Goal: Transaction & Acquisition: Purchase product/service

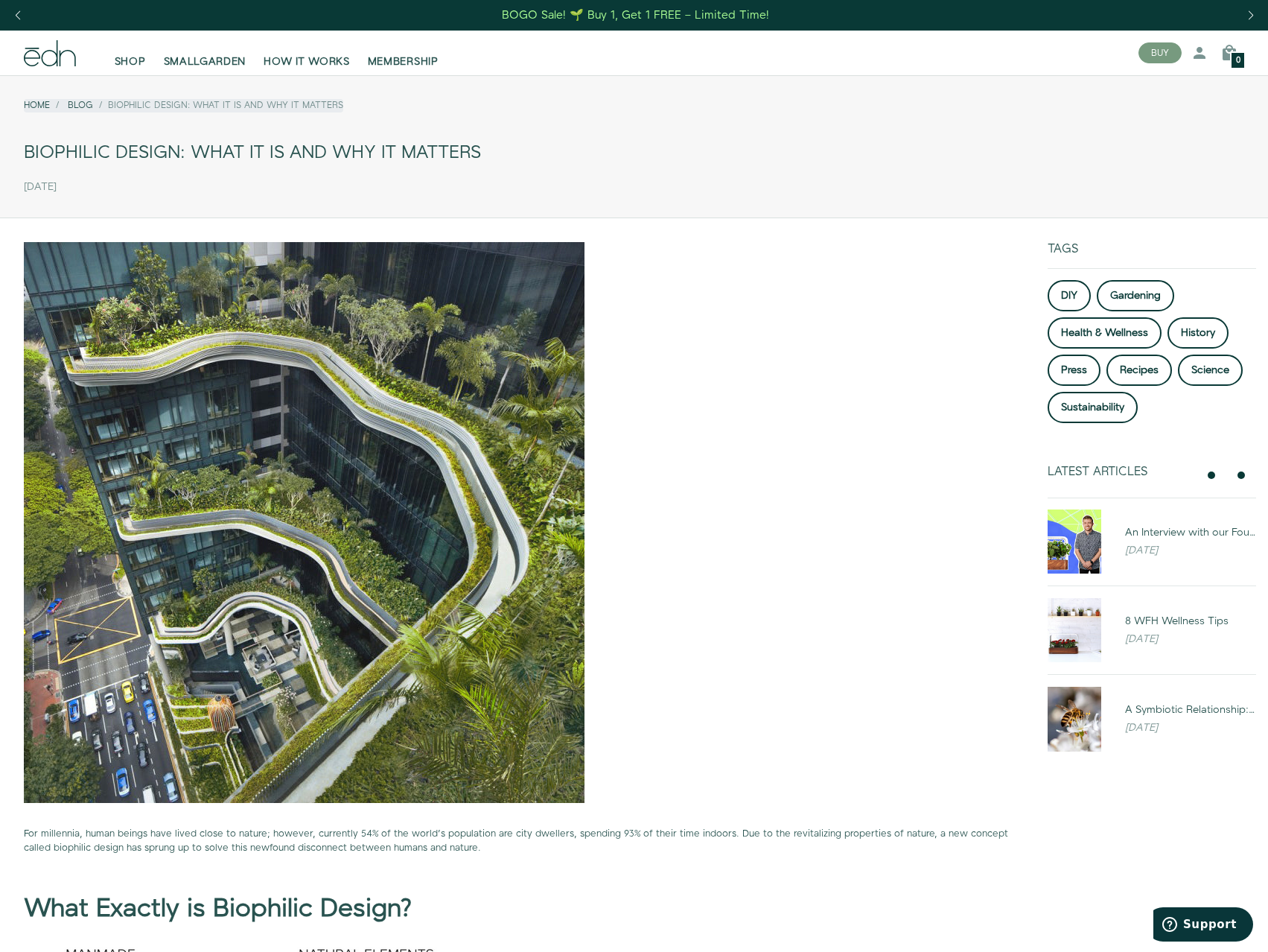
drag, startPoint x: 609, startPoint y: 738, endPoint x: 821, endPoint y: 522, distance: 302.7
drag, startPoint x: 684, startPoint y: 533, endPoint x: 733, endPoint y: 340, distance: 199.1
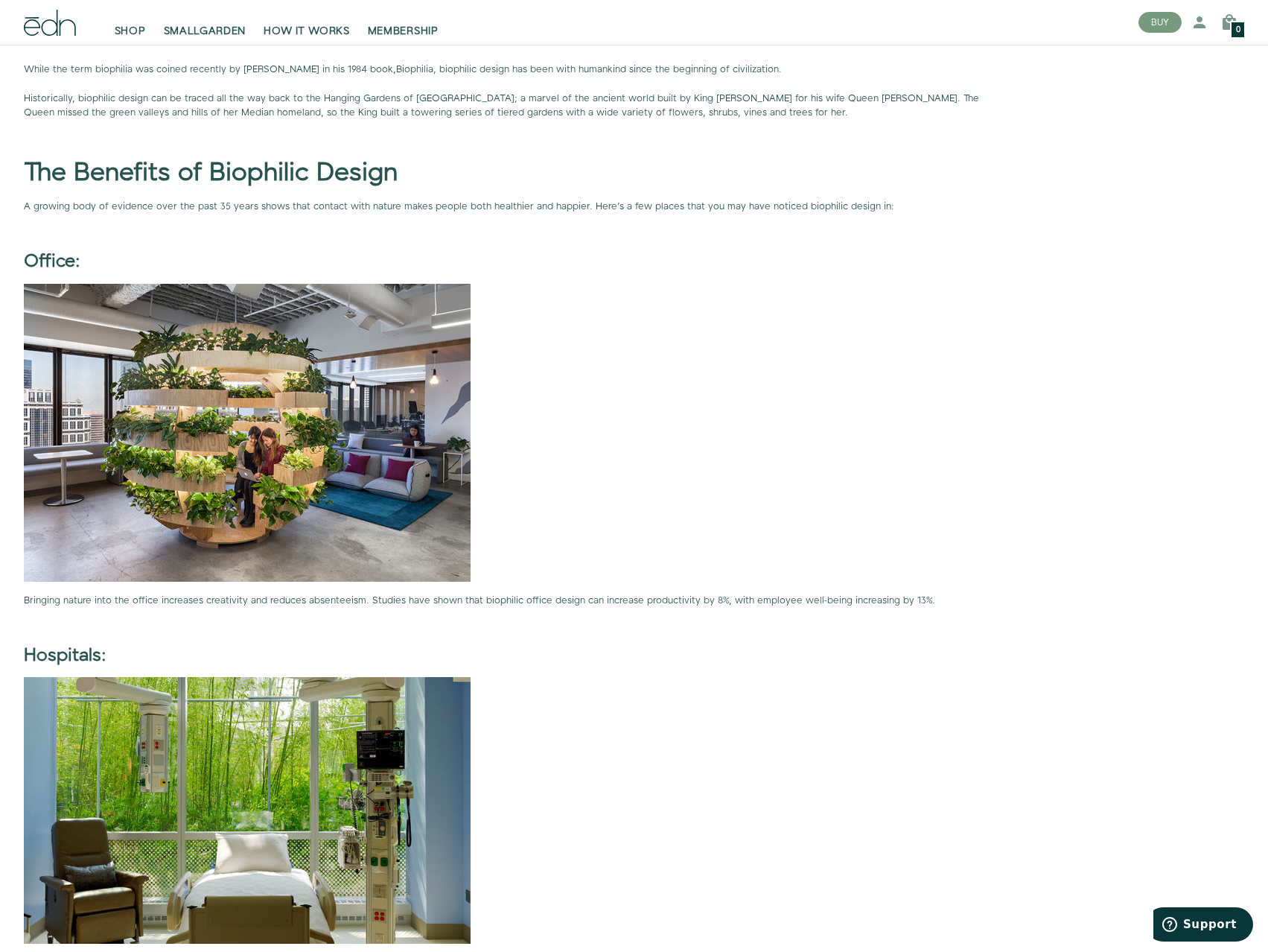
scroll to position [4273, 0]
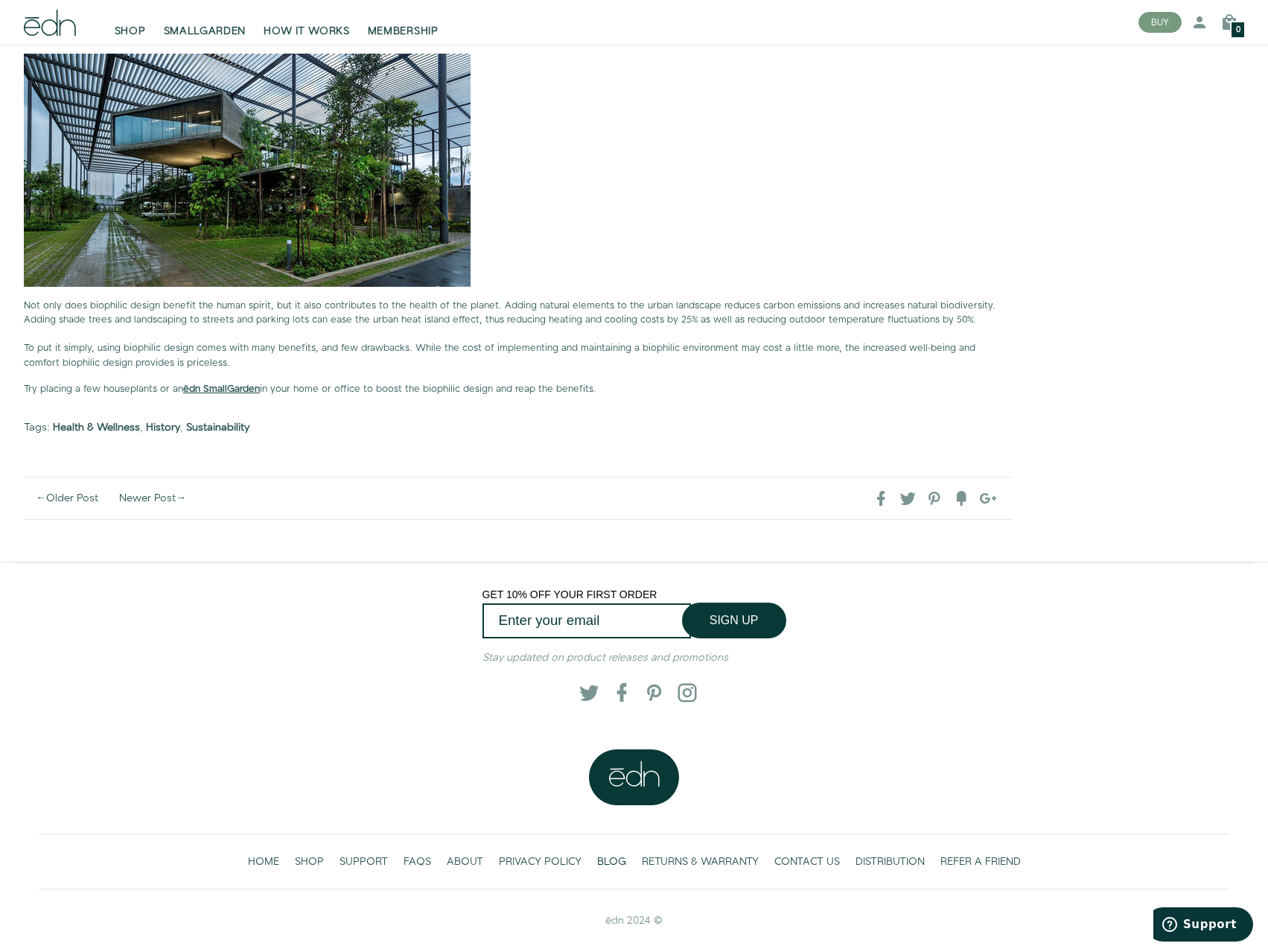
drag, startPoint x: 816, startPoint y: 485, endPoint x: 762, endPoint y: 690, distance: 212.0
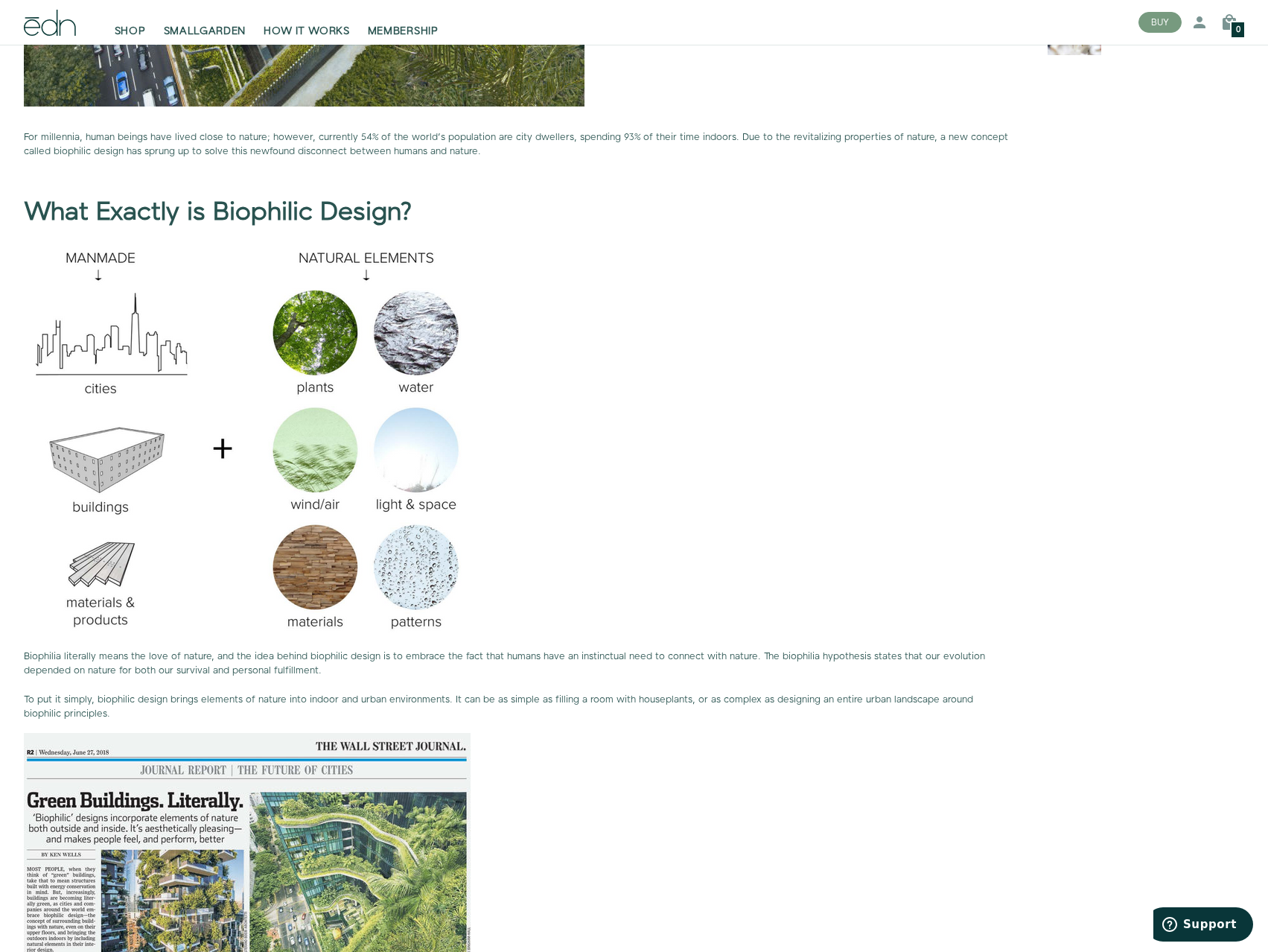
scroll to position [0, 0]
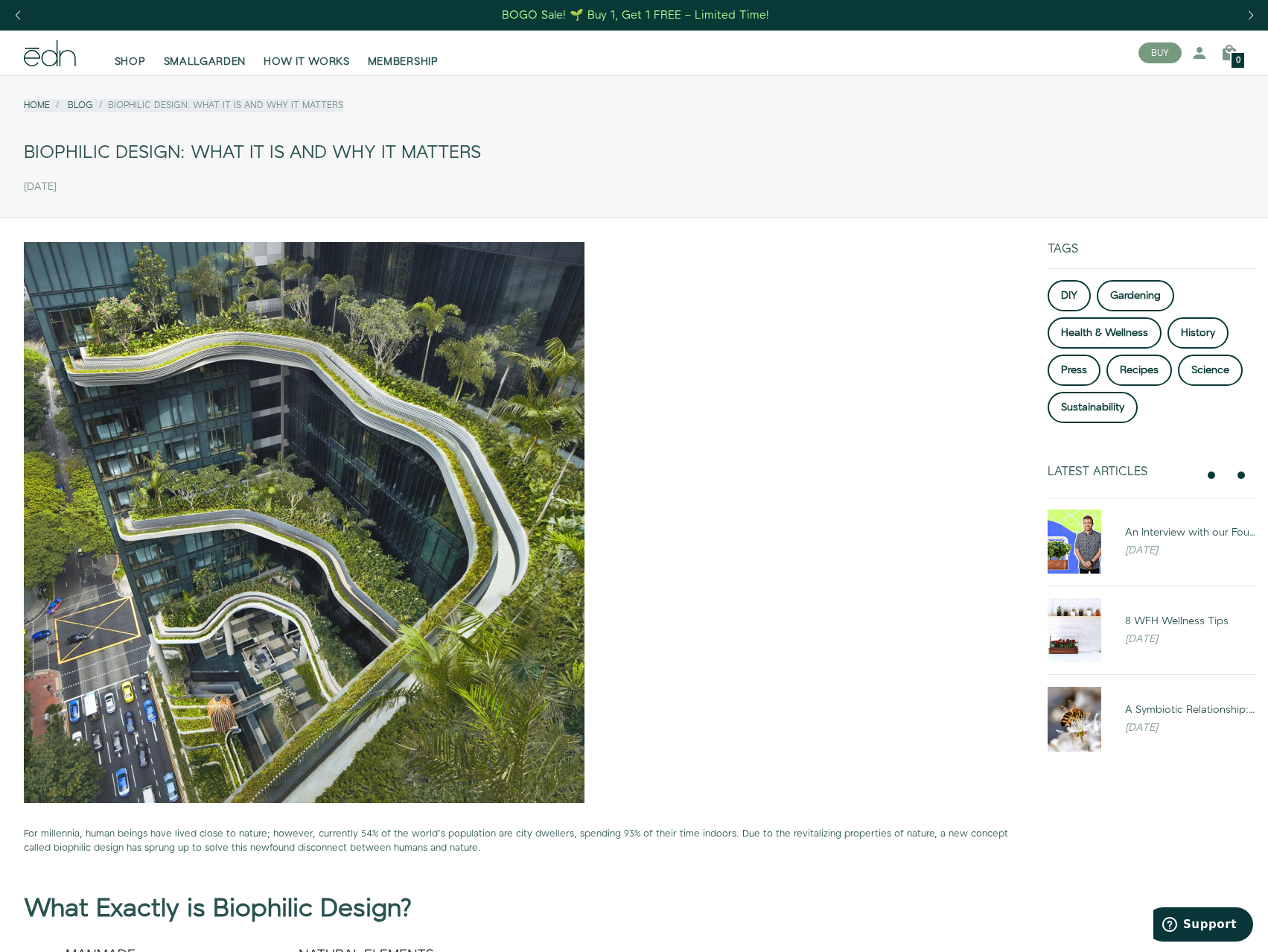
drag, startPoint x: 286, startPoint y: 628, endPoint x: 276, endPoint y: 358, distance: 270.2
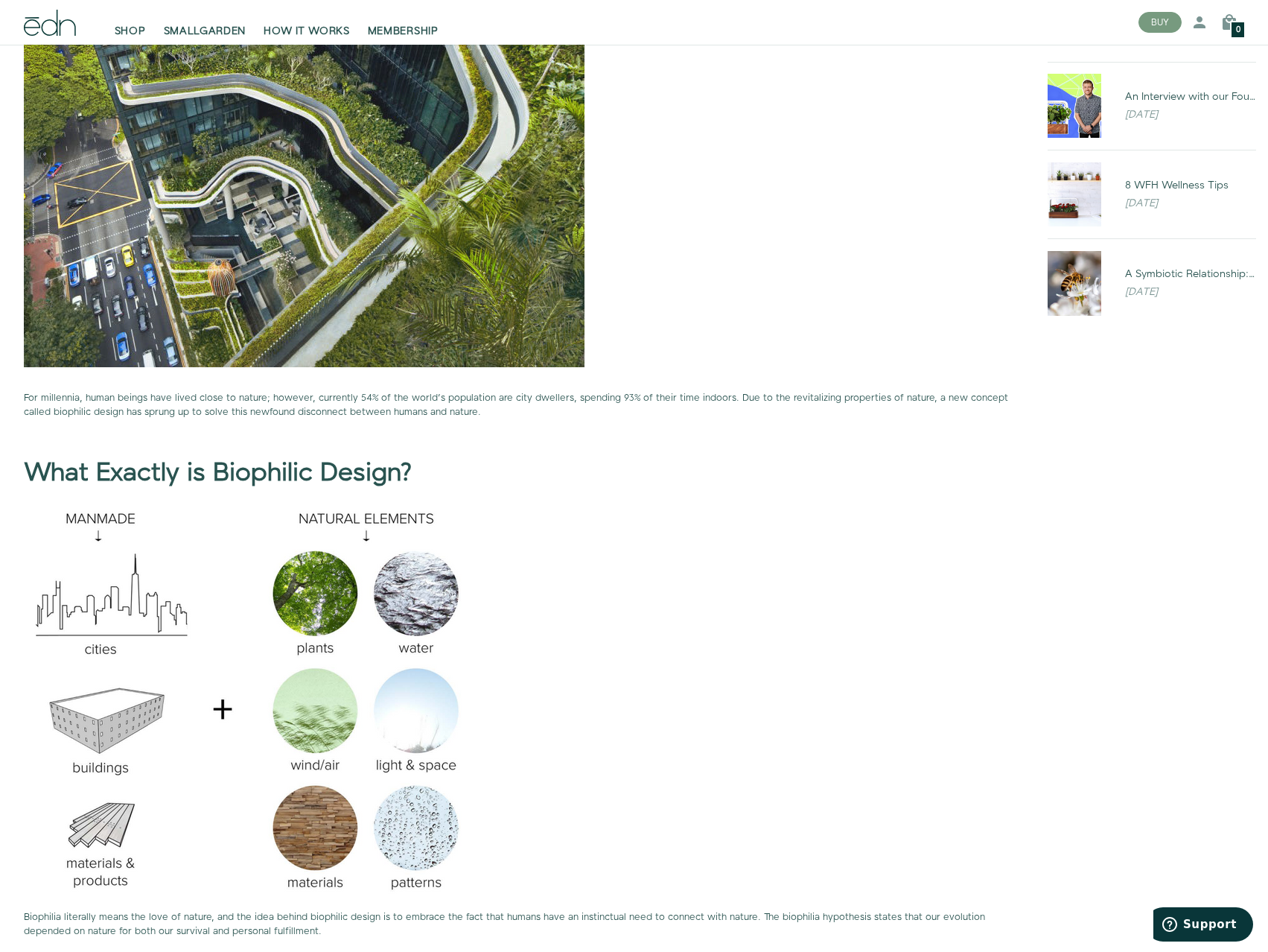
scroll to position [447, 0]
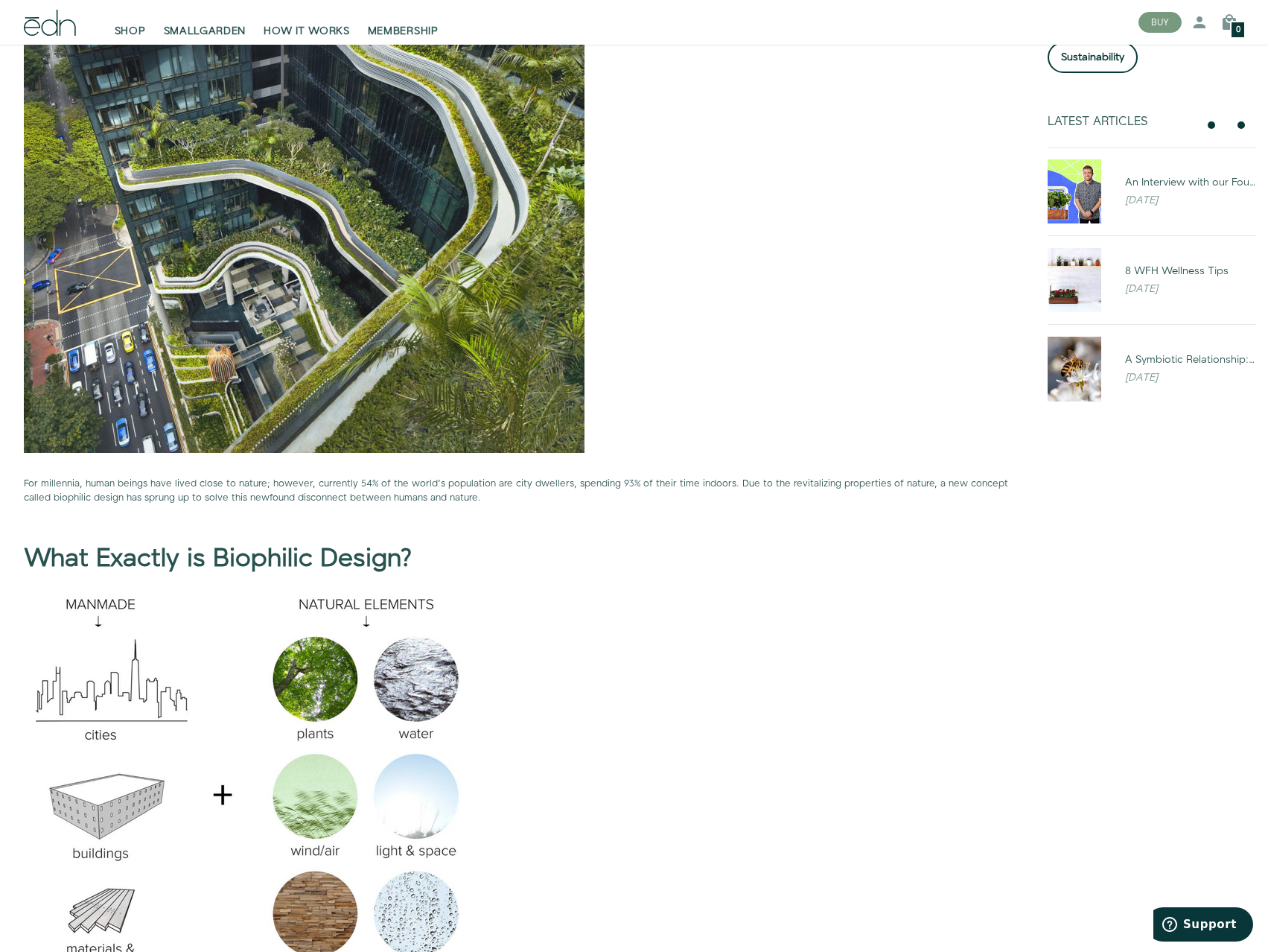
drag, startPoint x: 535, startPoint y: 440, endPoint x: 522, endPoint y: 385, distance: 56.5
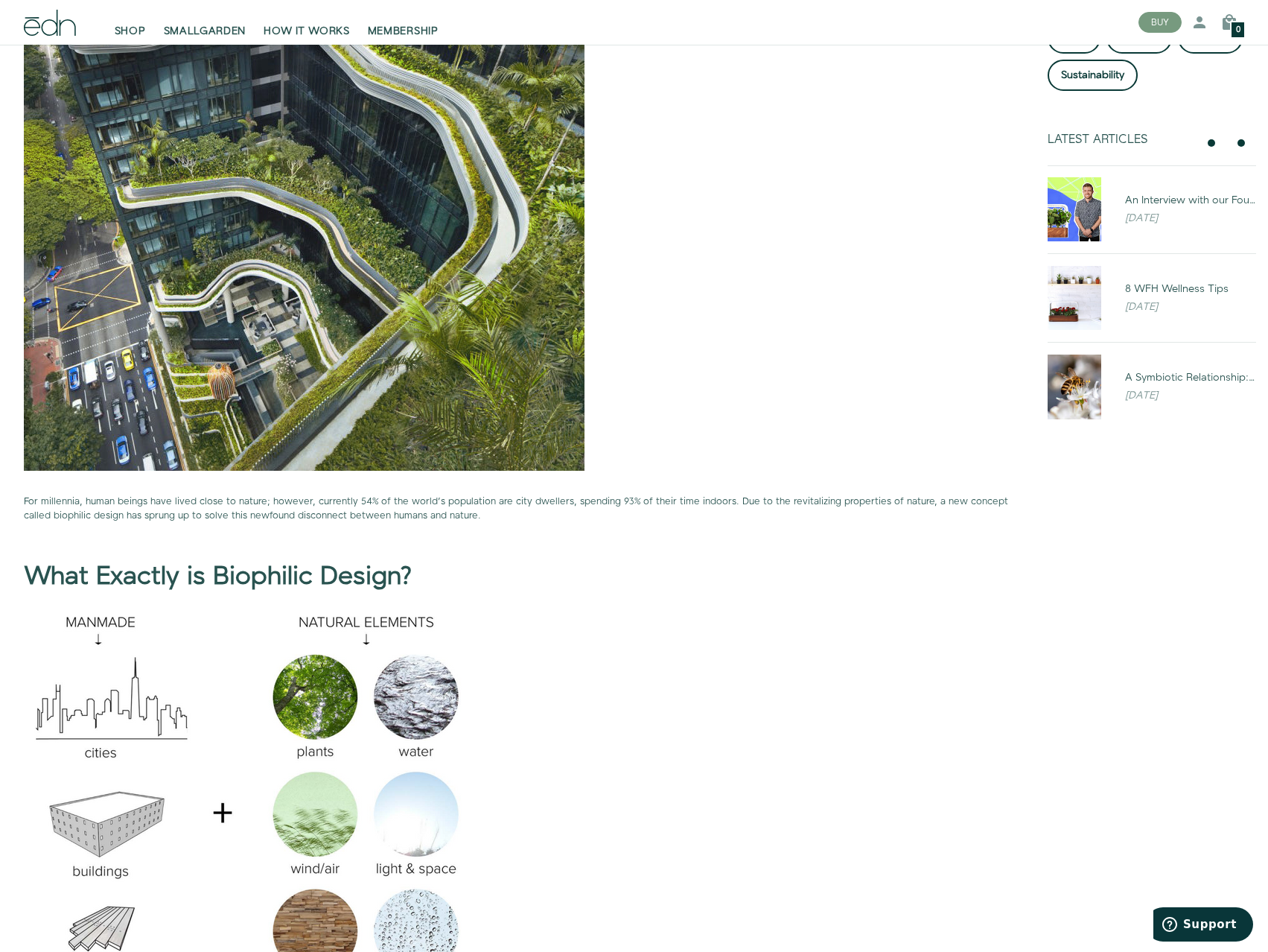
click at [954, 260] on div at bounding box center [517, 190] width 988 height 561
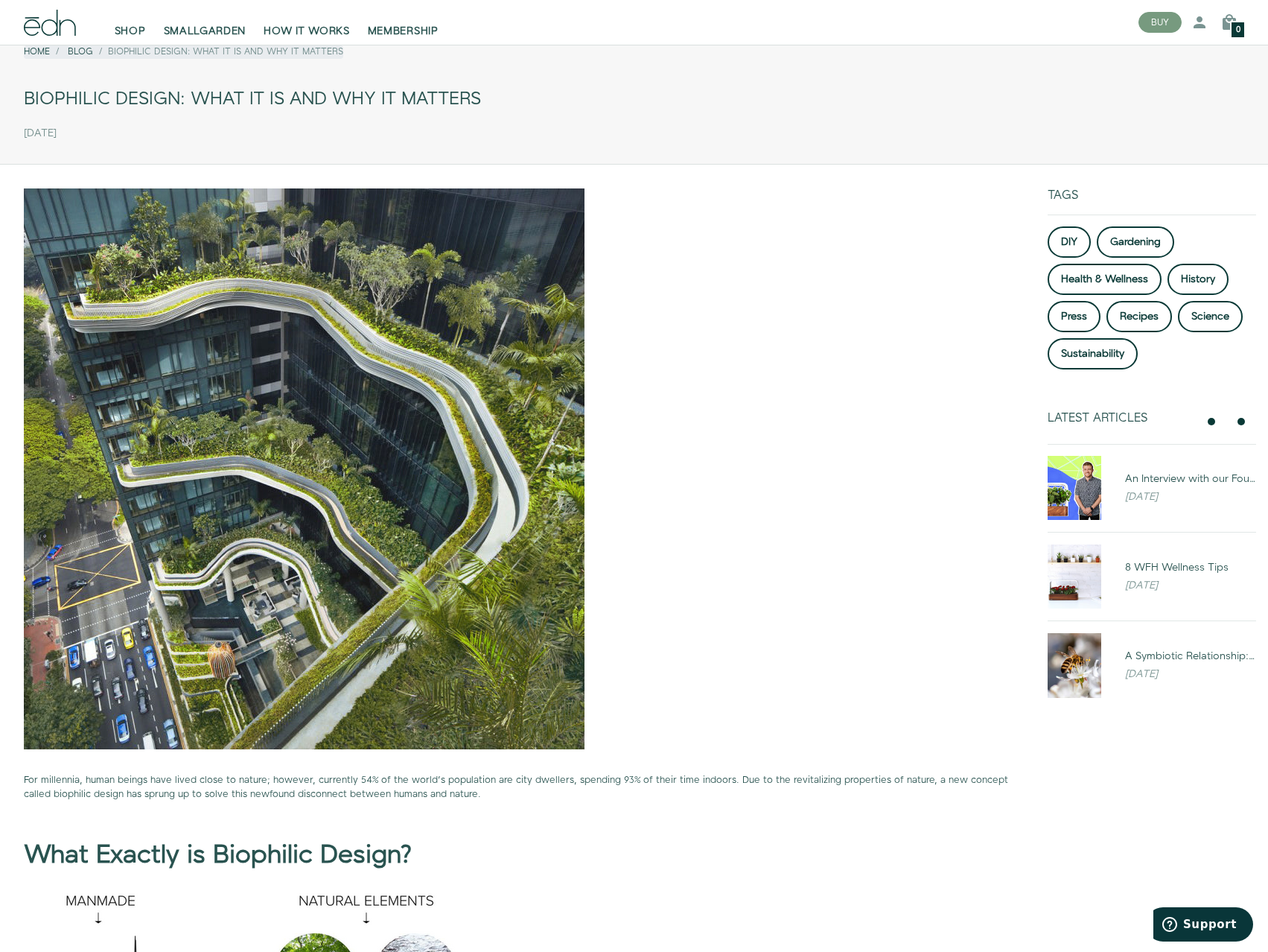
scroll to position [0, 0]
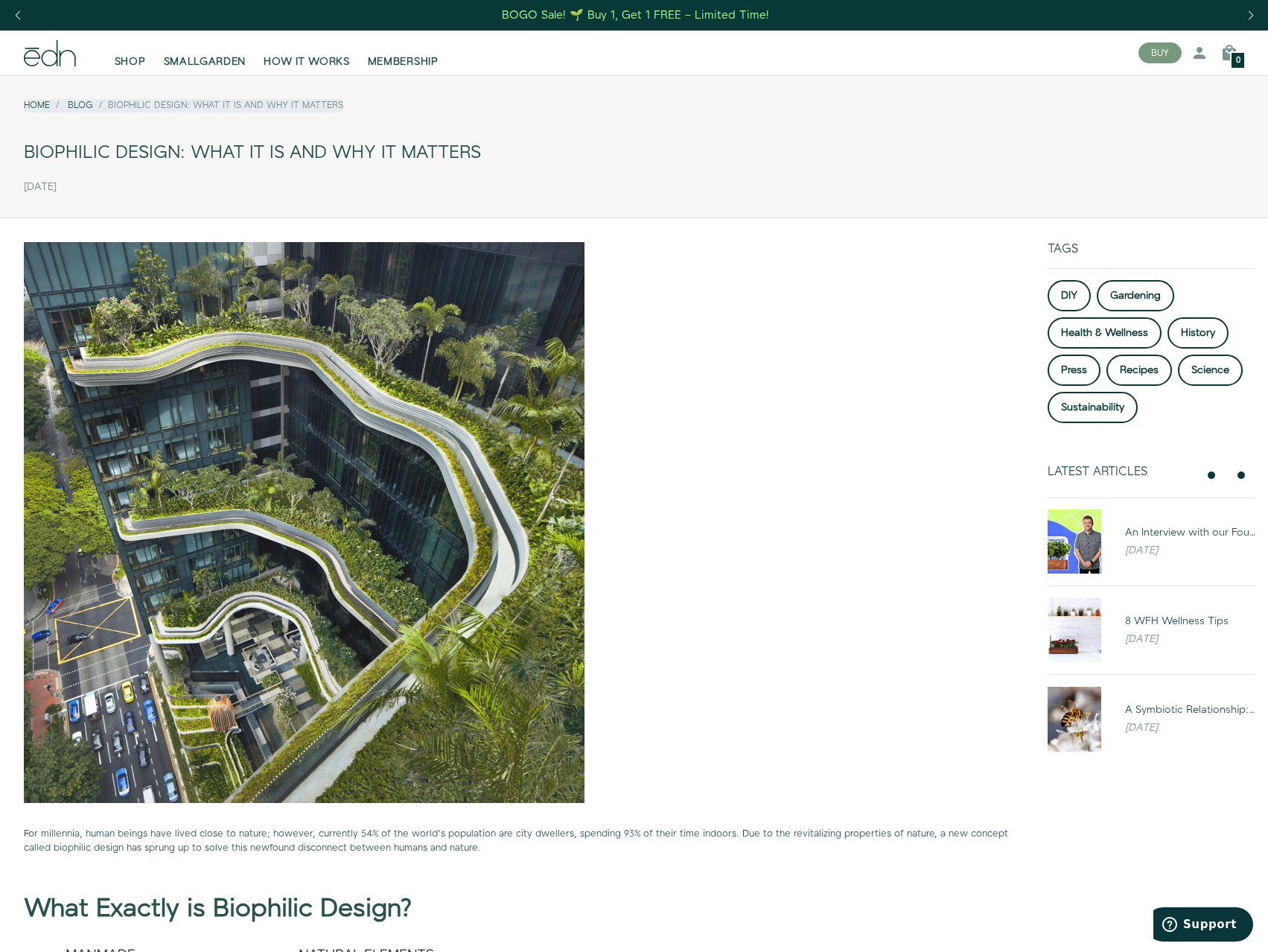
drag, startPoint x: 786, startPoint y: 536, endPoint x: 578, endPoint y: 344, distance: 283.1
drag, startPoint x: 11, startPoint y: 147, endPoint x: 180, endPoint y: 142, distance: 169.1
click at [180, 142] on div "Home Blog Biophilic Design: What it is and why it matters Biophilic Design: Wha…" at bounding box center [634, 143] width 1268 height 113
copy div "Biophilic Design"
click at [850, 304] on div at bounding box center [517, 522] width 988 height 561
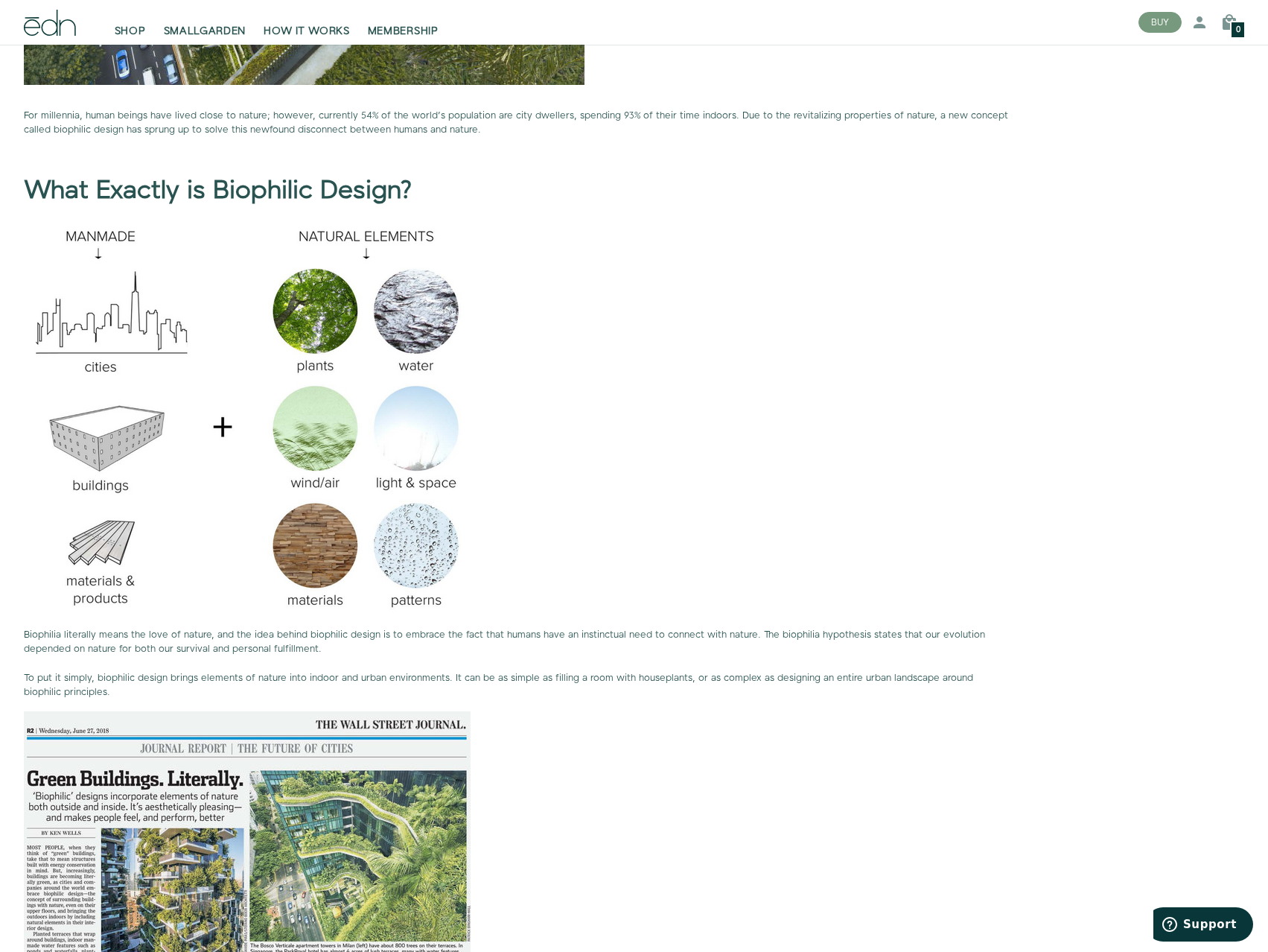
scroll to position [745, 0]
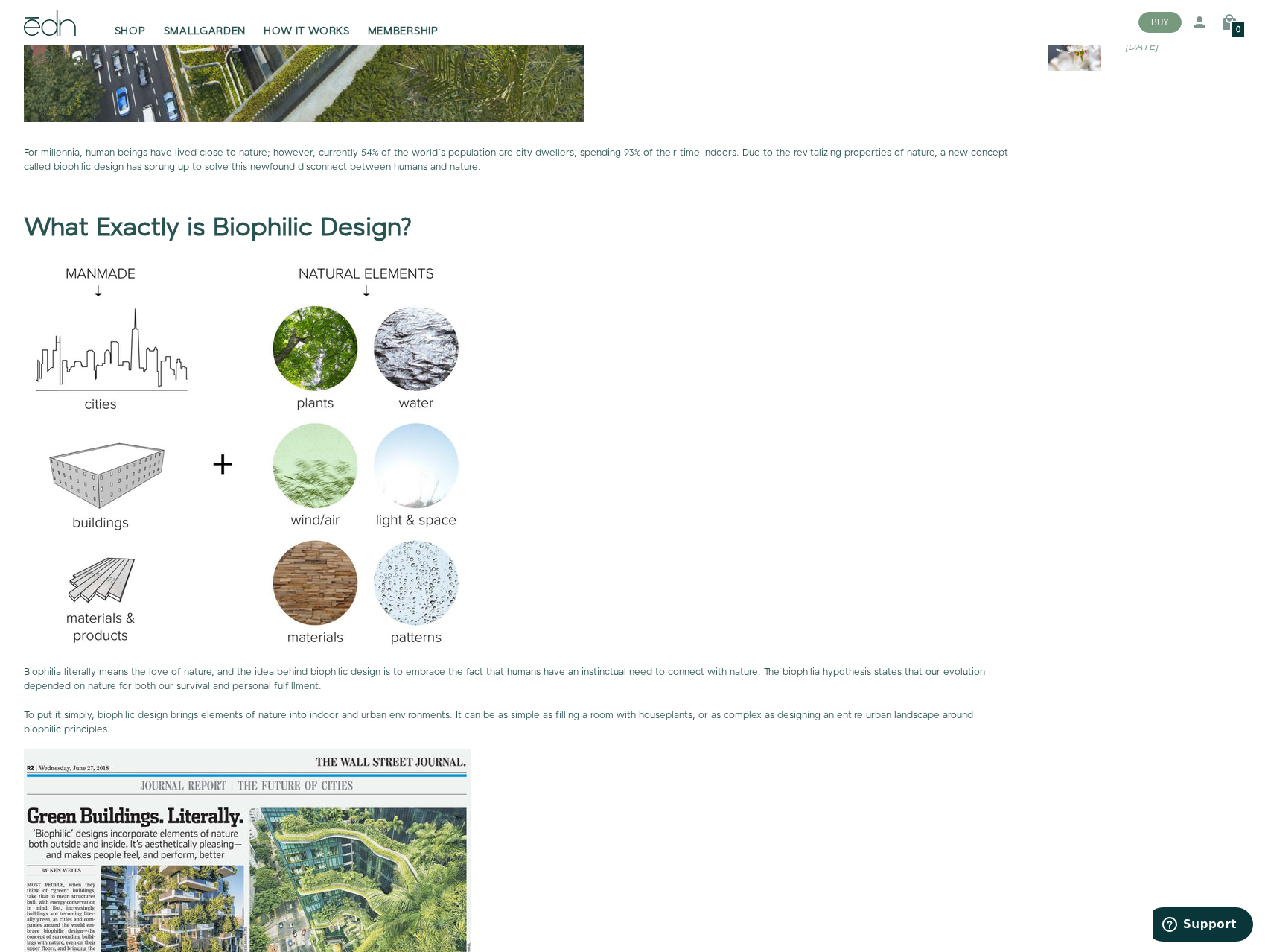
drag, startPoint x: 645, startPoint y: 817, endPoint x: 647, endPoint y: 781, distance: 36.1
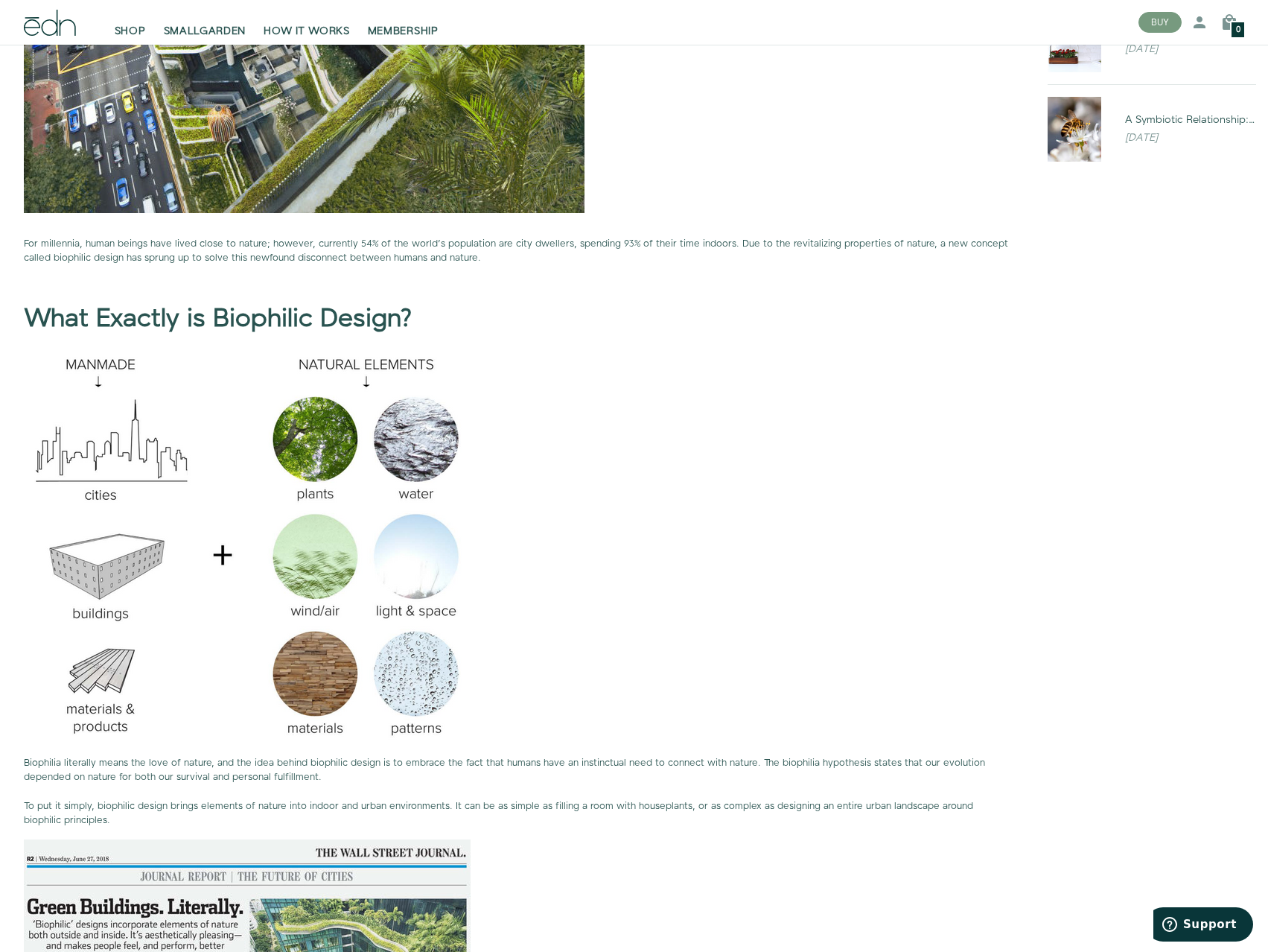
scroll to position [589, 0]
drag, startPoint x: 284, startPoint y: 240, endPoint x: 674, endPoint y: 251, distance: 390.2
click at [674, 251] on p "For millennia, human beings have lived close to nature; however, currently 54% …" at bounding box center [517, 251] width 988 height 28
click at [644, 328] on h1 "What Exactly is Biophilic Design?" at bounding box center [517, 306] width 988 height 56
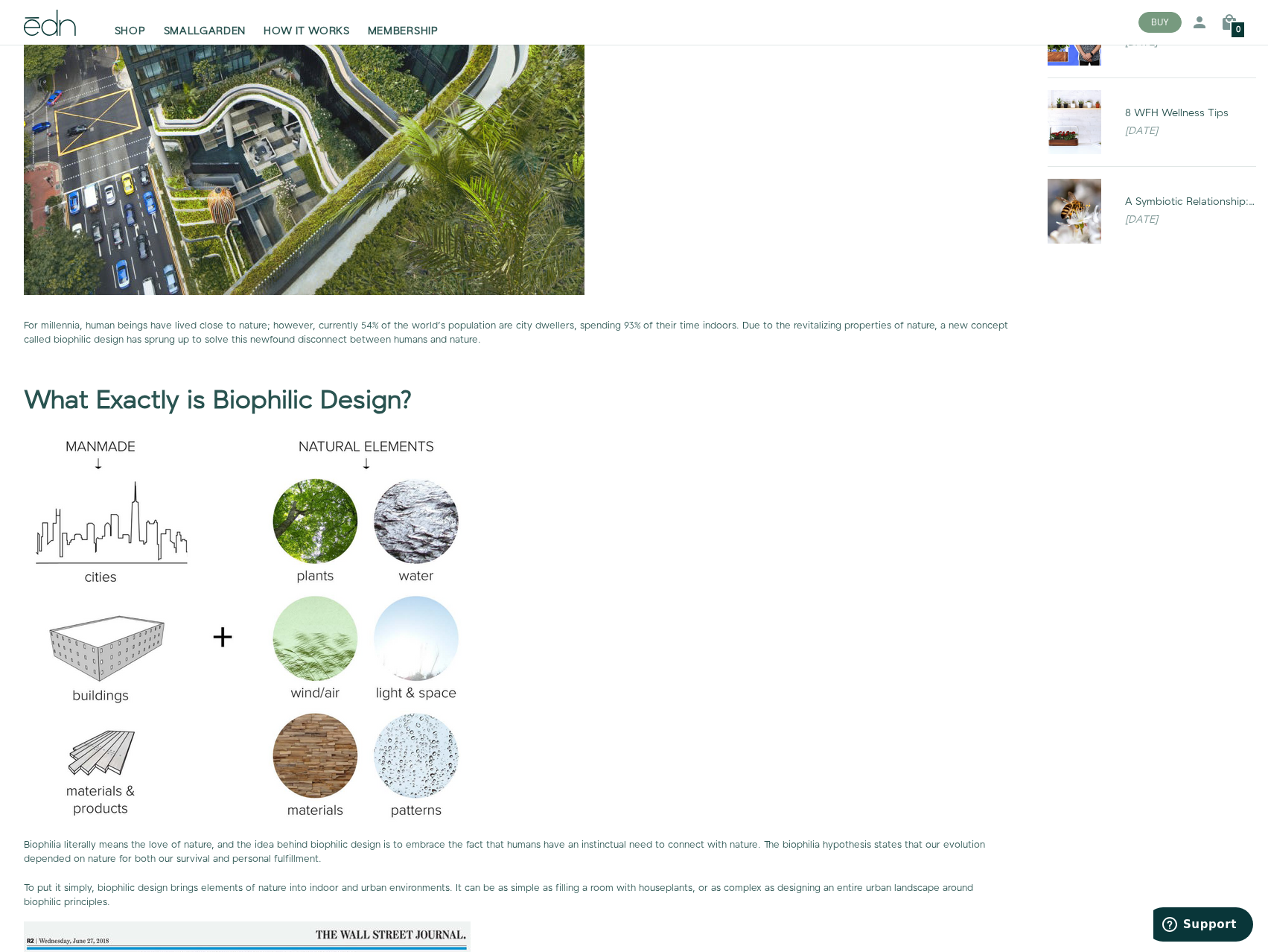
drag, startPoint x: 851, startPoint y: 818, endPoint x: 849, endPoint y: 808, distance: 10.2
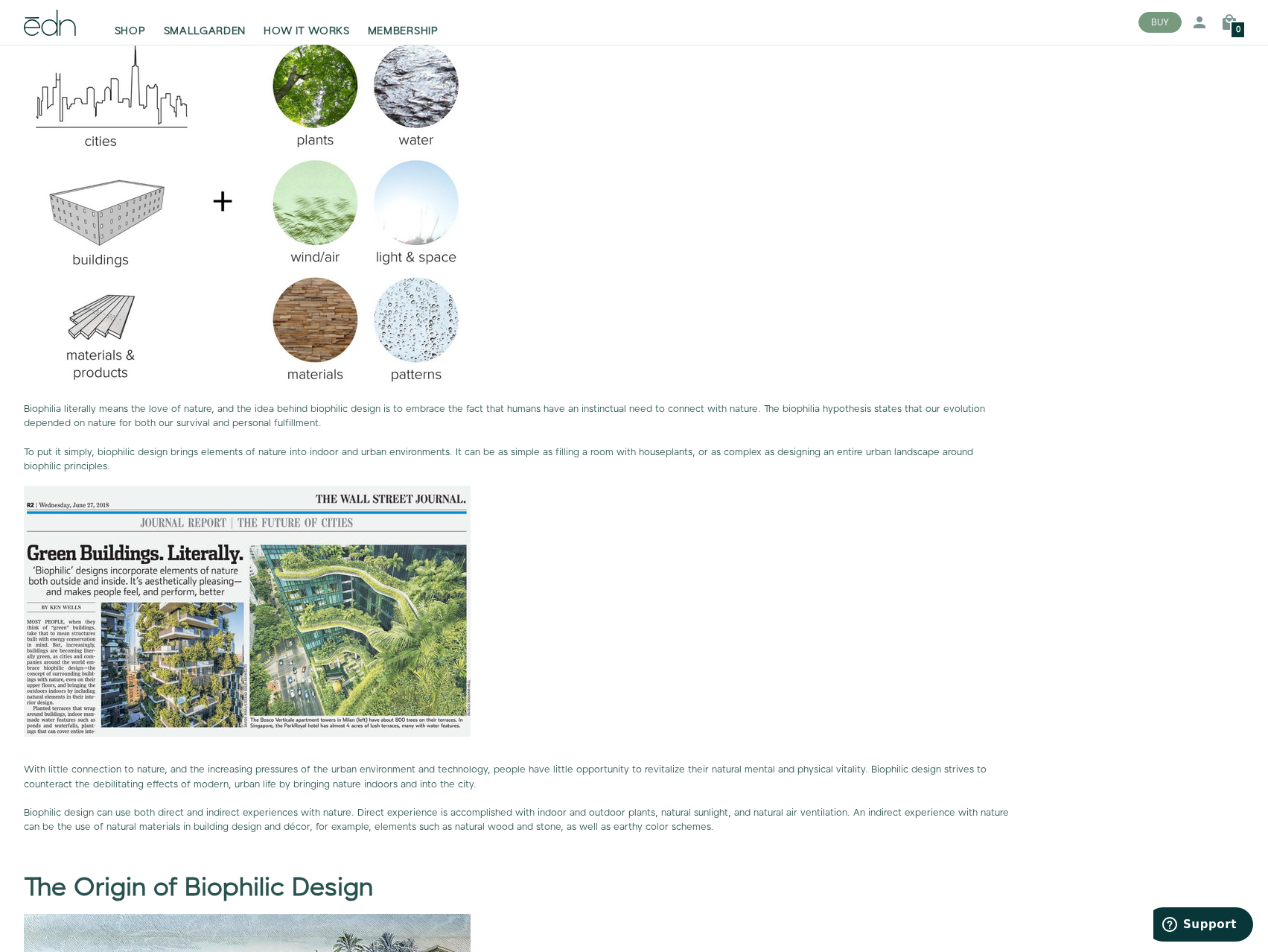
scroll to position [1020, 0]
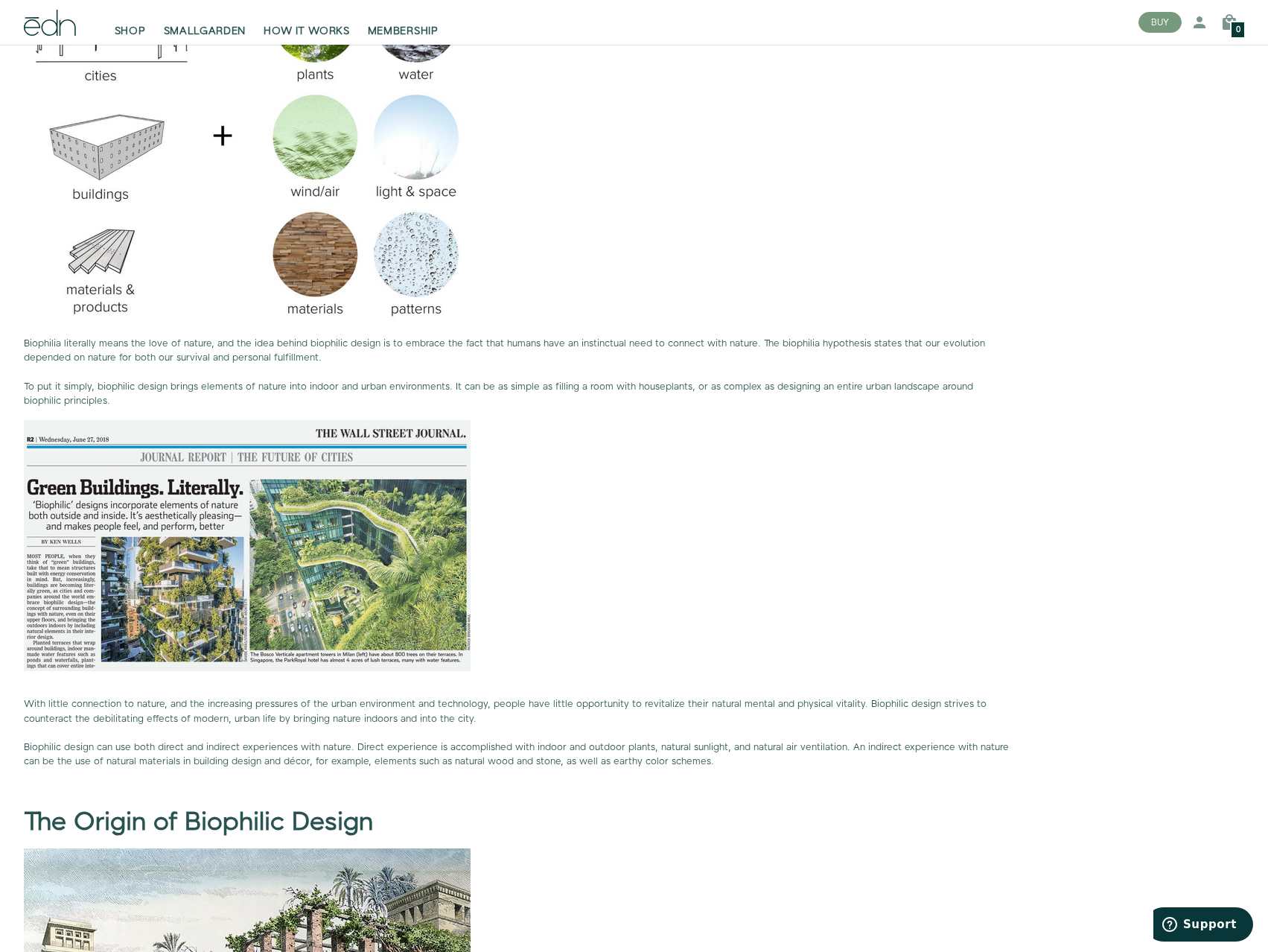
drag, startPoint x: 849, startPoint y: 798, endPoint x: 822, endPoint y: 841, distance: 50.8
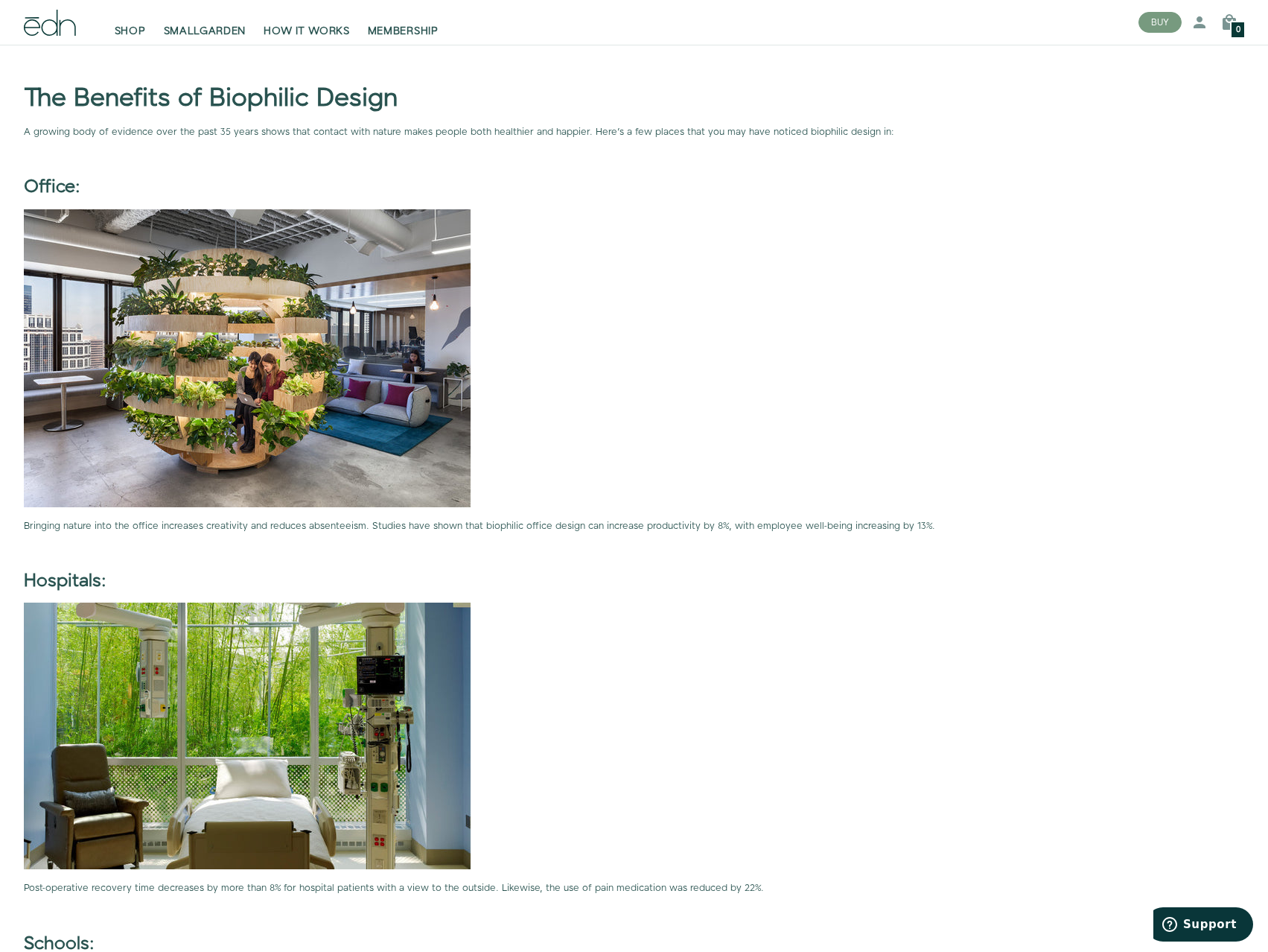
scroll to position [2211, 0]
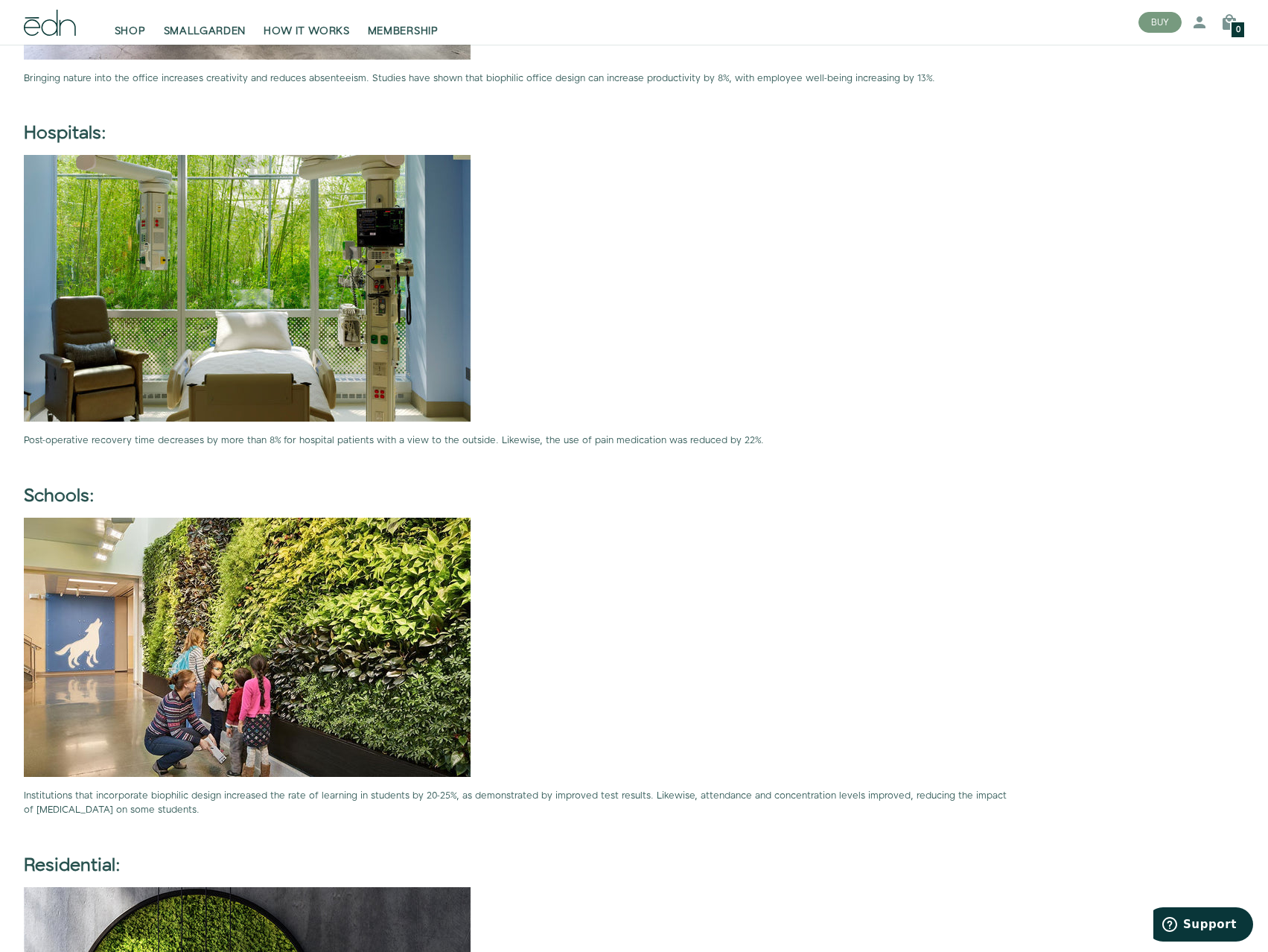
drag, startPoint x: 707, startPoint y: 349, endPoint x: 713, endPoint y: 392, distance: 43.4
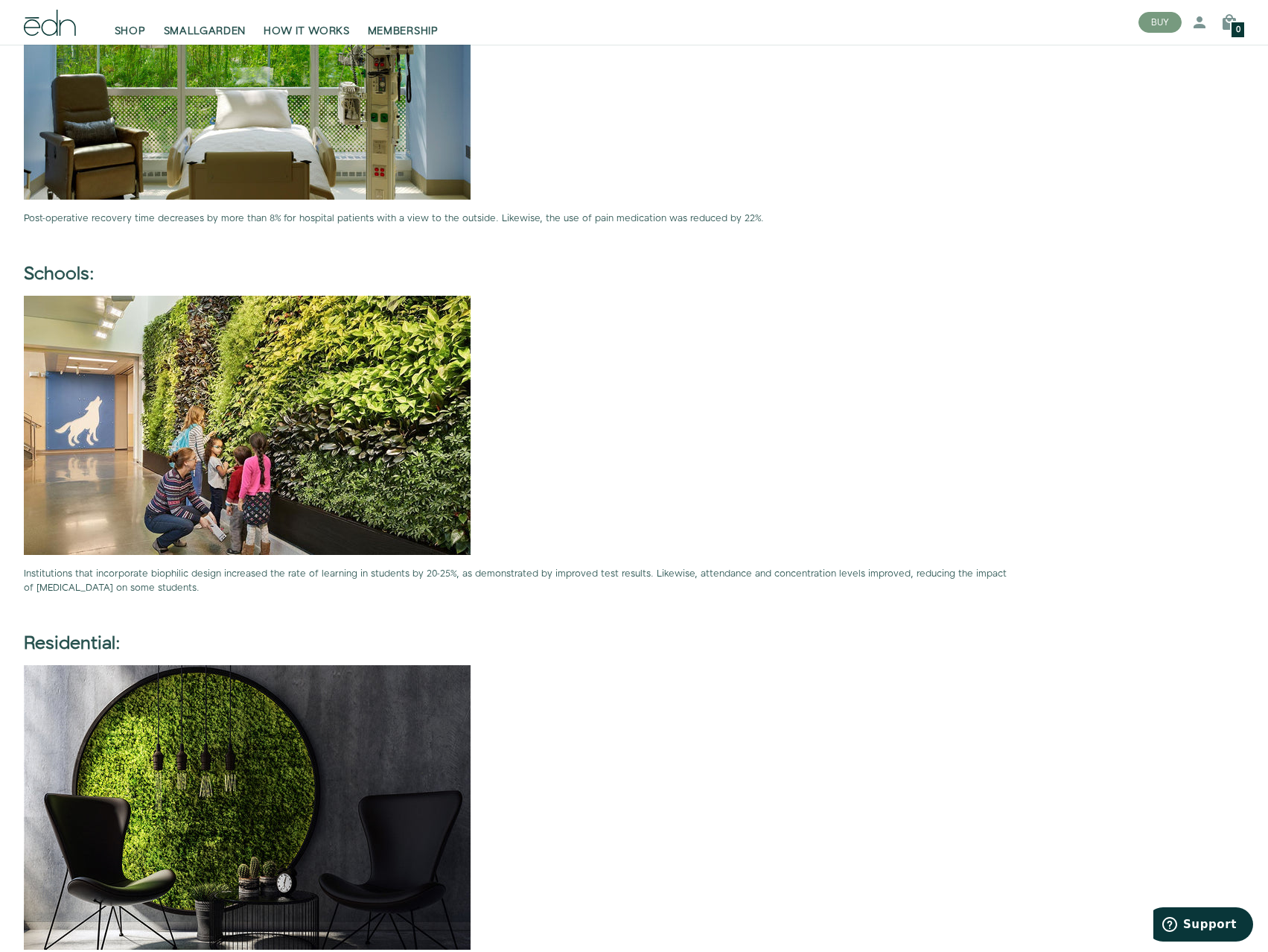
scroll to position [2856, 0]
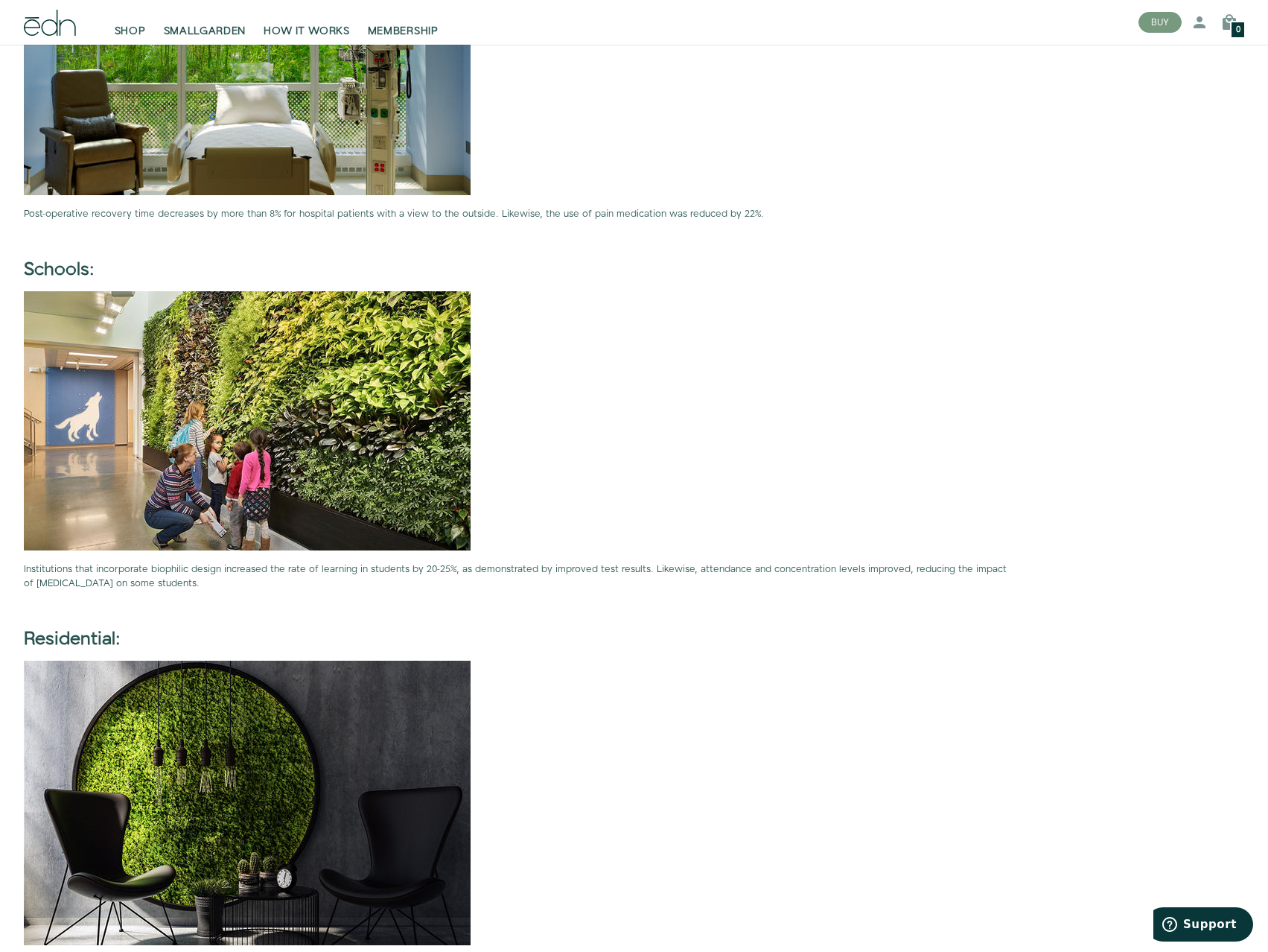
click at [885, 367] on p at bounding box center [517, 420] width 988 height 259
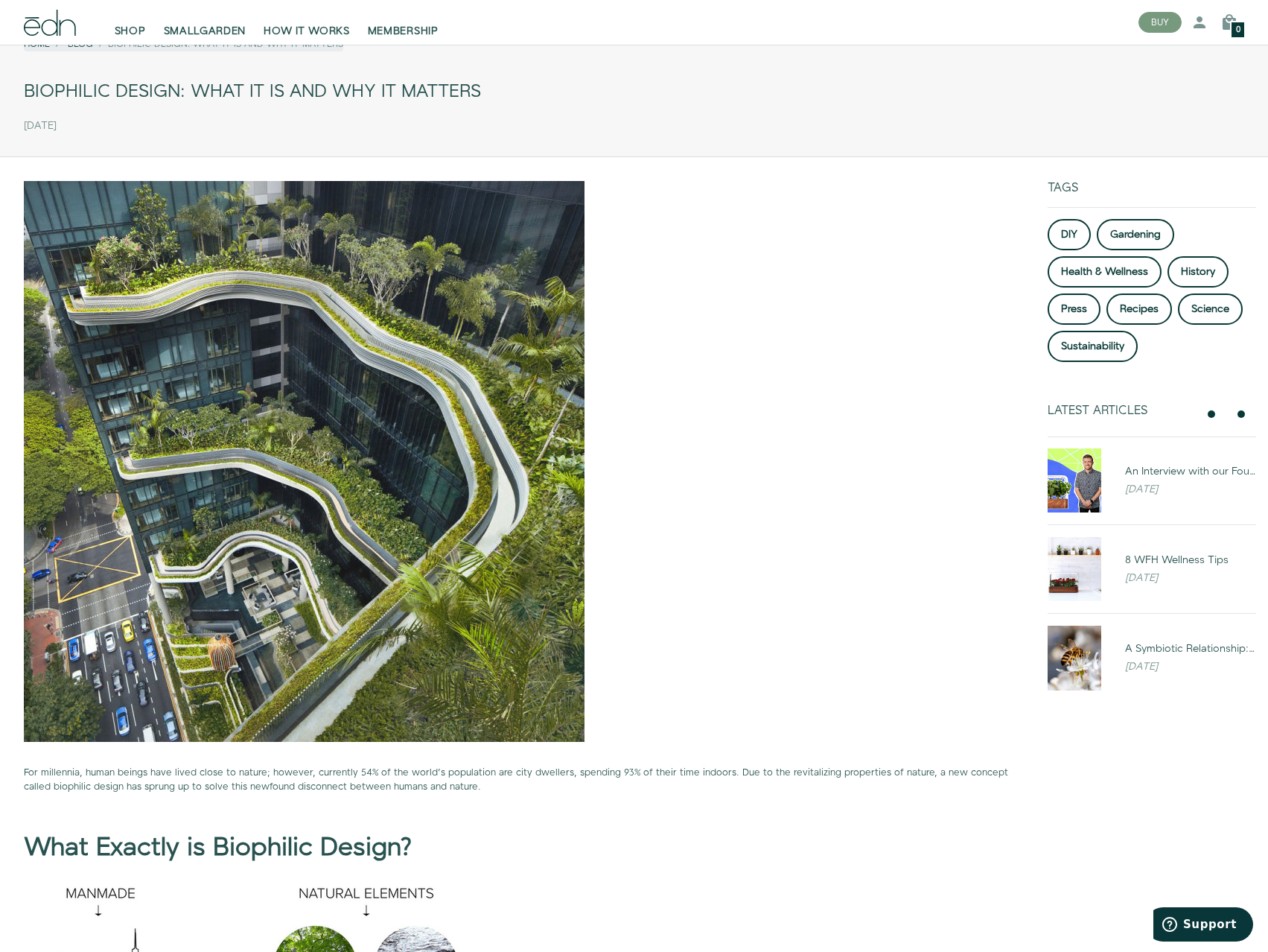
scroll to position [298, 0]
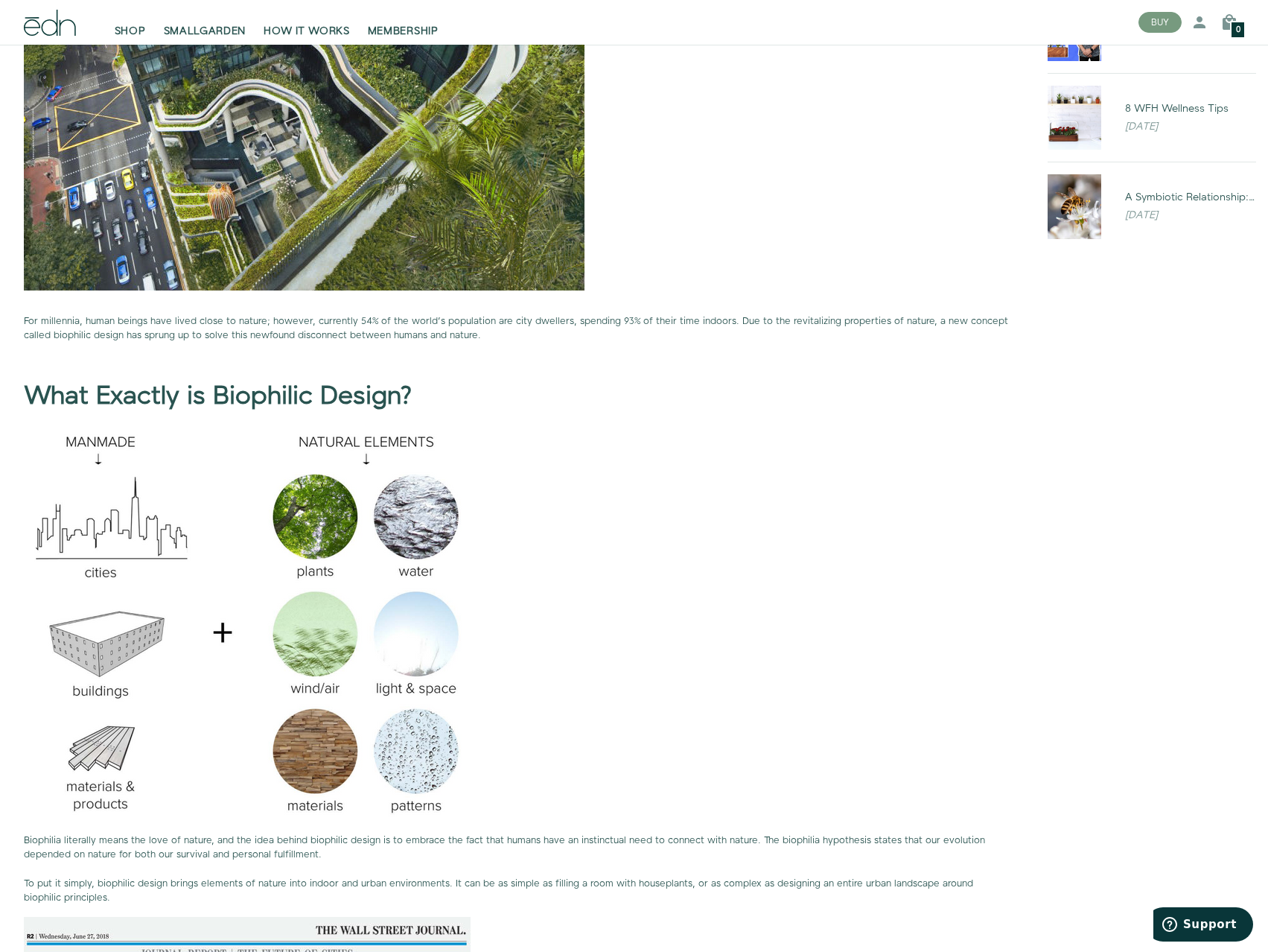
drag, startPoint x: 536, startPoint y: 619, endPoint x: 541, endPoint y: 658, distance: 39.3
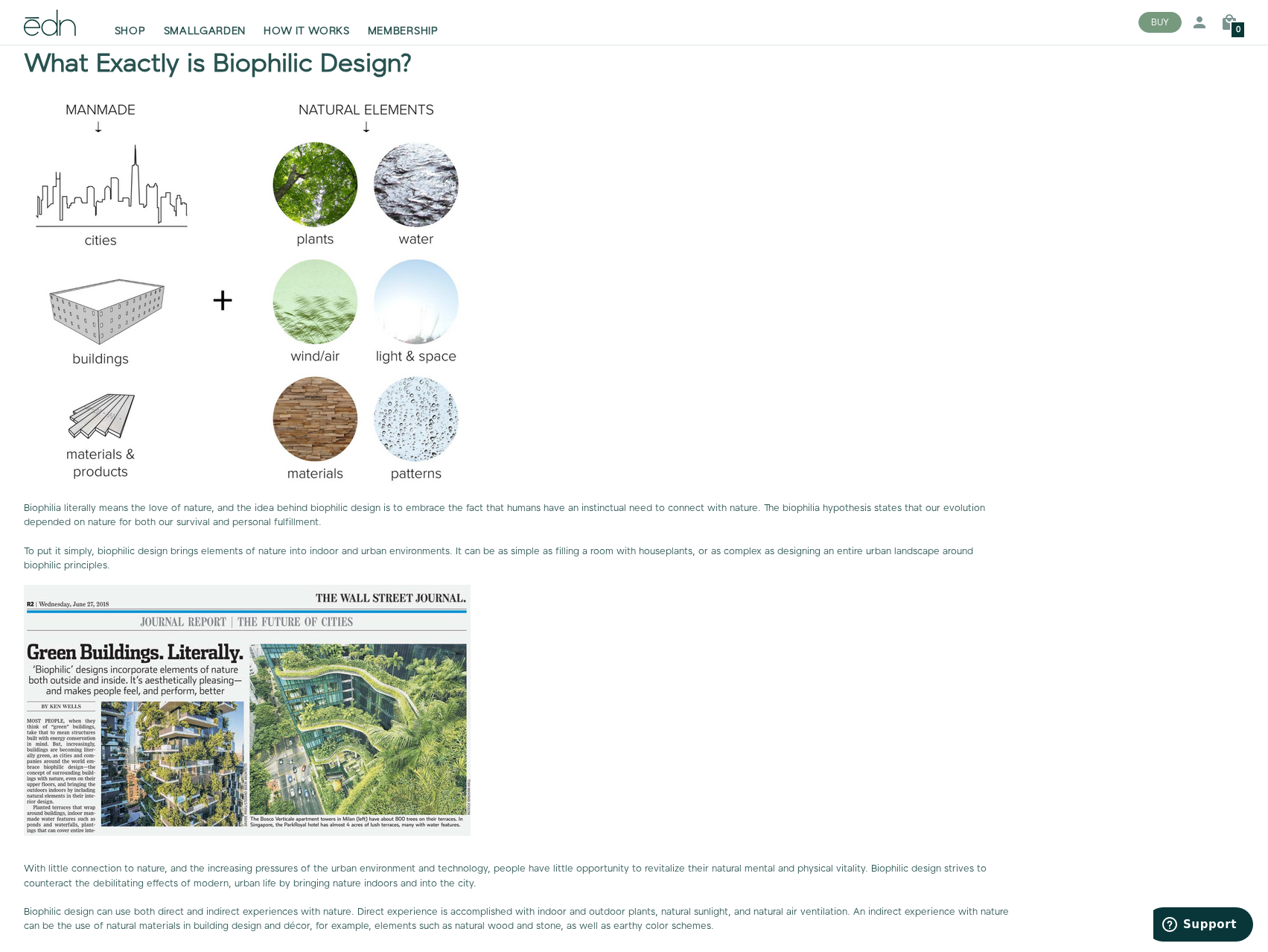
scroll to position [846, 0]
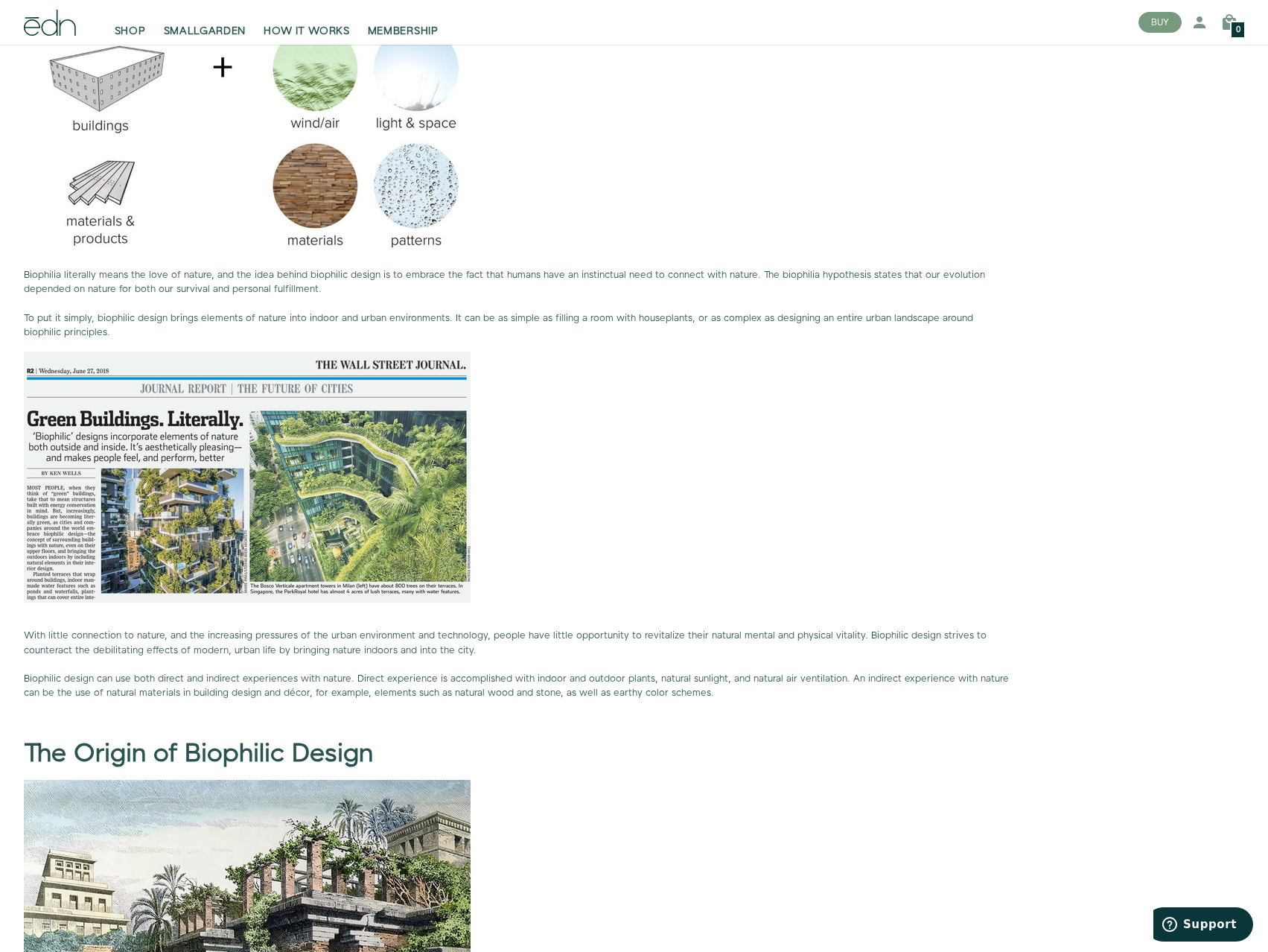
drag, startPoint x: 500, startPoint y: 766, endPoint x: 503, endPoint y: 791, distance: 25.2
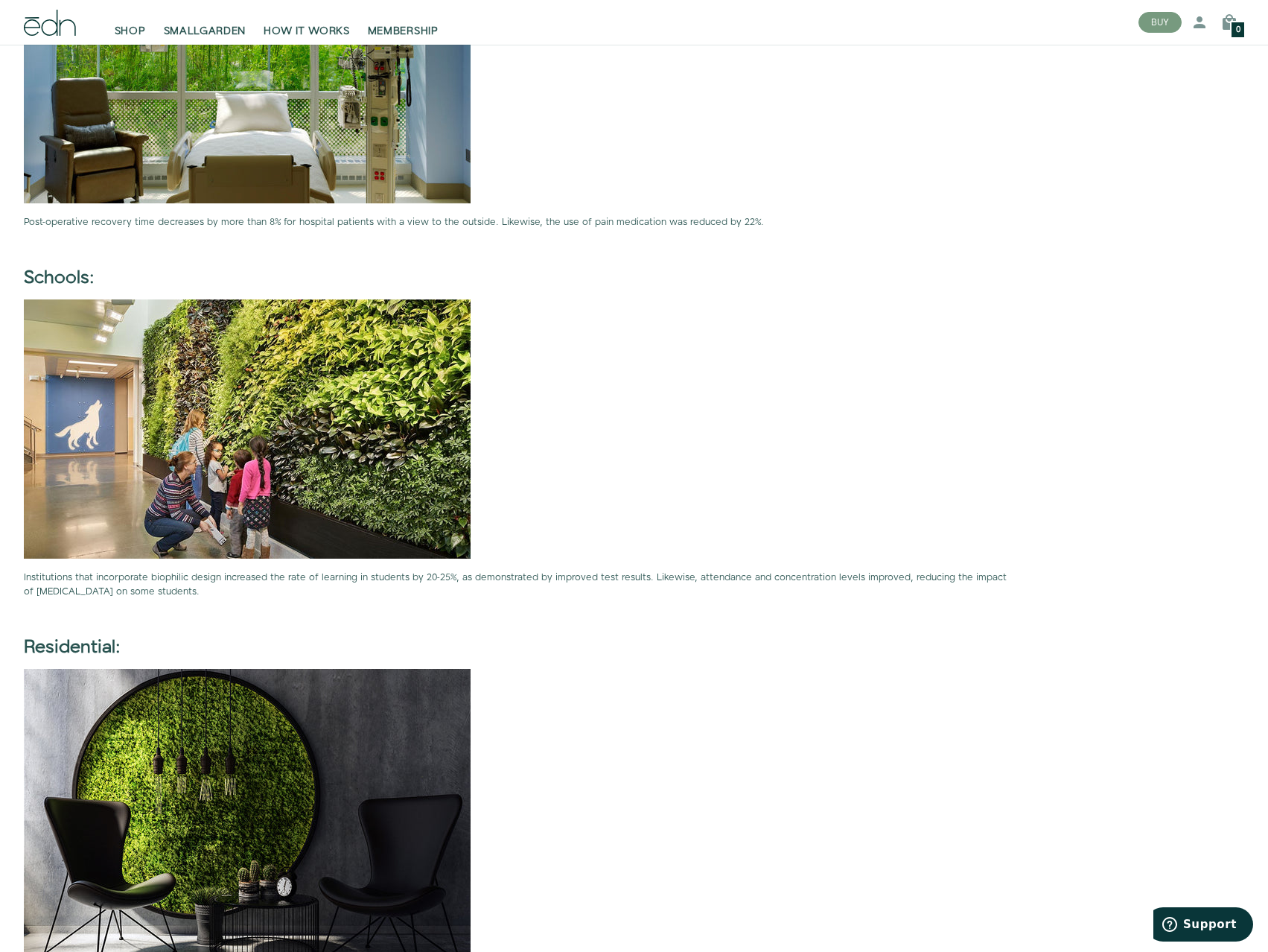
scroll to position [2866, 0]
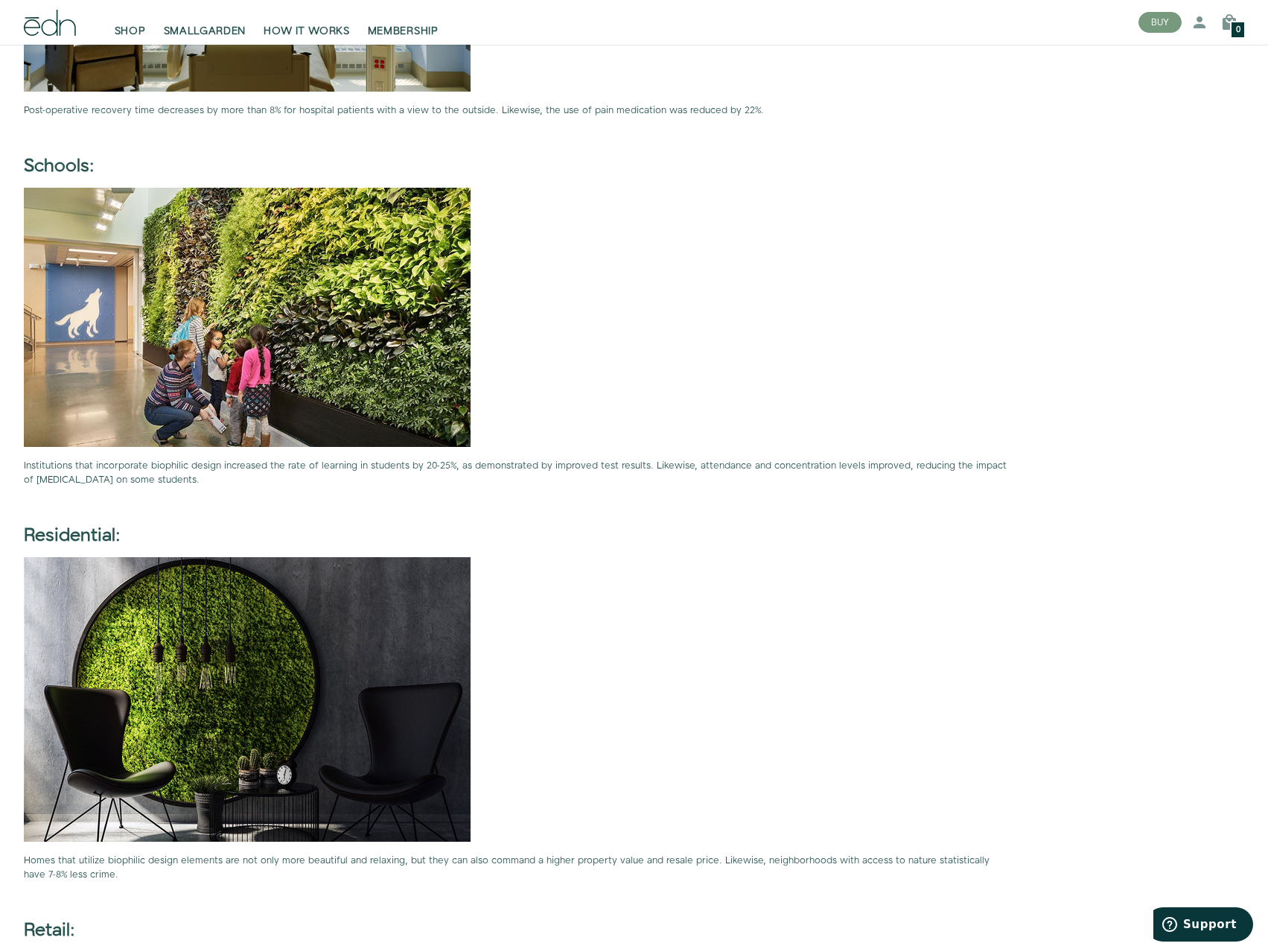
drag, startPoint x: 526, startPoint y: 726, endPoint x: 533, endPoint y: 795, distance: 69.4
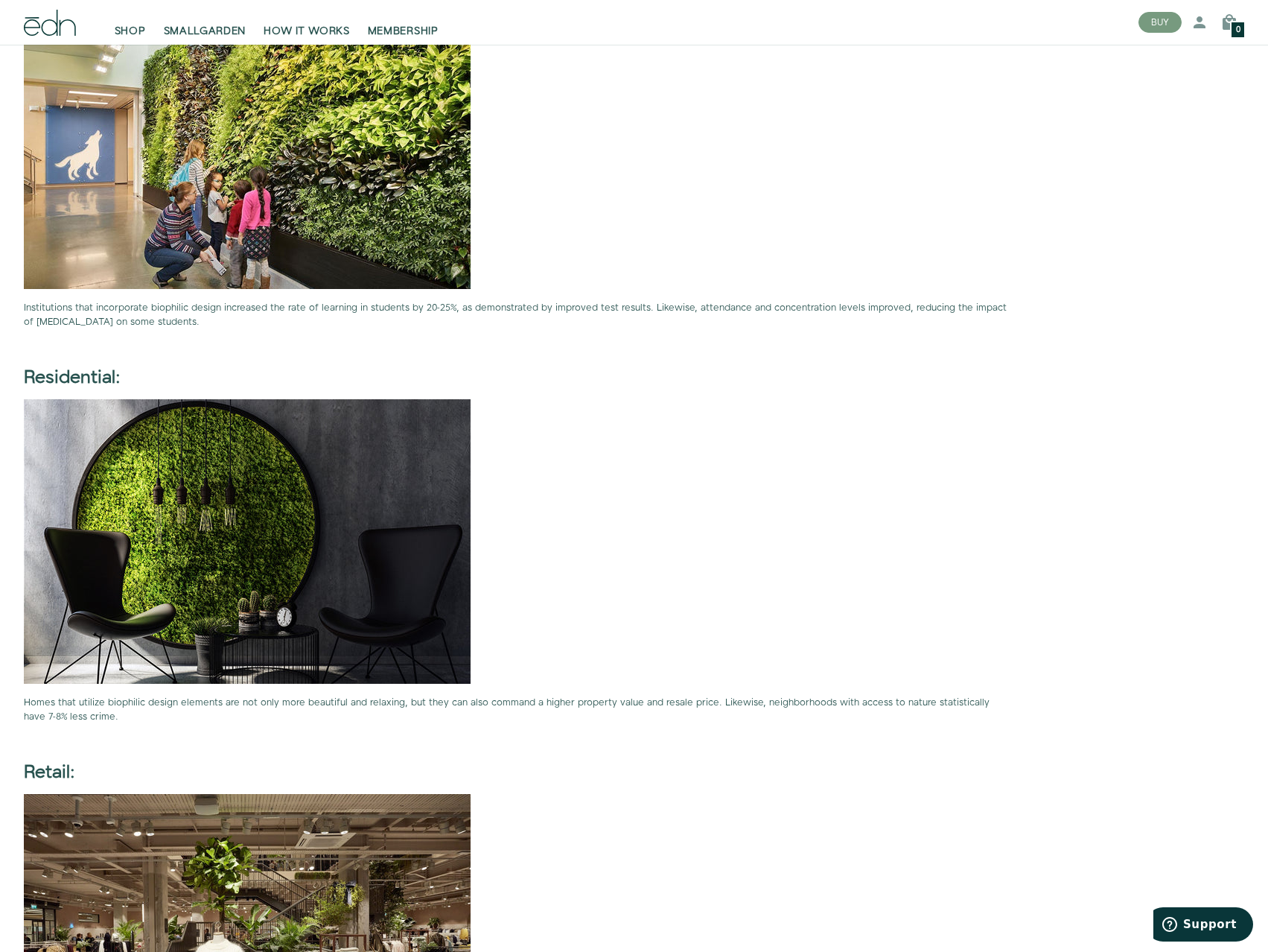
scroll to position [3203, 0]
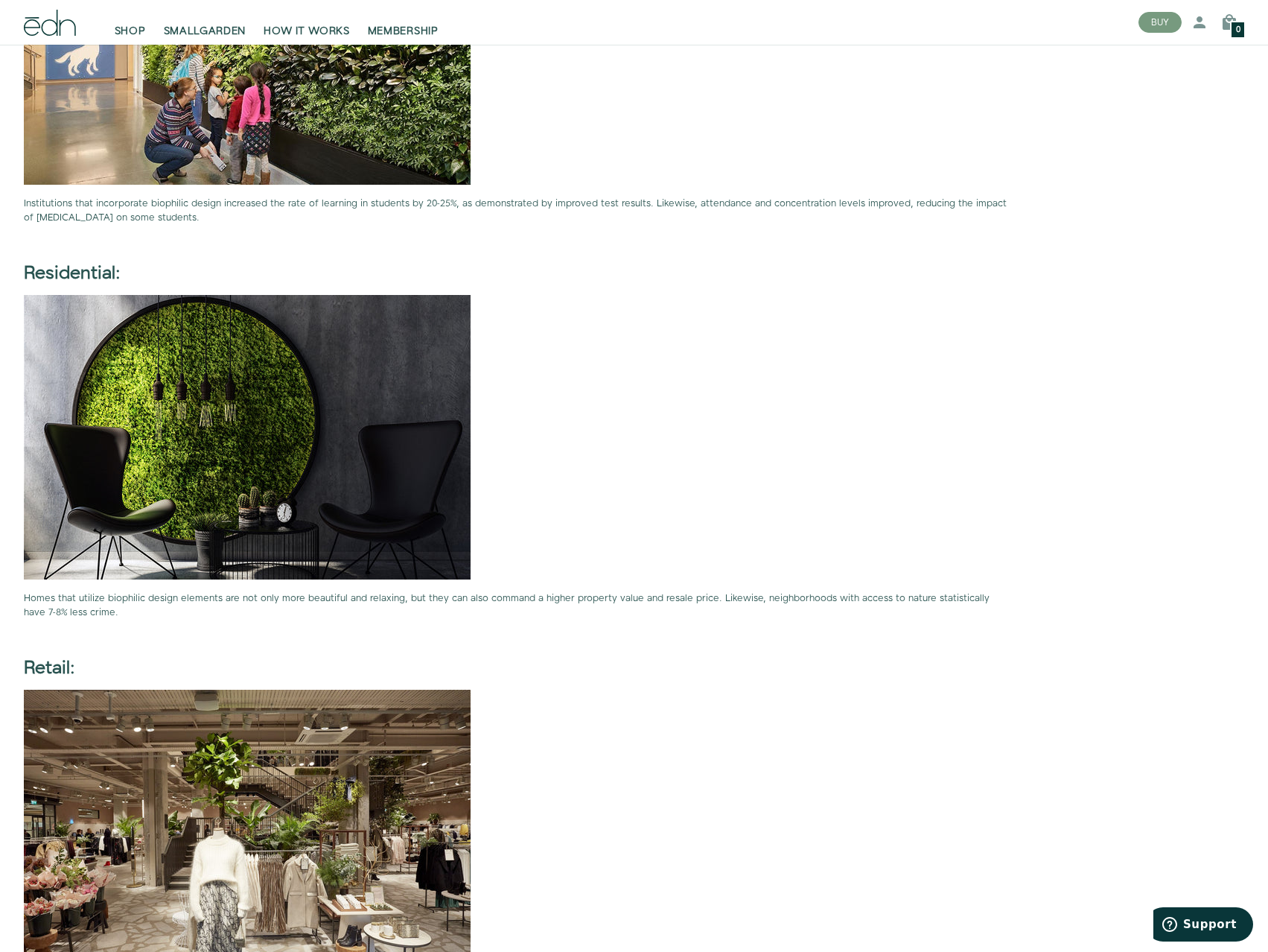
drag, startPoint x: 518, startPoint y: 817, endPoint x: 516, endPoint y: 832, distance: 15.1
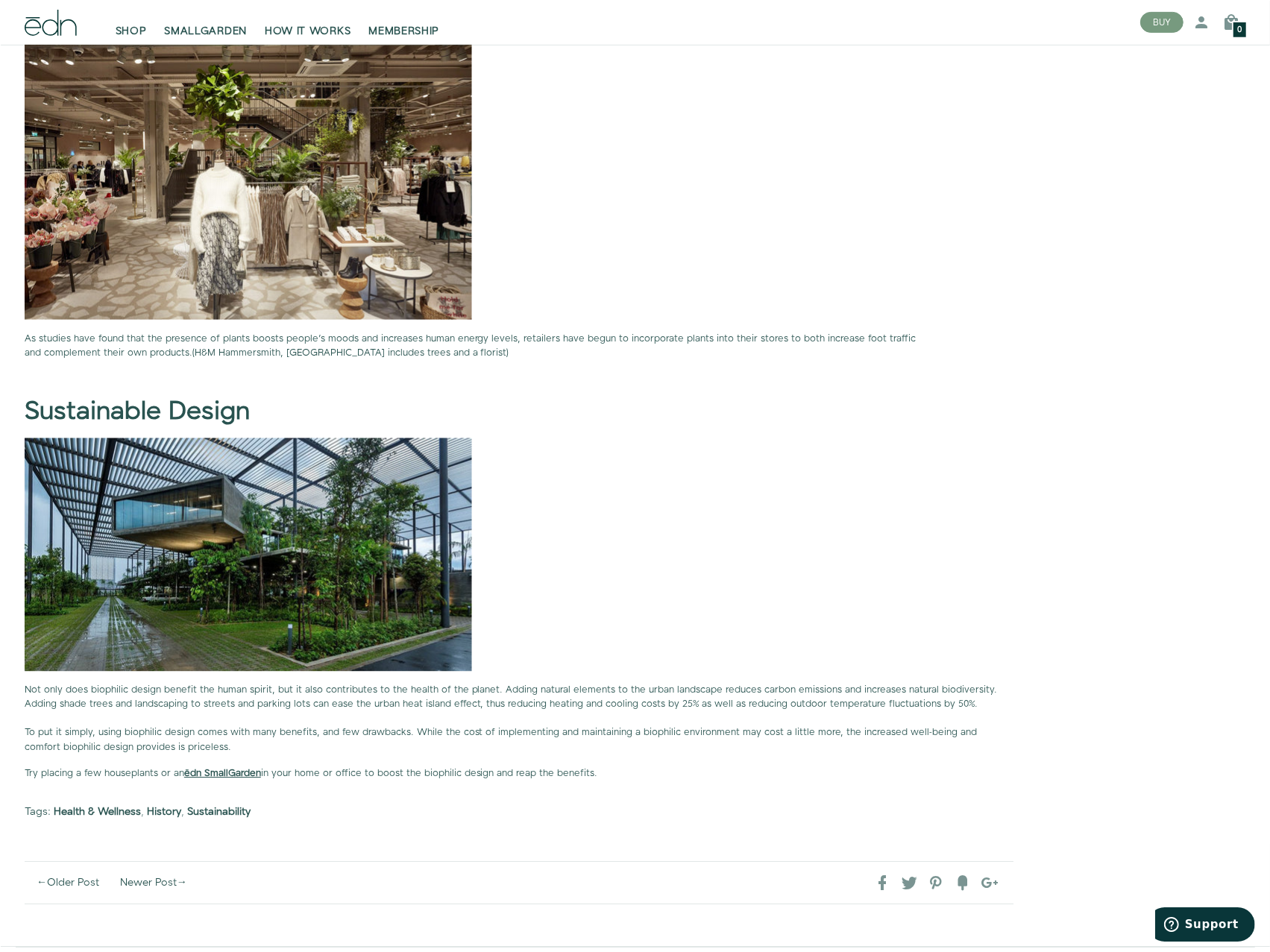
scroll to position [3895, 0]
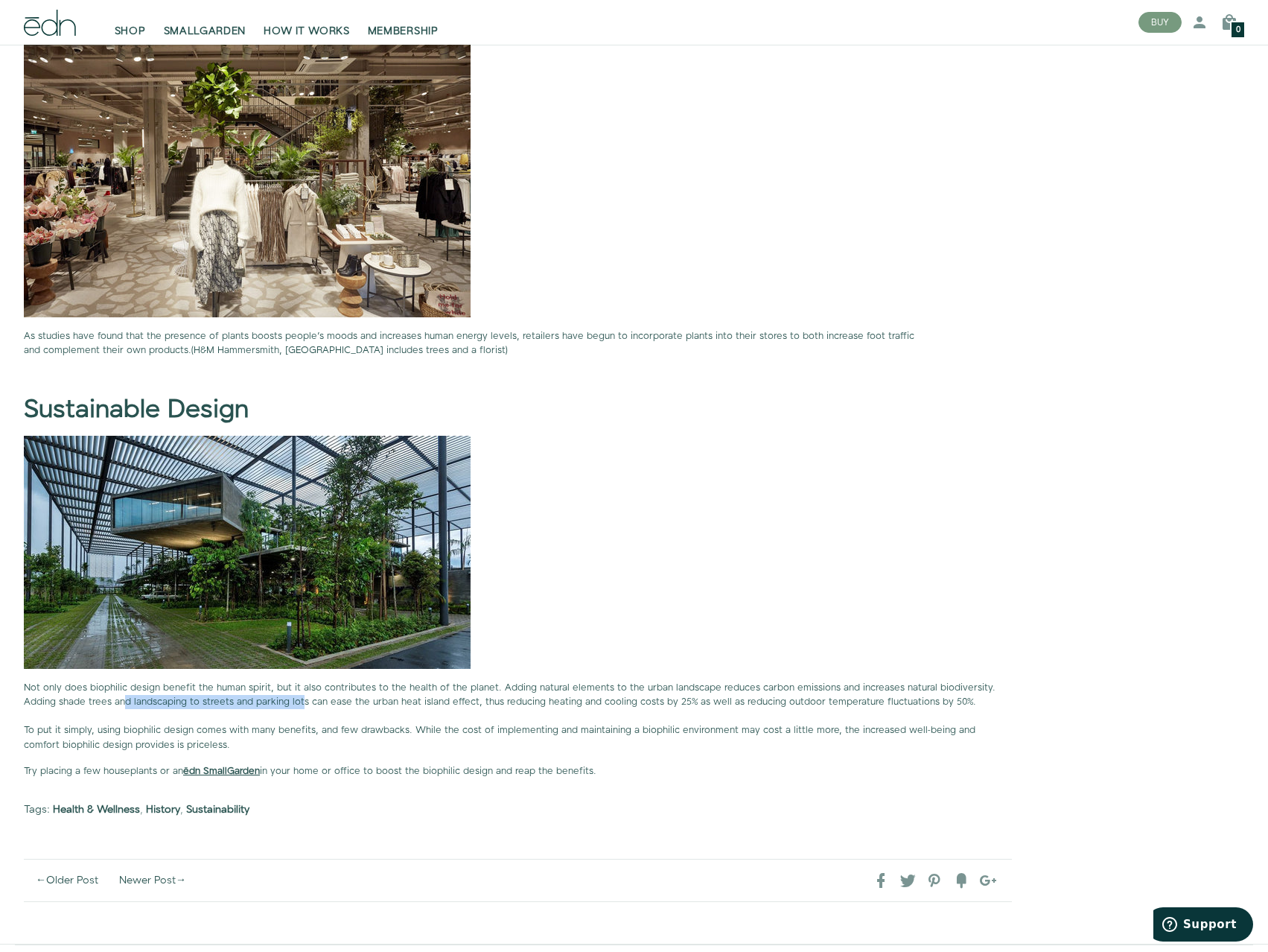
drag, startPoint x: 123, startPoint y: 696, endPoint x: 304, endPoint y: 703, distance: 181.1
click at [304, 685] on span "Not only does biophilic design benefit the human spirit, but it also contribute…" at bounding box center [510, 694] width 971 height 28
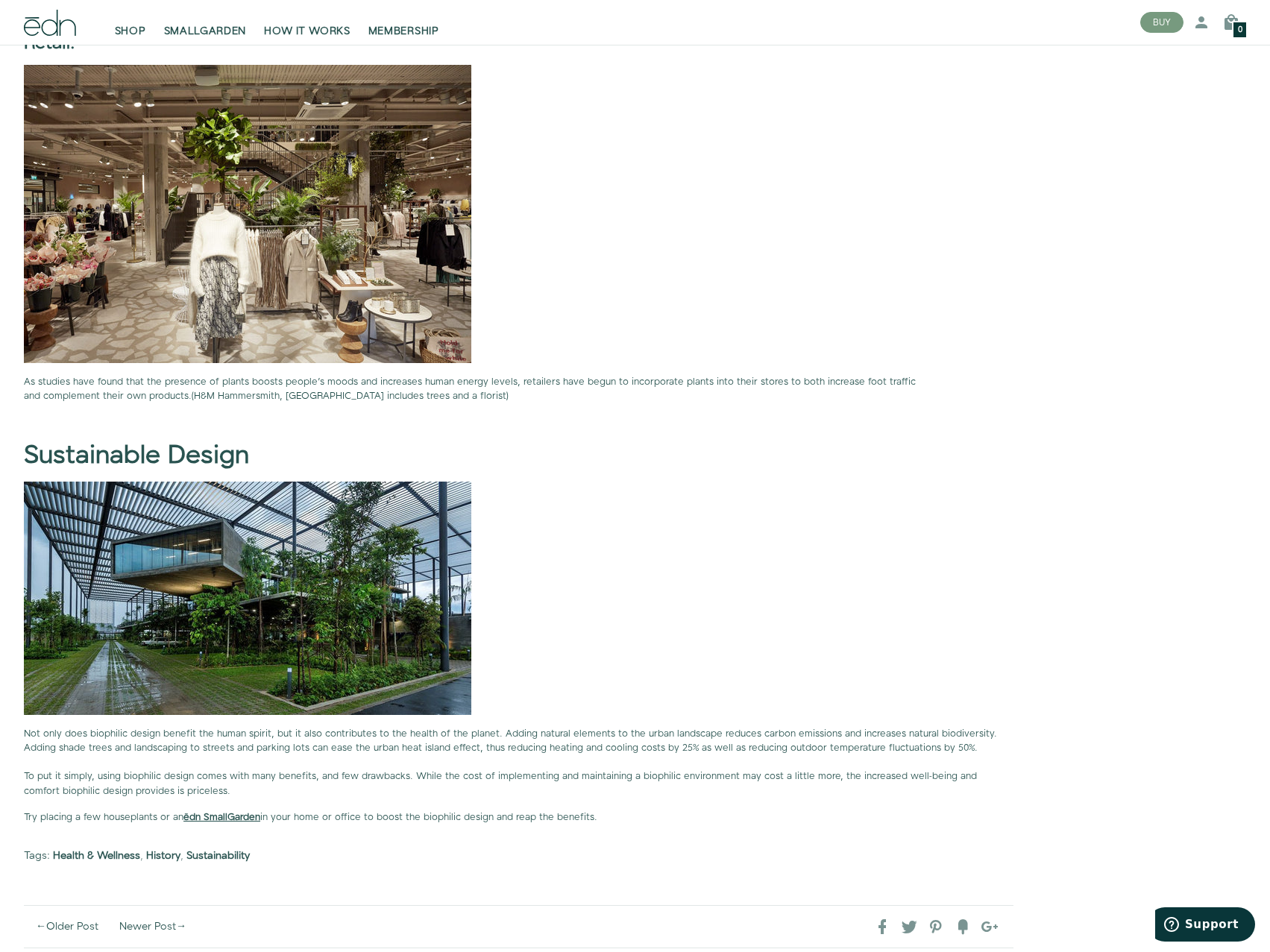
scroll to position [3672, 0]
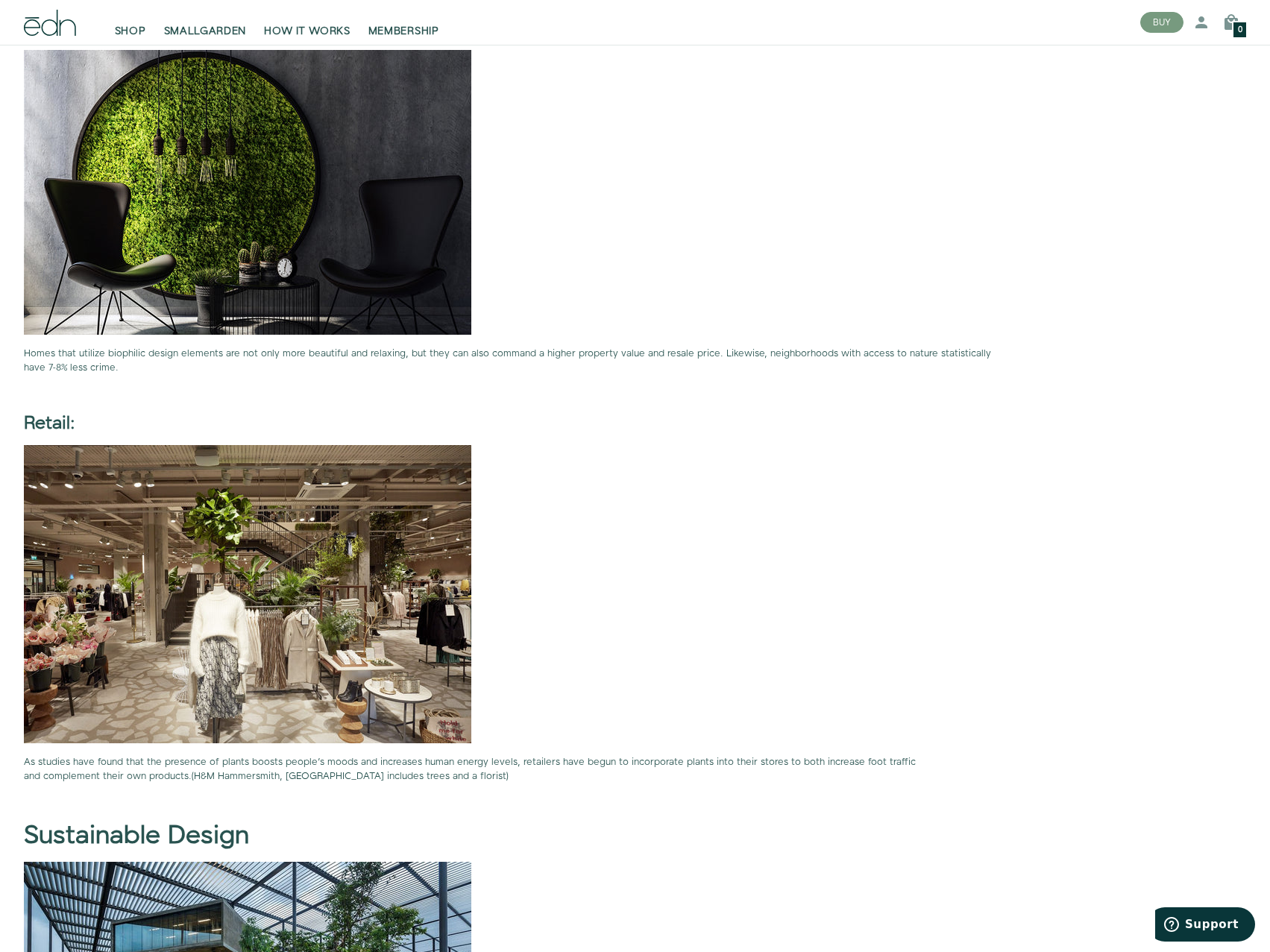
drag, startPoint x: 683, startPoint y: 548, endPoint x: 663, endPoint y: 174, distance: 374.5
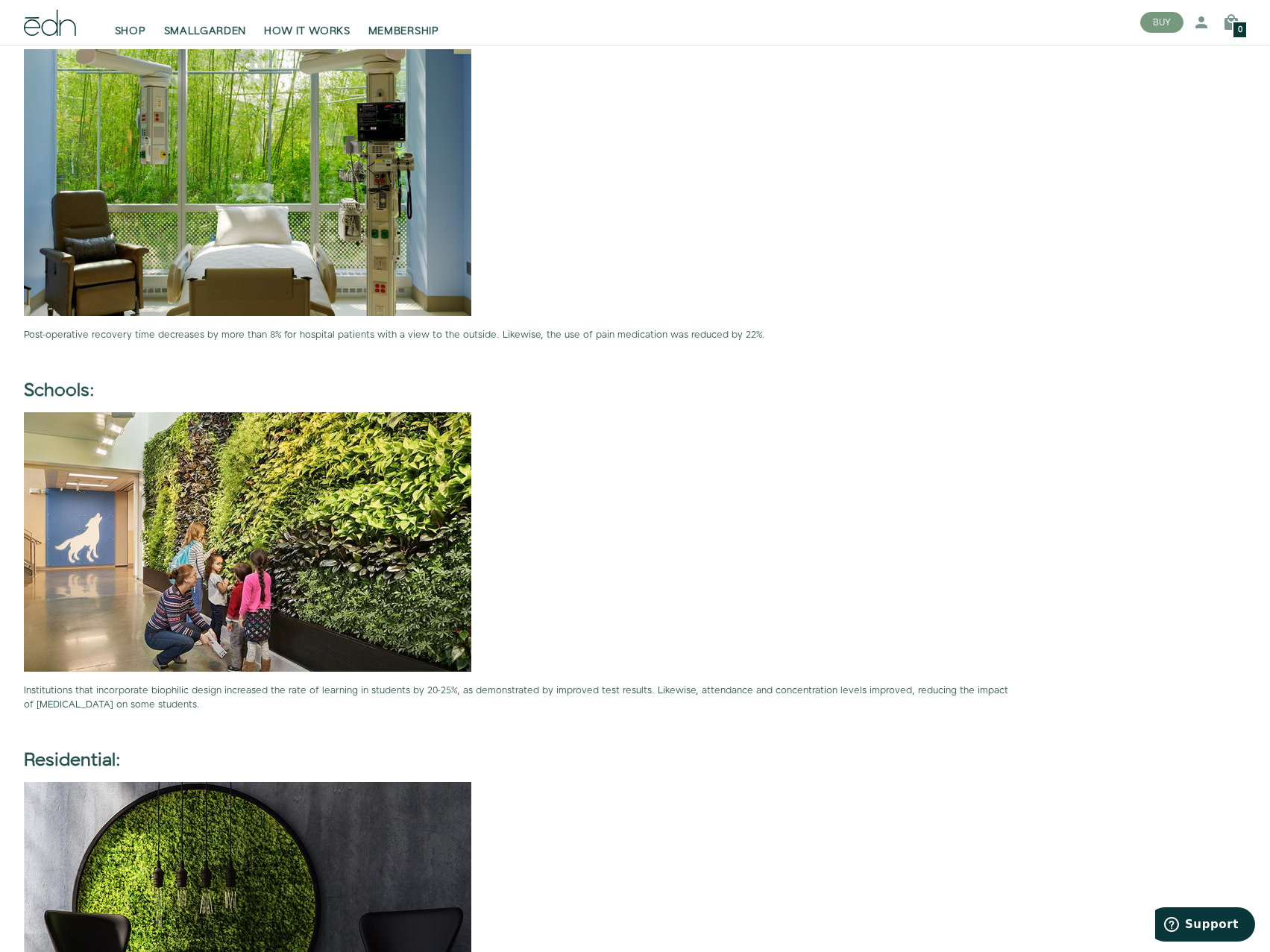
scroll to position [2699, 0]
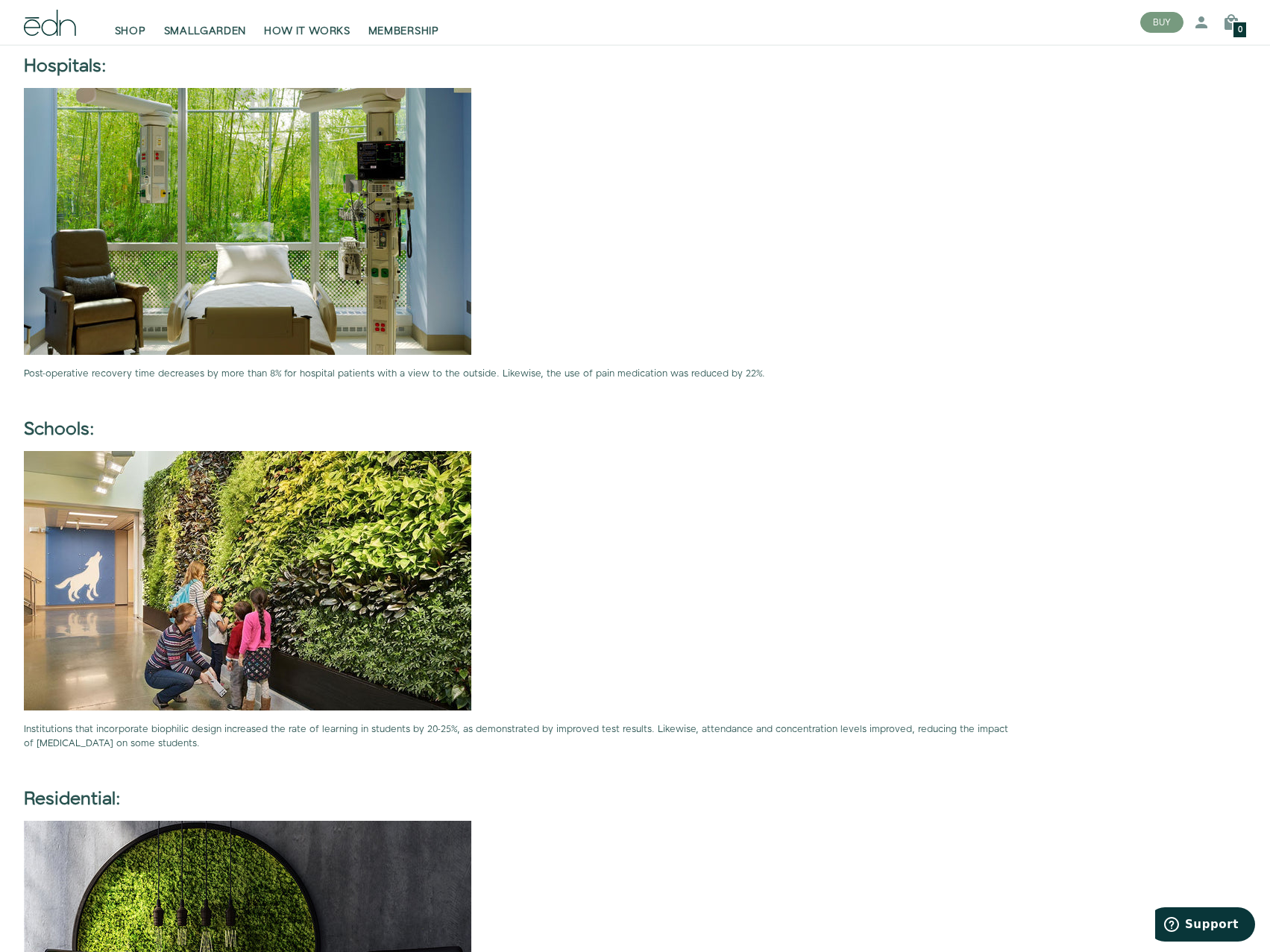
drag, startPoint x: 700, startPoint y: 563, endPoint x: 693, endPoint y: 231, distance: 332.1
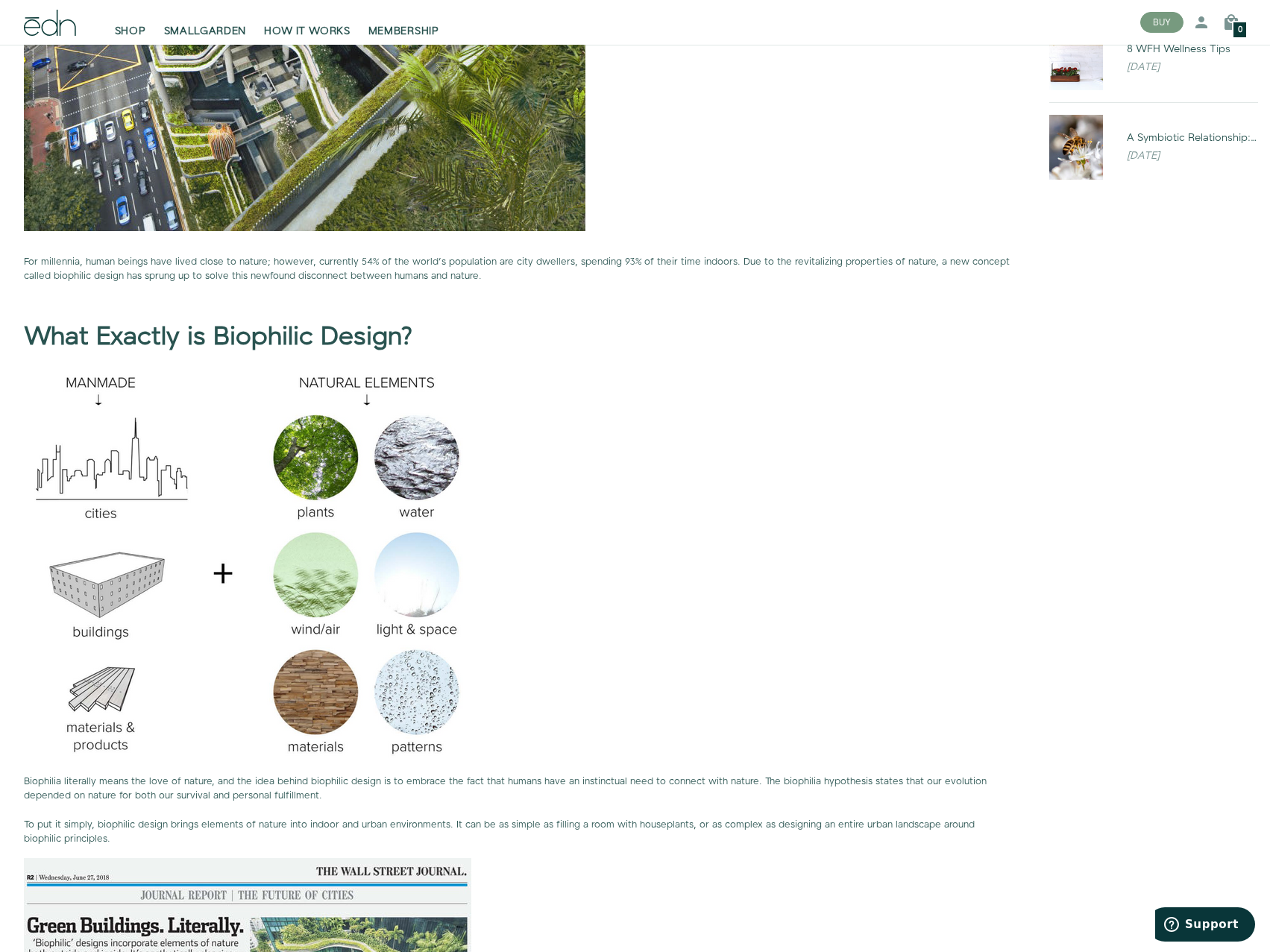
scroll to position [533, 0]
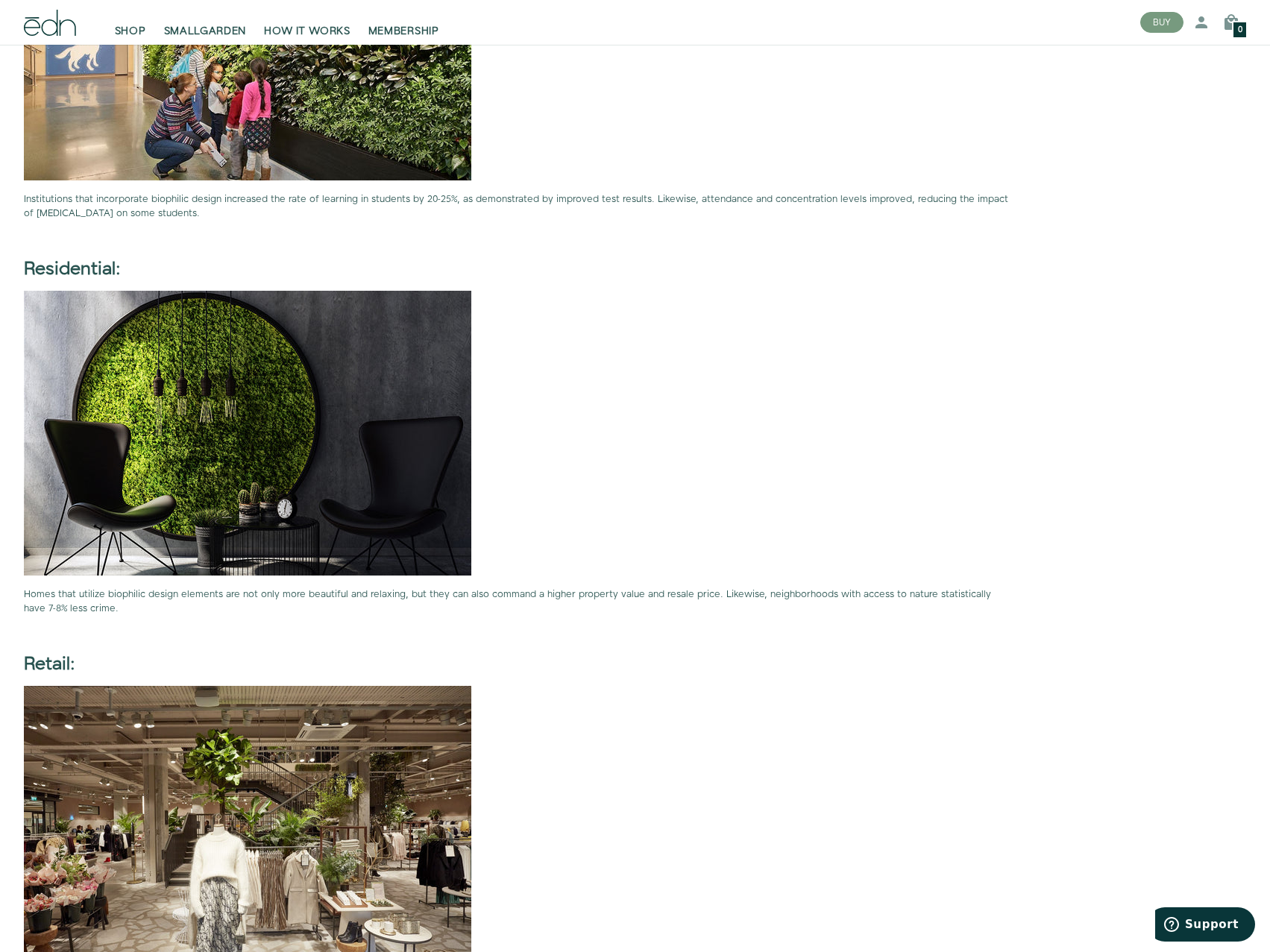
drag, startPoint x: 759, startPoint y: 771, endPoint x: 737, endPoint y: 889, distance: 120.0
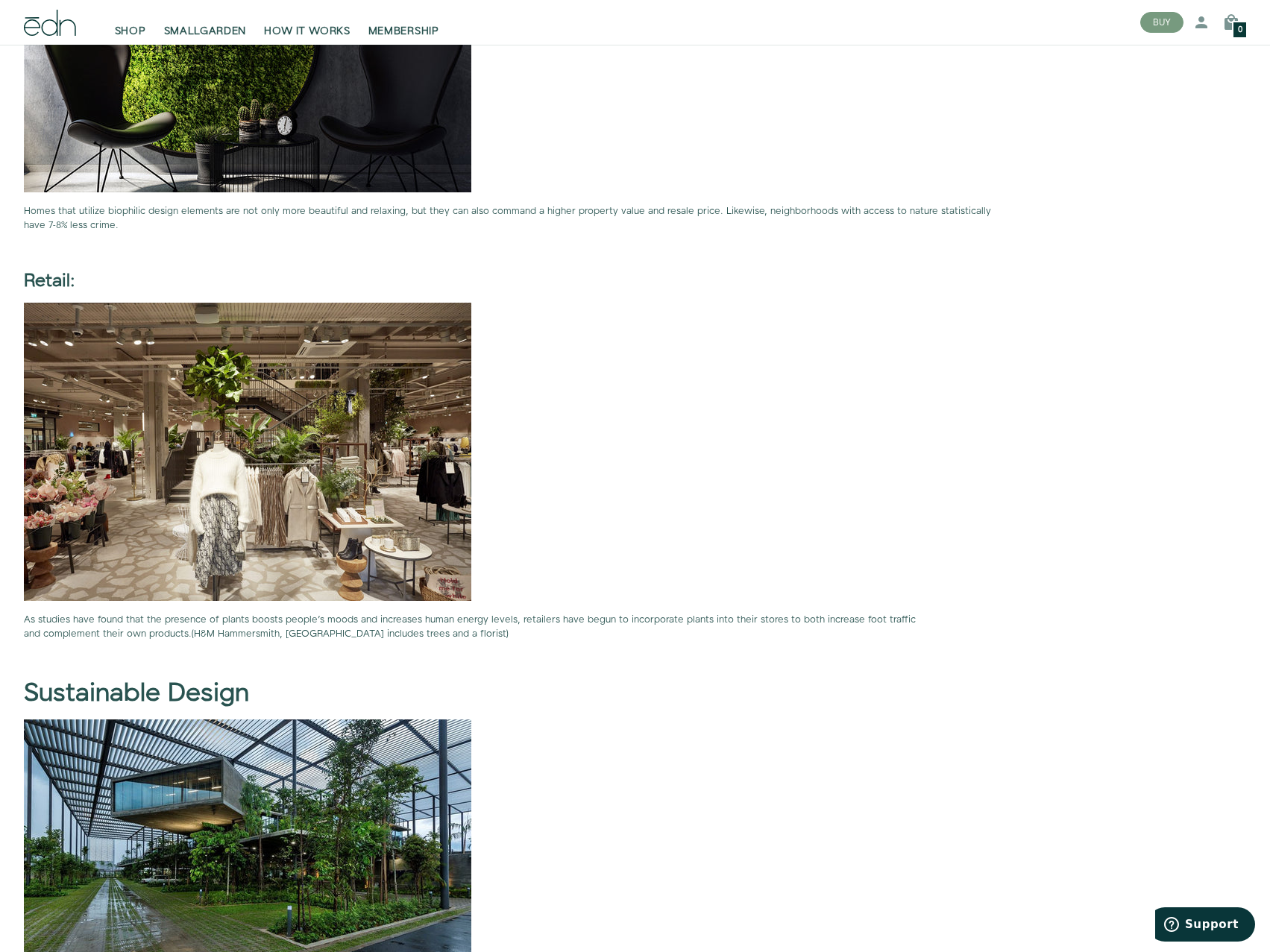
scroll to position [3876, 0]
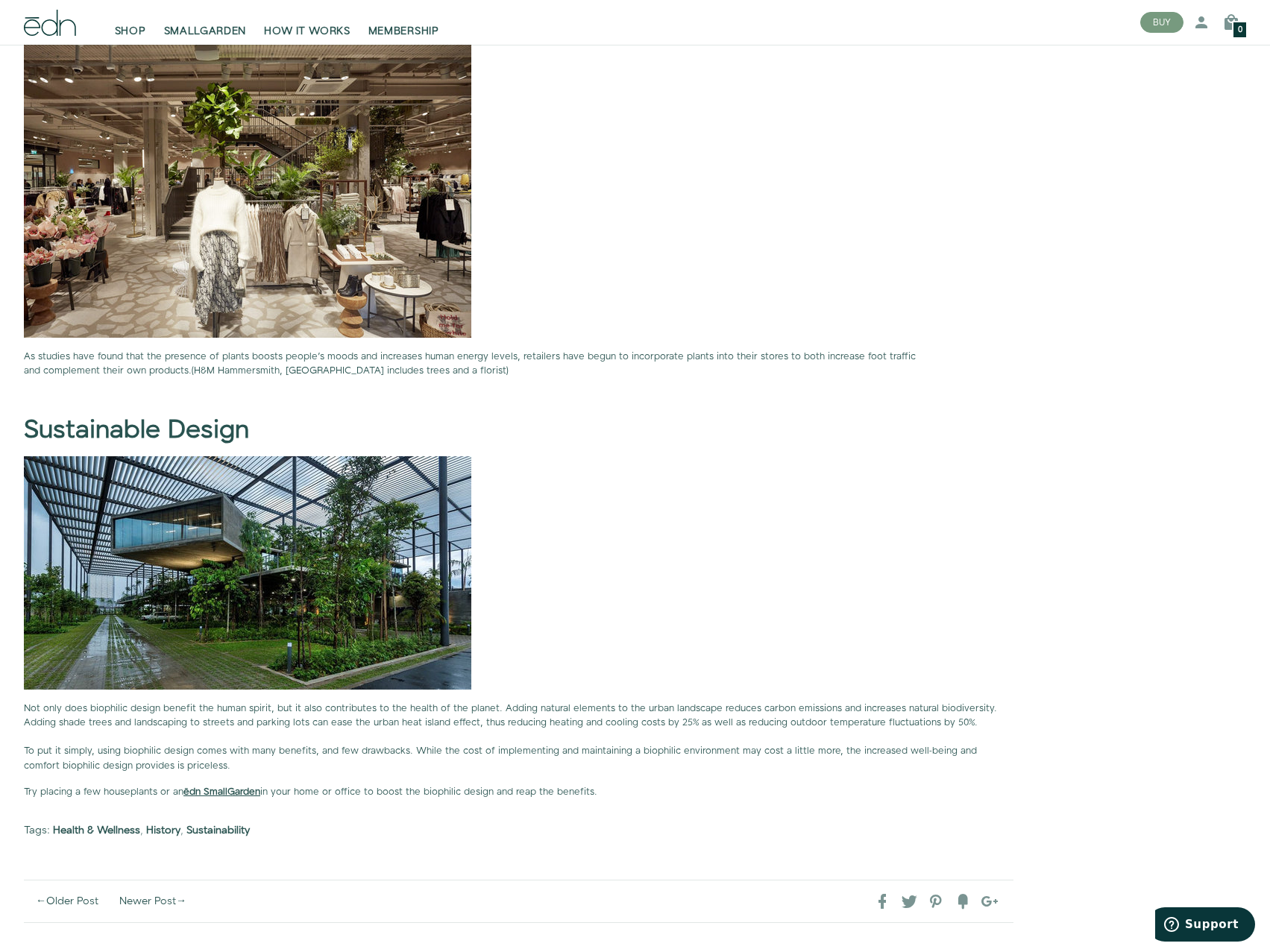
drag, startPoint x: 736, startPoint y: 779, endPoint x: 730, endPoint y: 969, distance: 190.1
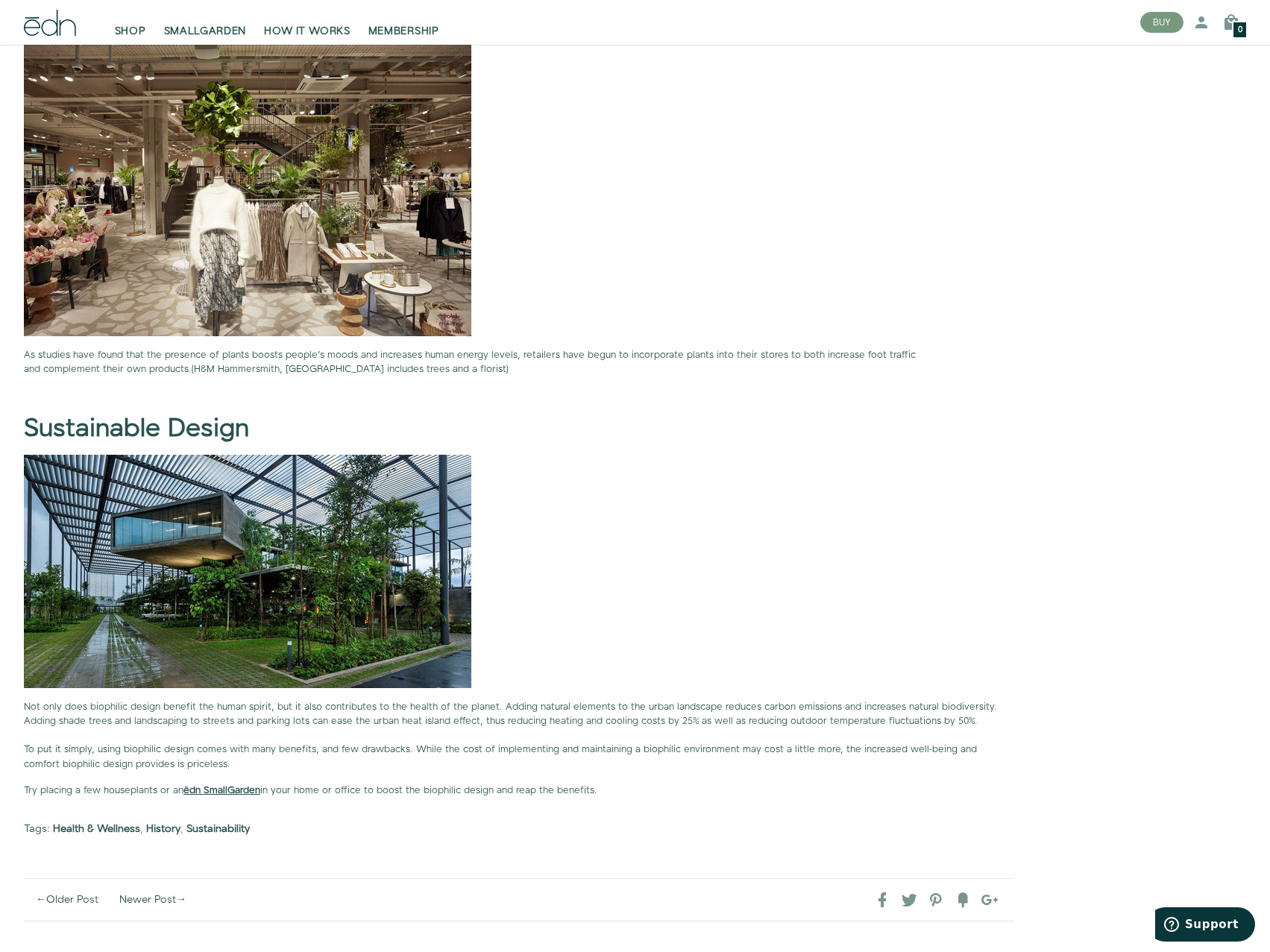
click at [944, 147] on p at bounding box center [518, 186] width 989 height 298
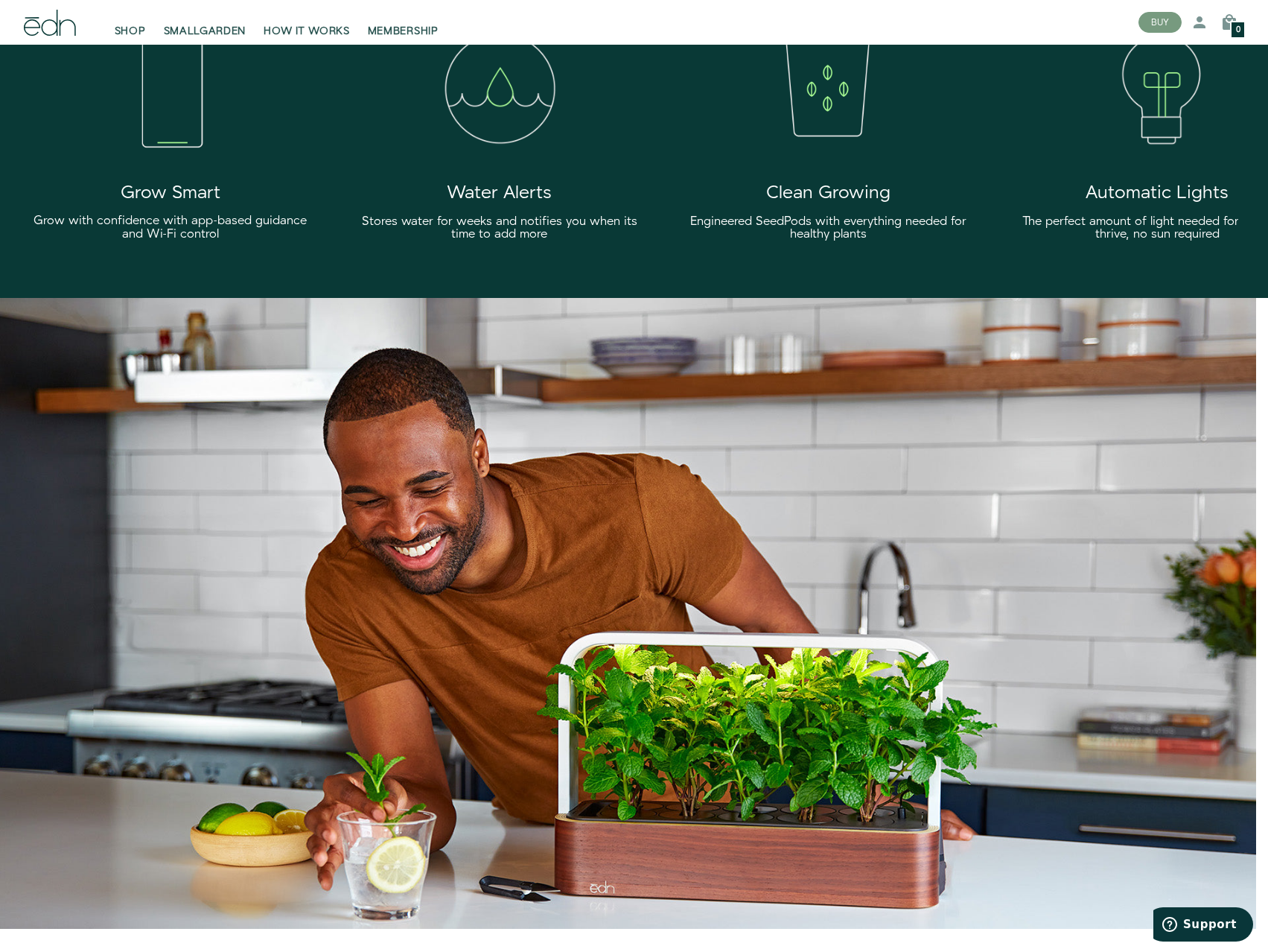
scroll to position [3053, 0]
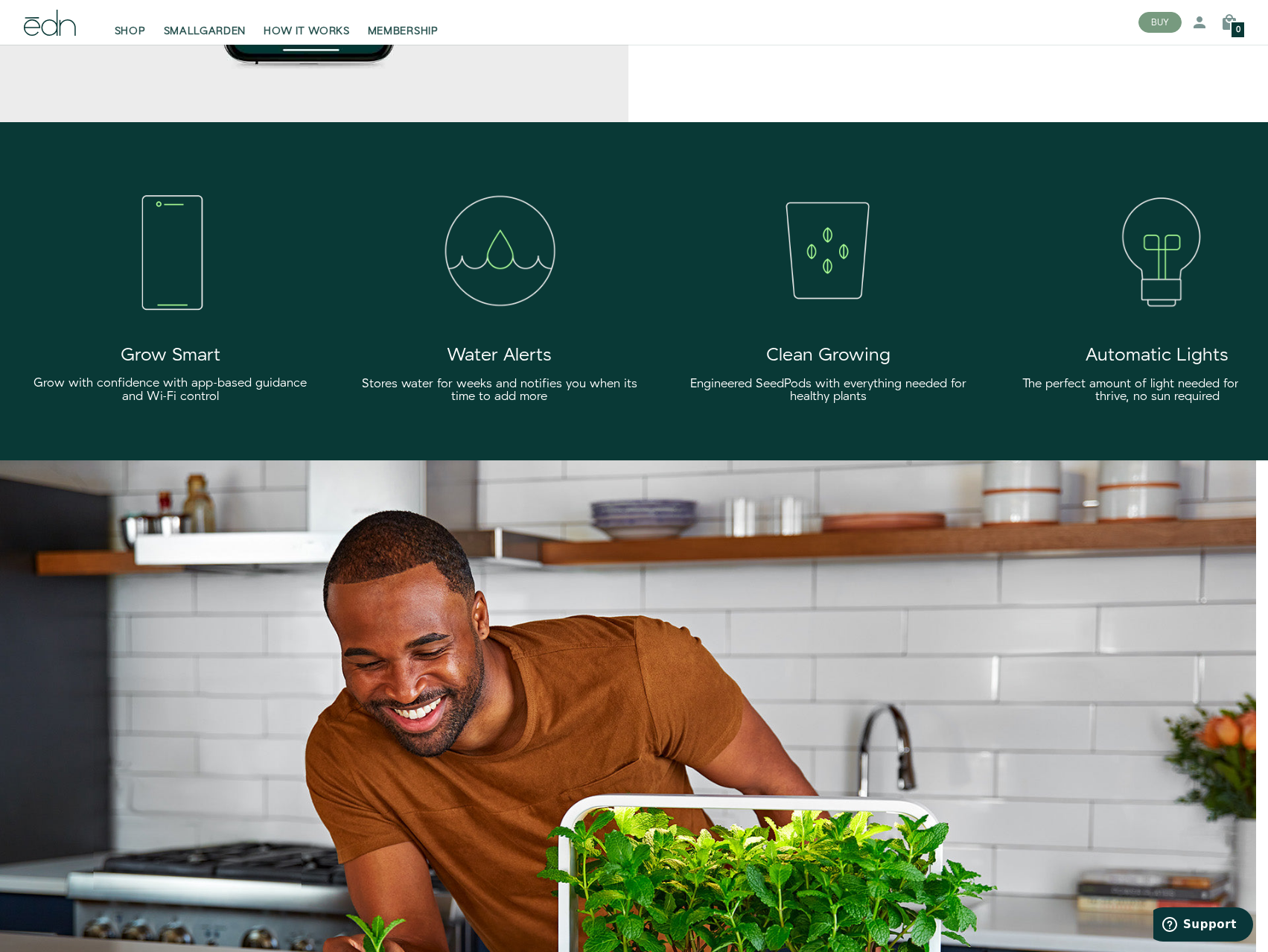
drag, startPoint x: 765, startPoint y: 676, endPoint x: 1008, endPoint y: 514, distance: 292.0
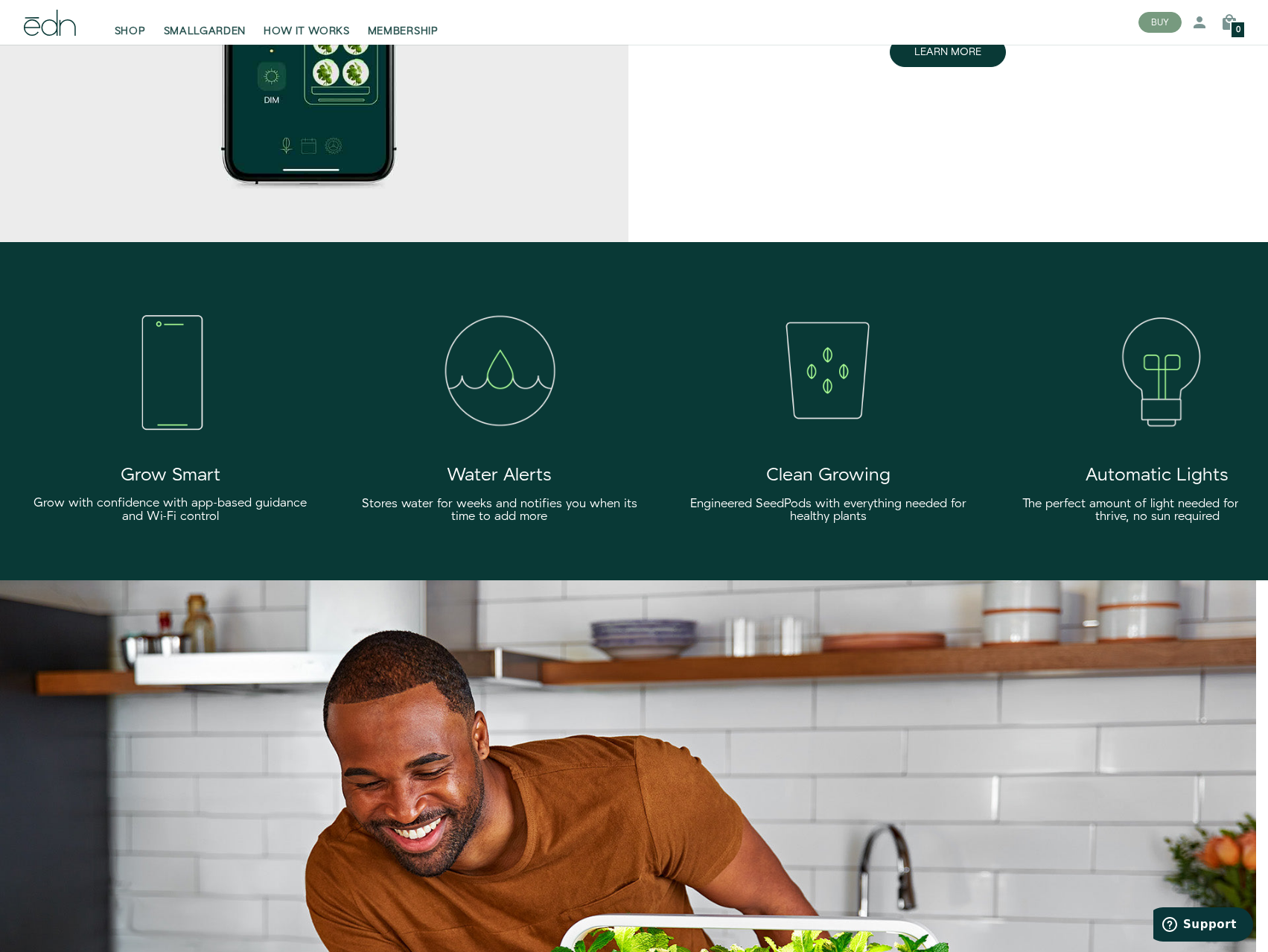
drag, startPoint x: 1191, startPoint y: 532, endPoint x: 1254, endPoint y: 529, distance: 63.1
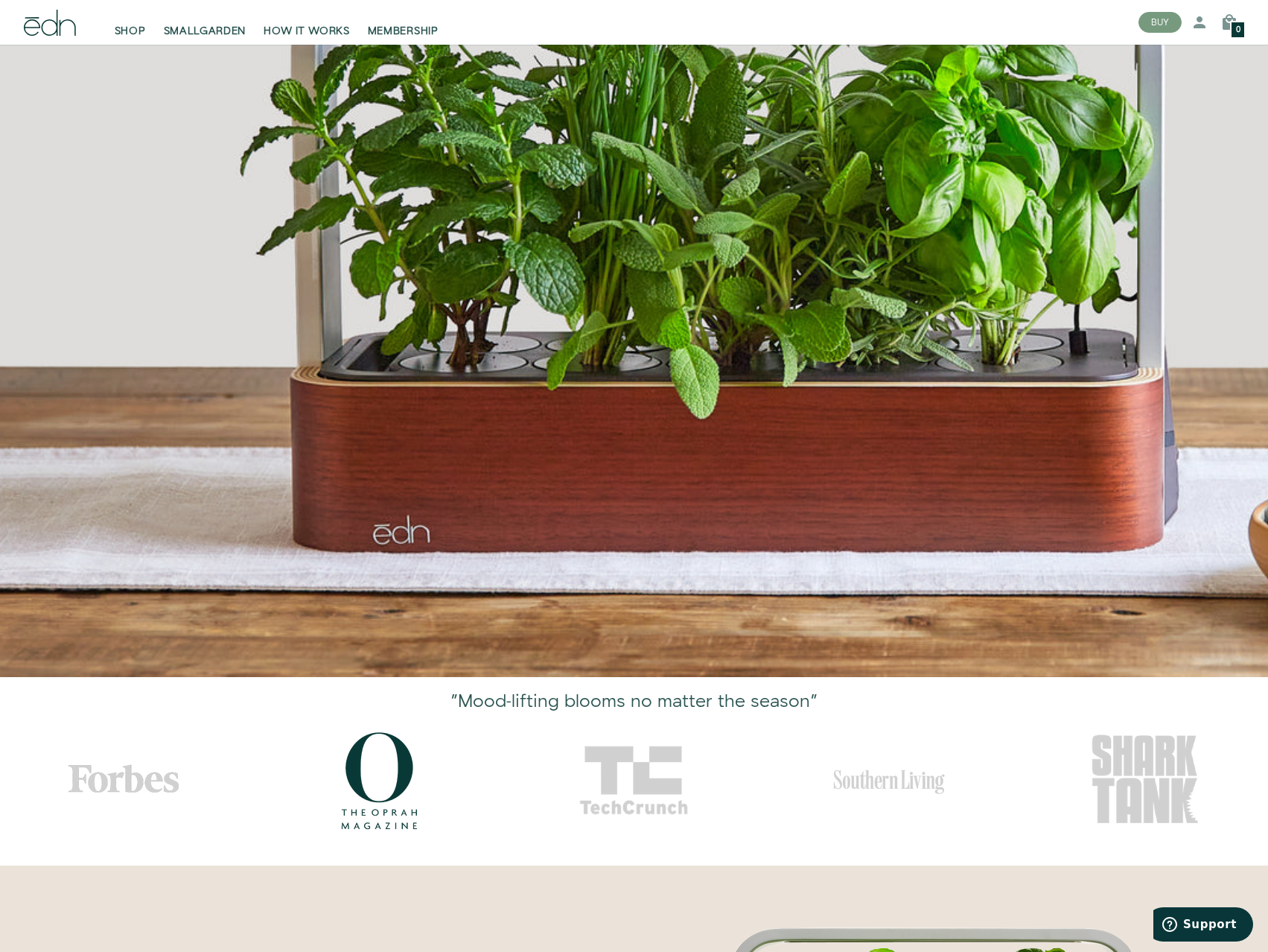
scroll to position [0, 0]
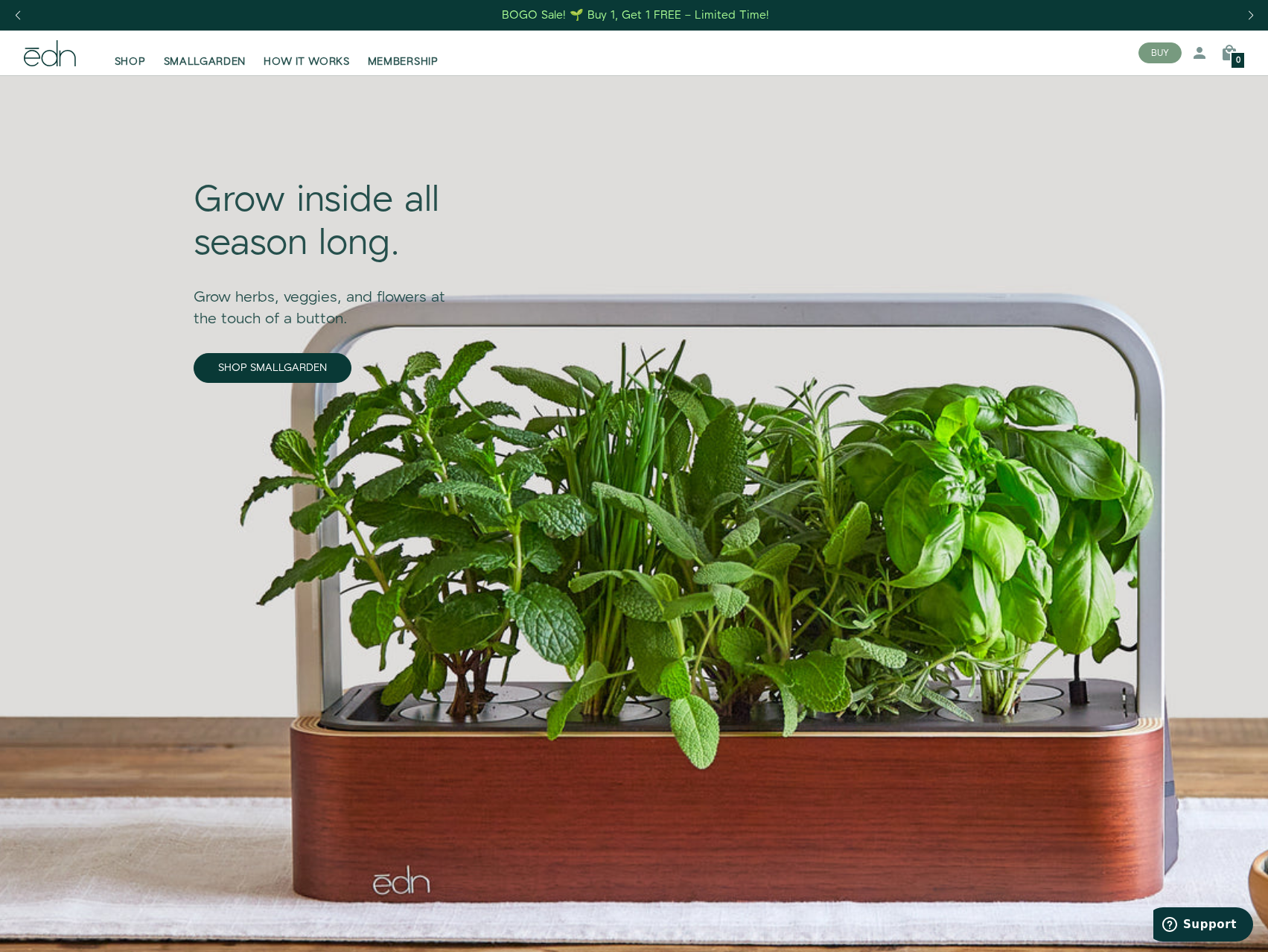
drag, startPoint x: 370, startPoint y: 410, endPoint x: 369, endPoint y: 261, distance: 149.0
click at [181, 55] on span "SMALLGARDEN" at bounding box center [205, 61] width 83 height 14
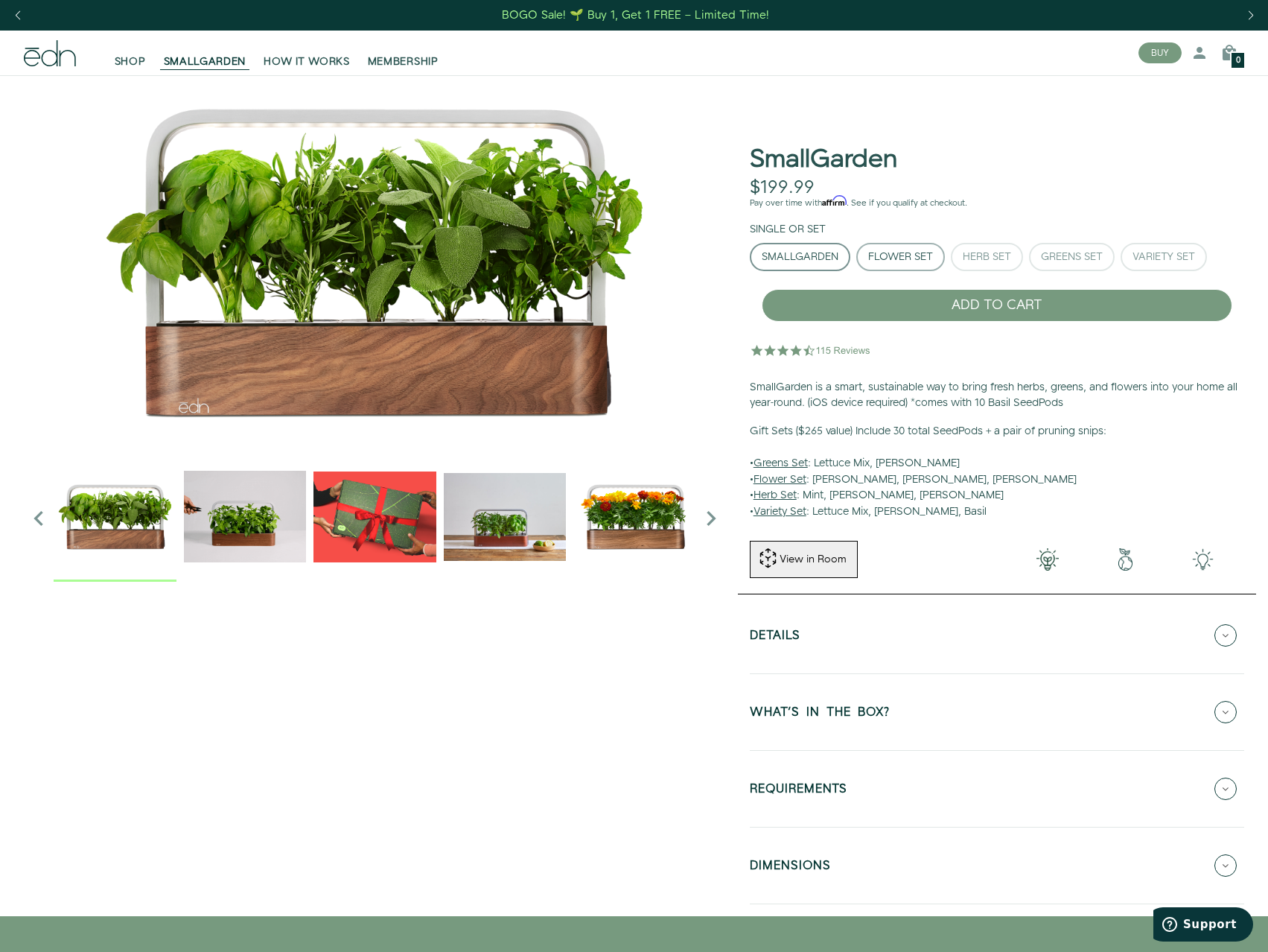
click at [873, 255] on div "Flower Set" at bounding box center [900, 256] width 65 height 11
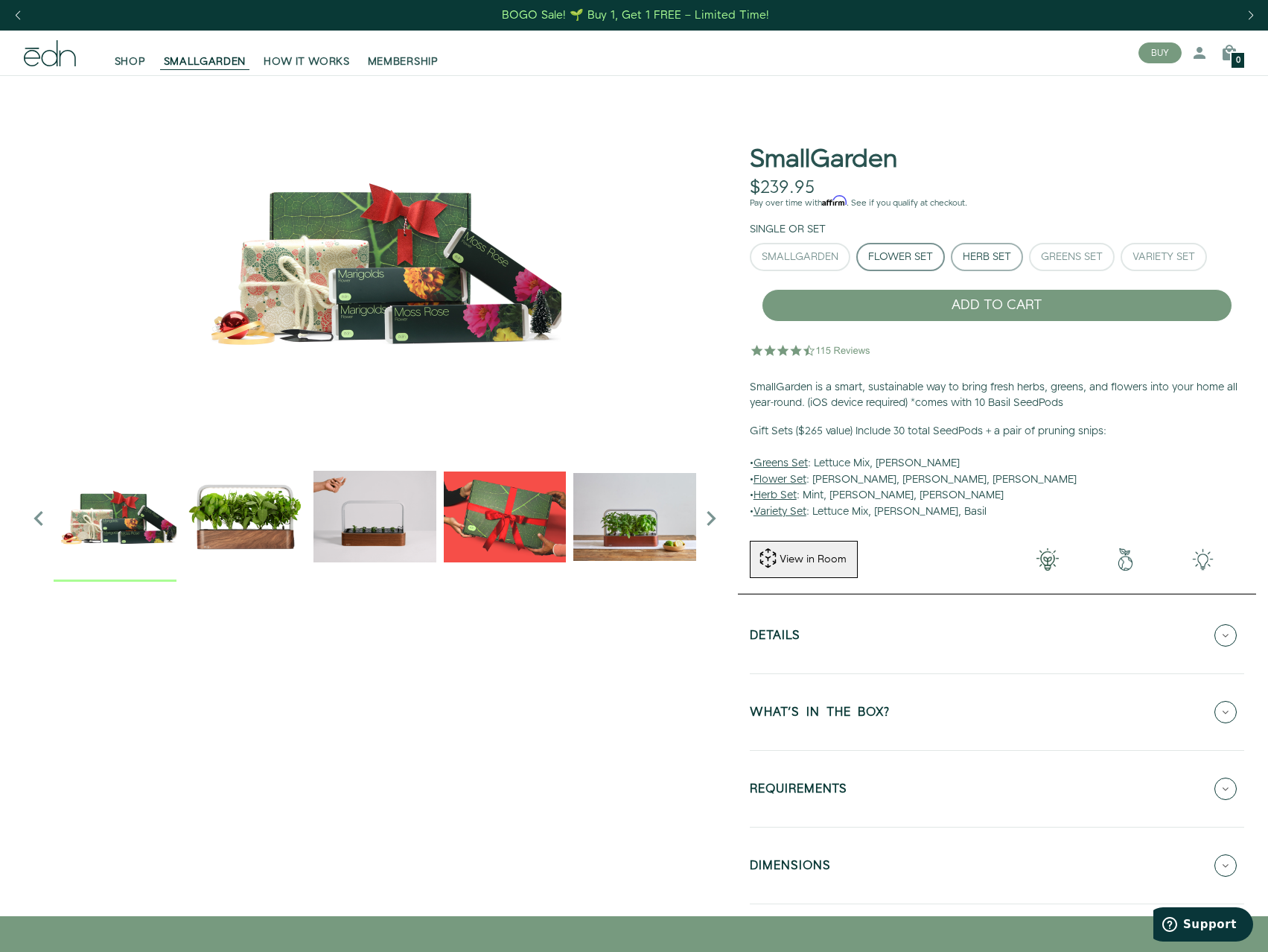
click at [1004, 264] on button "Herb Set" at bounding box center [987, 256] width 72 height 28
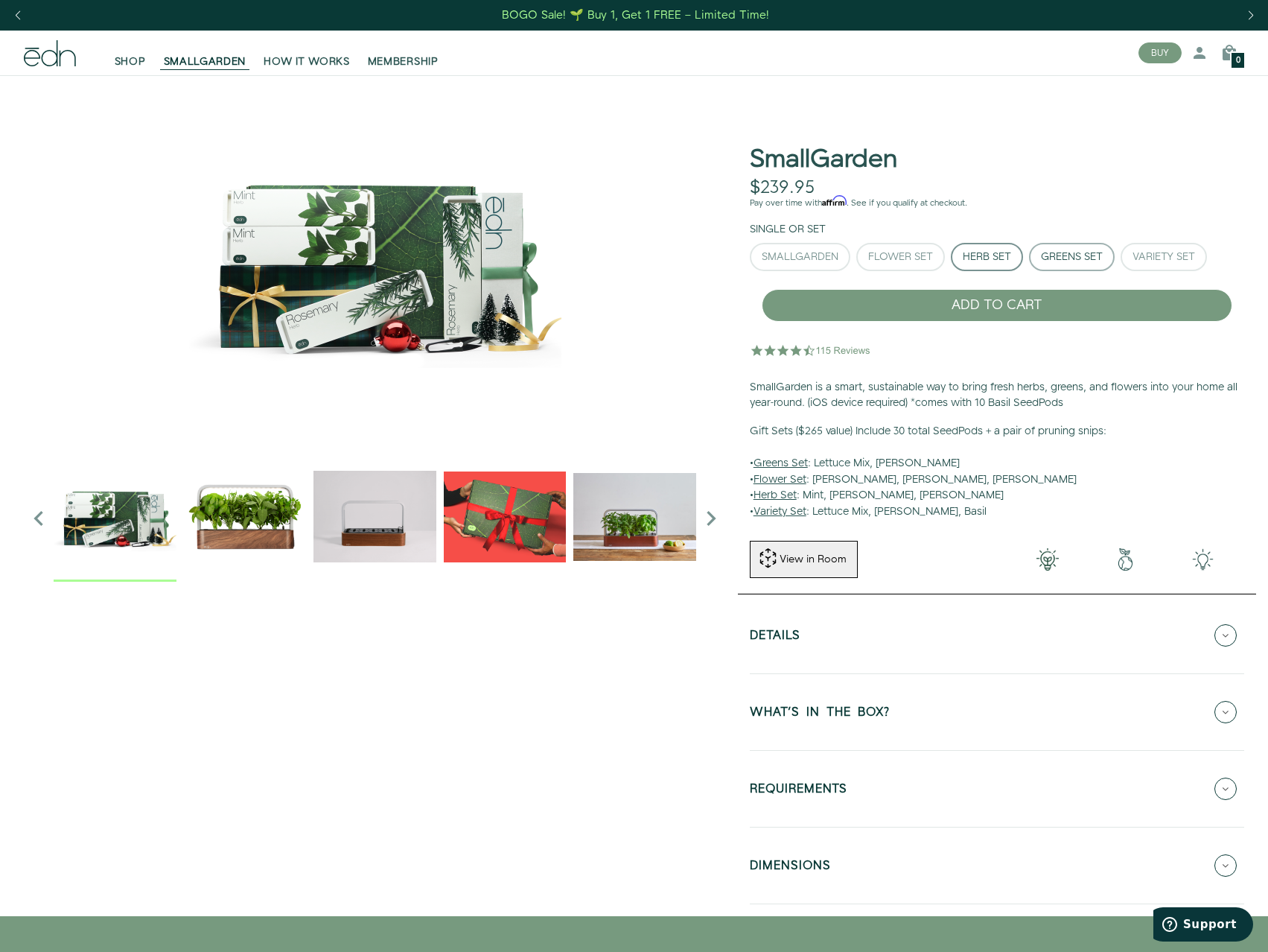
click at [1068, 260] on div "Greens Set" at bounding box center [1071, 256] width 62 height 11
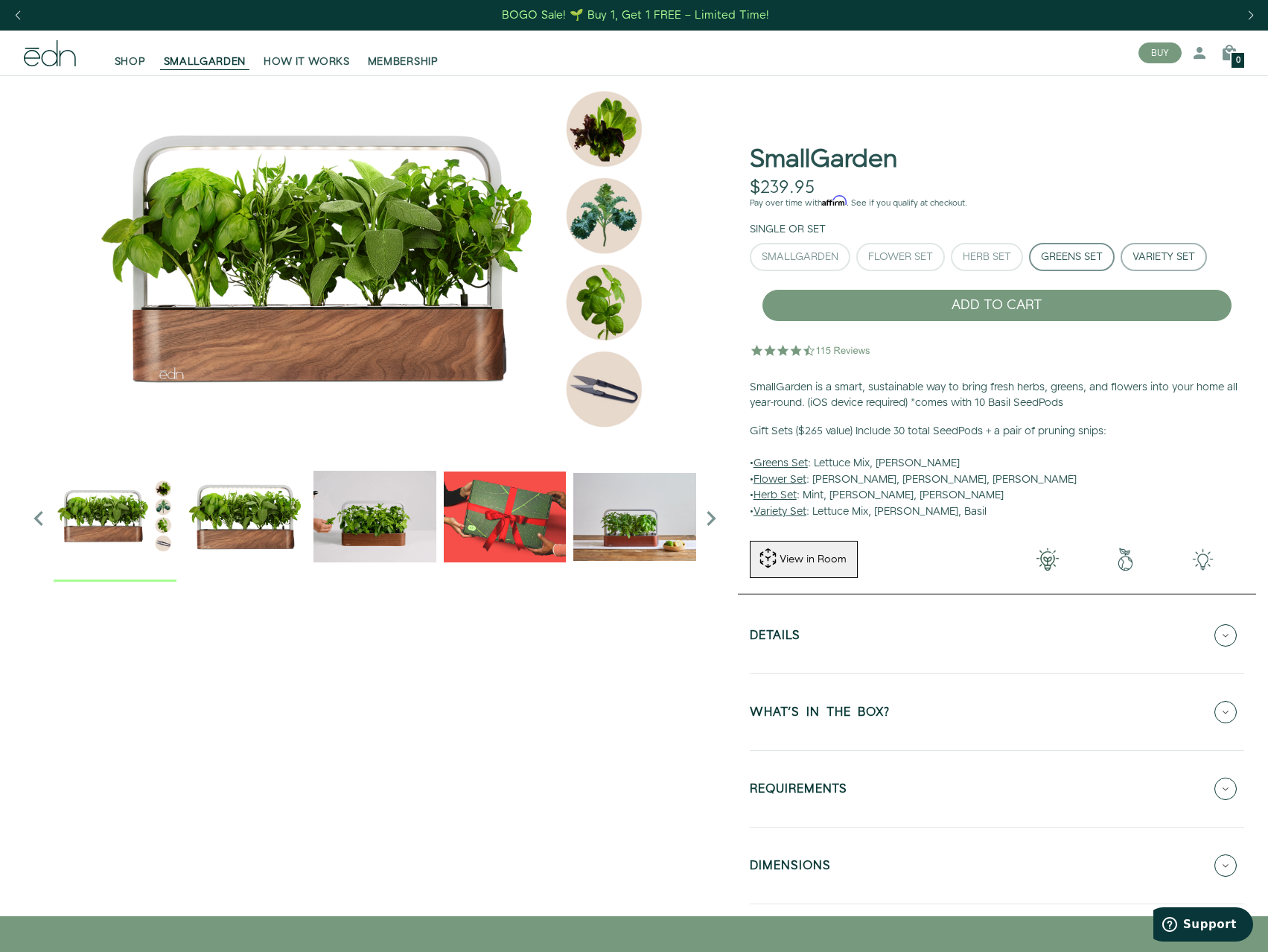
click at [1149, 261] on div "Variety Set" at bounding box center [1163, 256] width 63 height 11
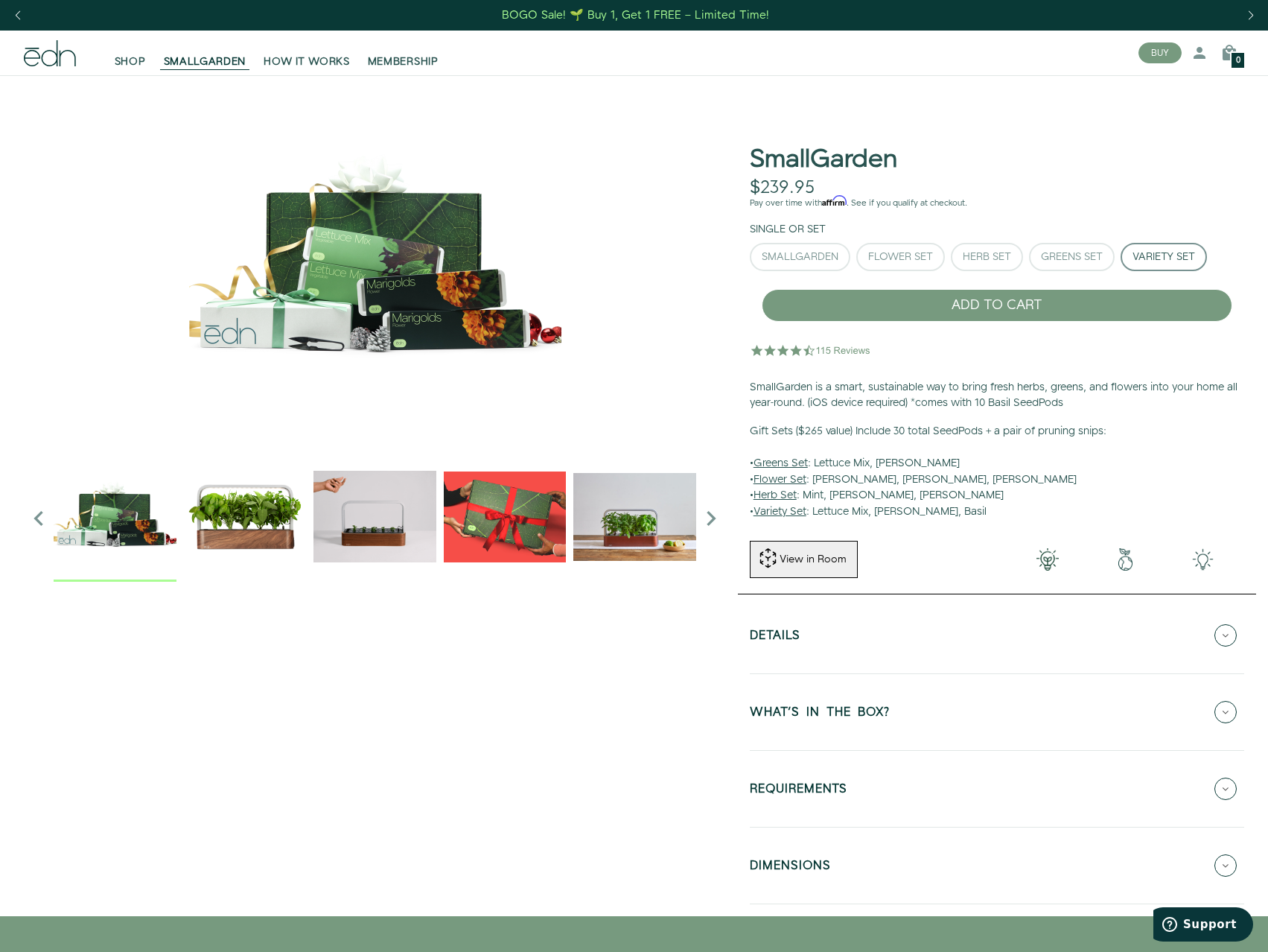
click at [1051, 271] on div "SmallGarden Flower Set Herb Set Greens Set" at bounding box center [996, 260] width 494 height 35
click at [1052, 259] on div "Greens Set" at bounding box center [1071, 256] width 62 height 11
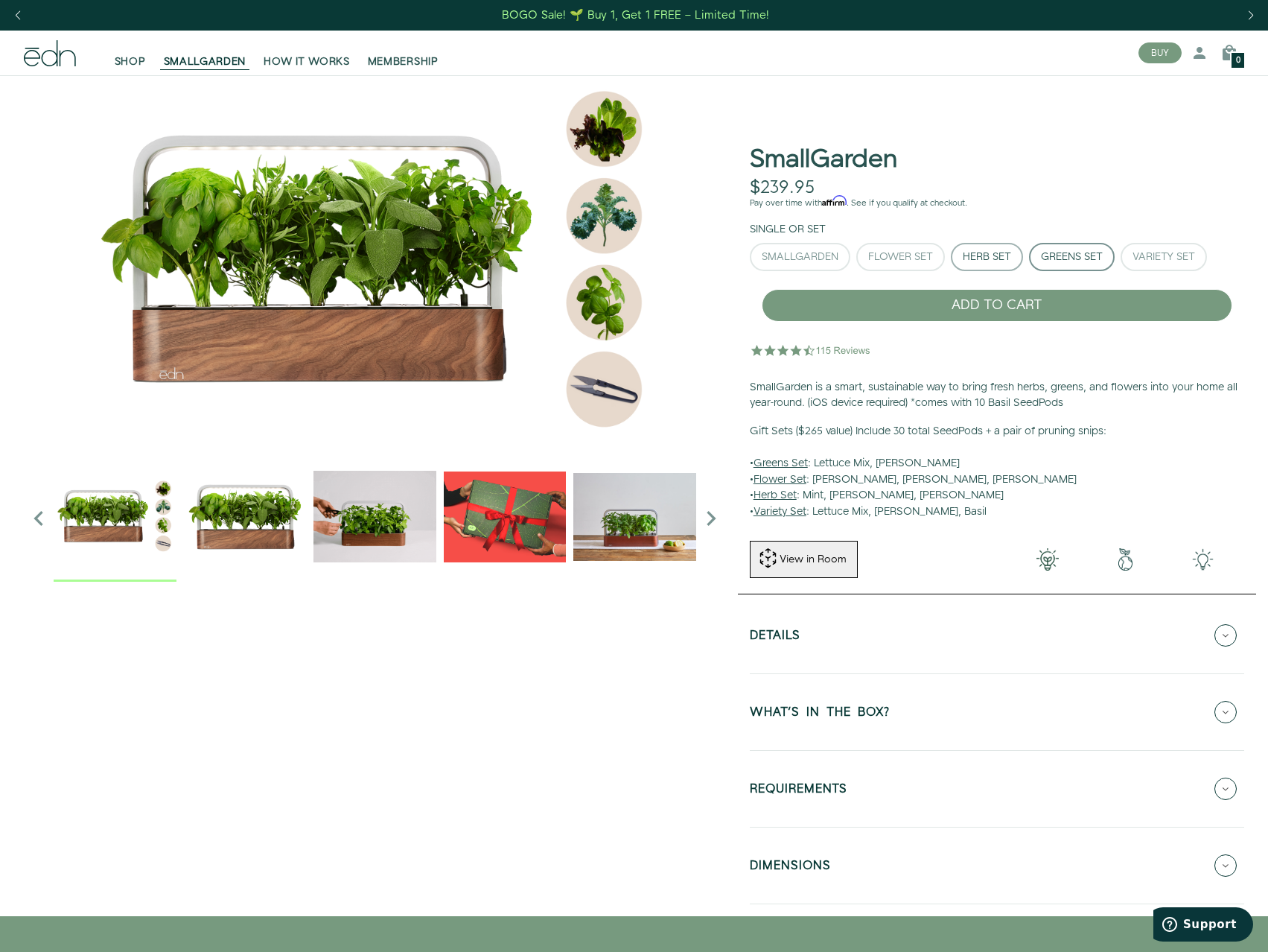
click at [968, 264] on button "Herb Set" at bounding box center [987, 256] width 72 height 28
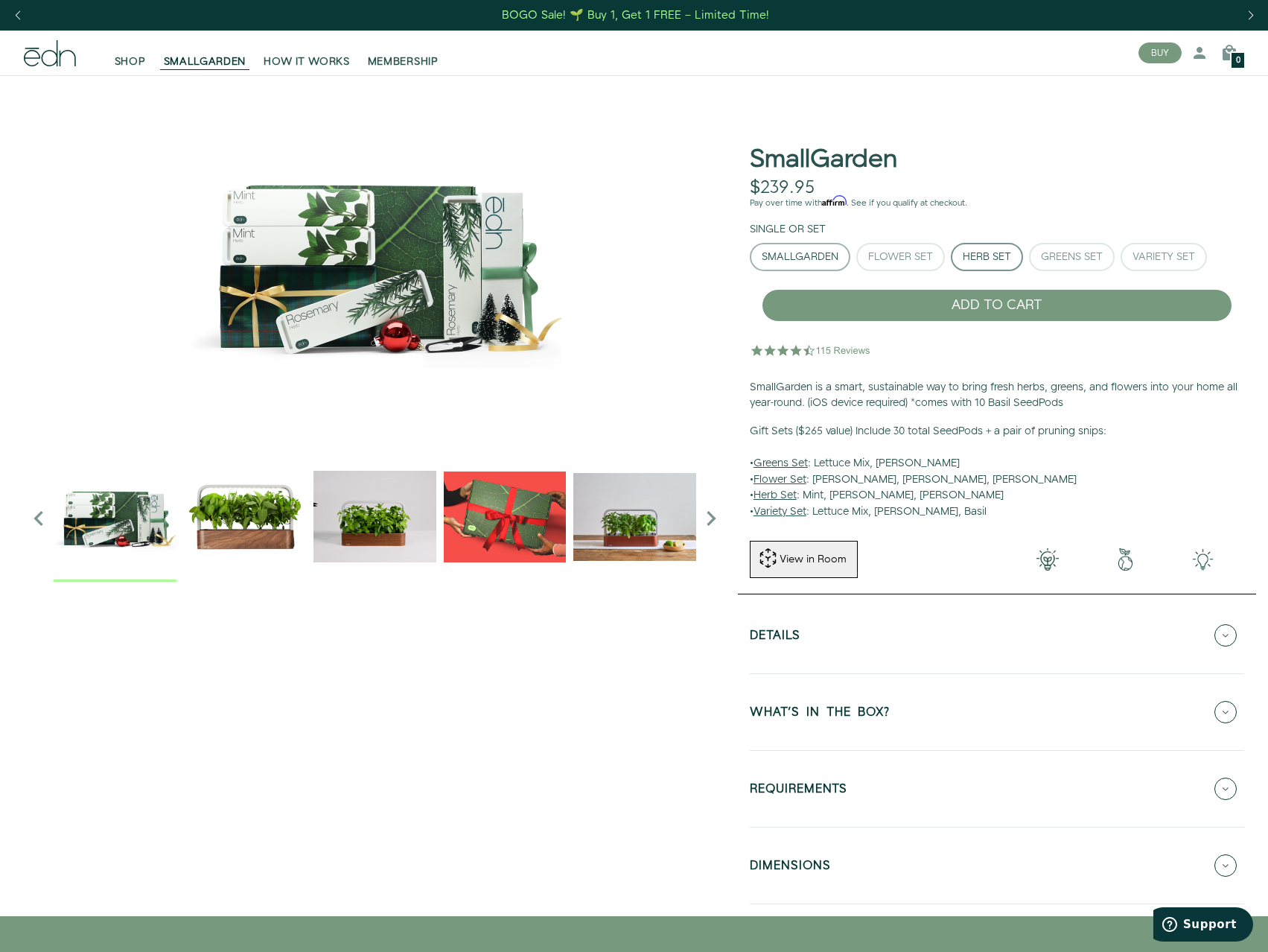
click at [791, 244] on button "SmallGarden" at bounding box center [800, 256] width 100 height 28
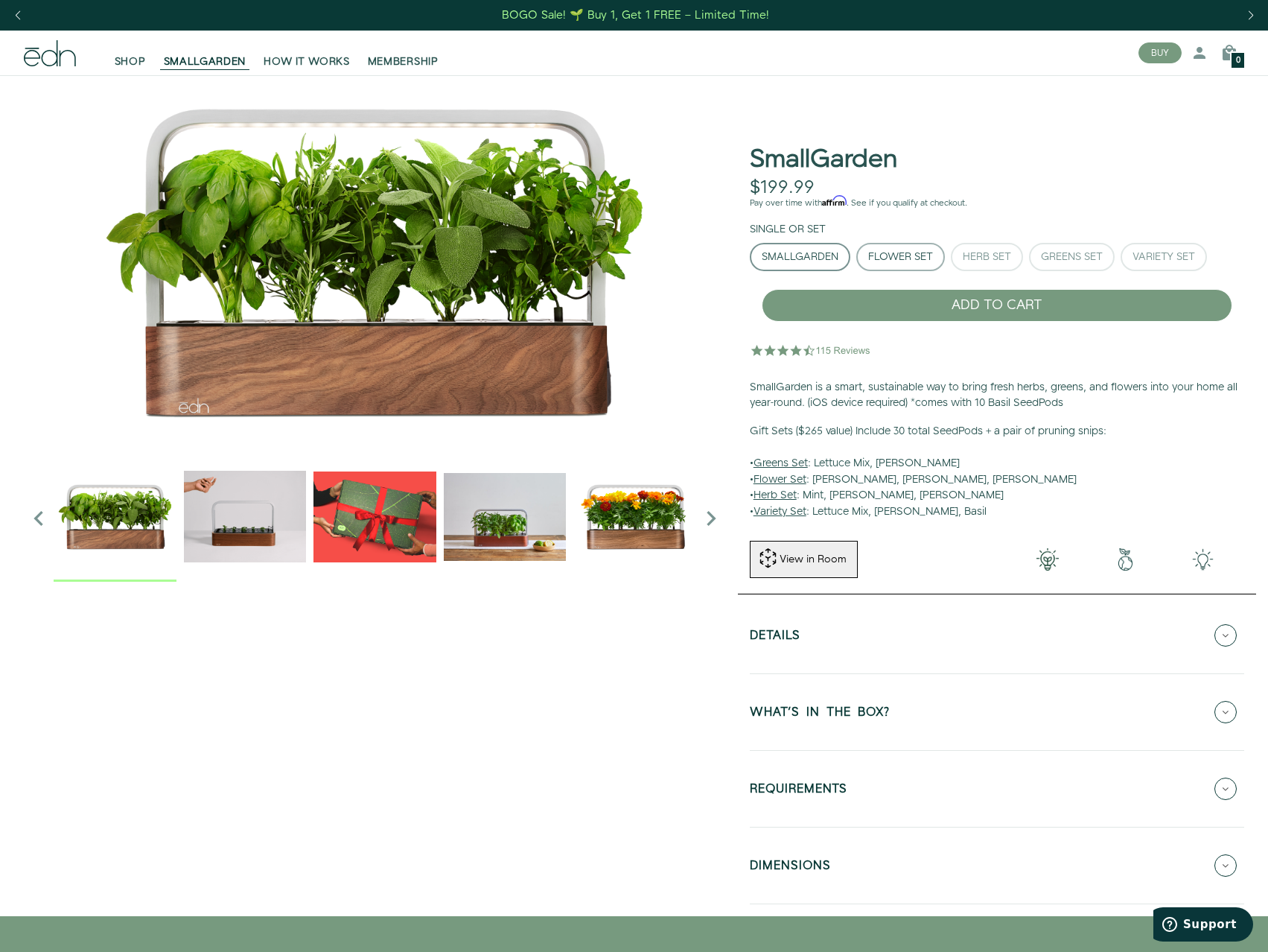
click at [905, 249] on button "Flower Set" at bounding box center [901, 256] width 89 height 28
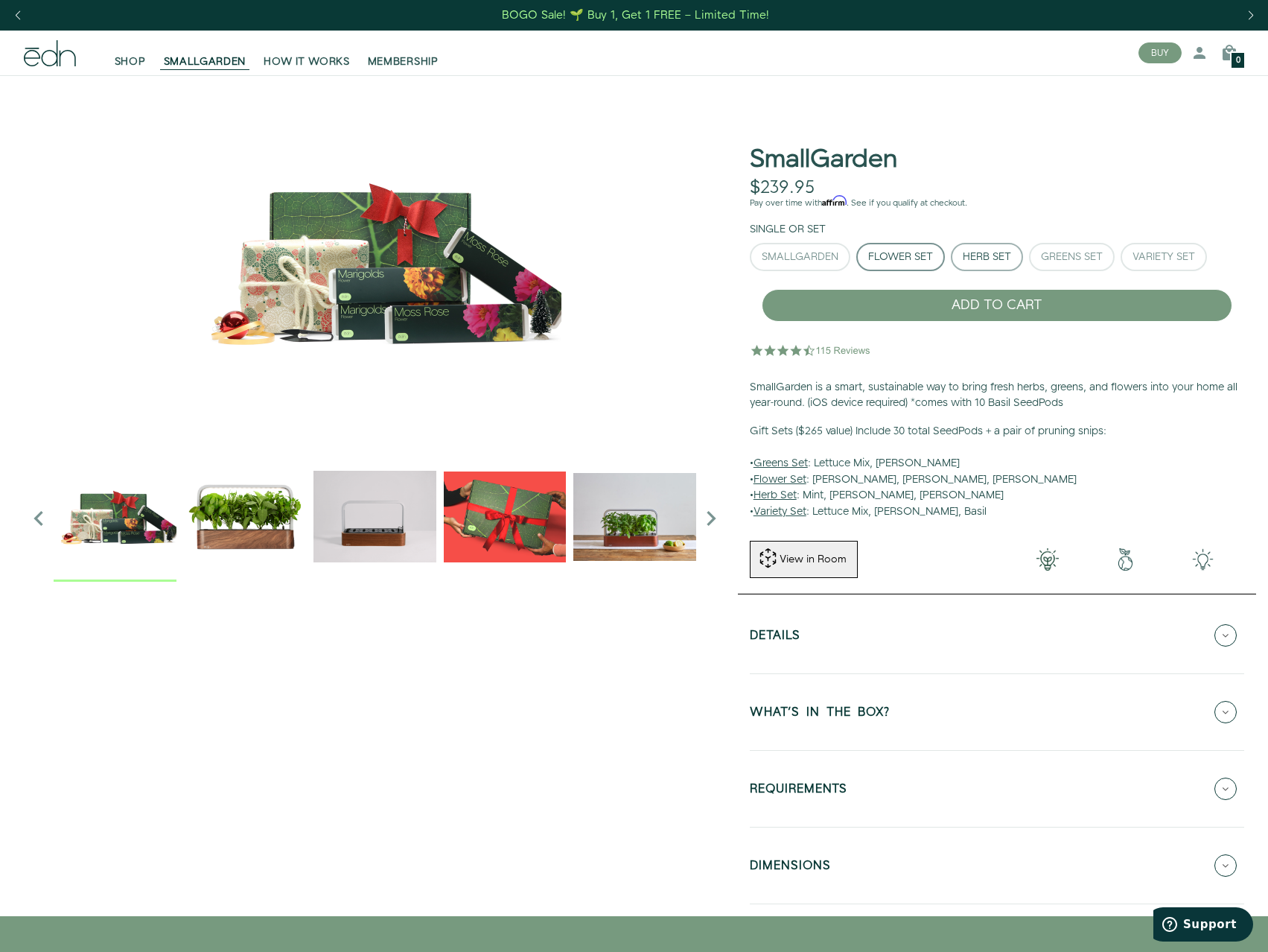
click at [985, 252] on div "Herb Set" at bounding box center [987, 256] width 48 height 11
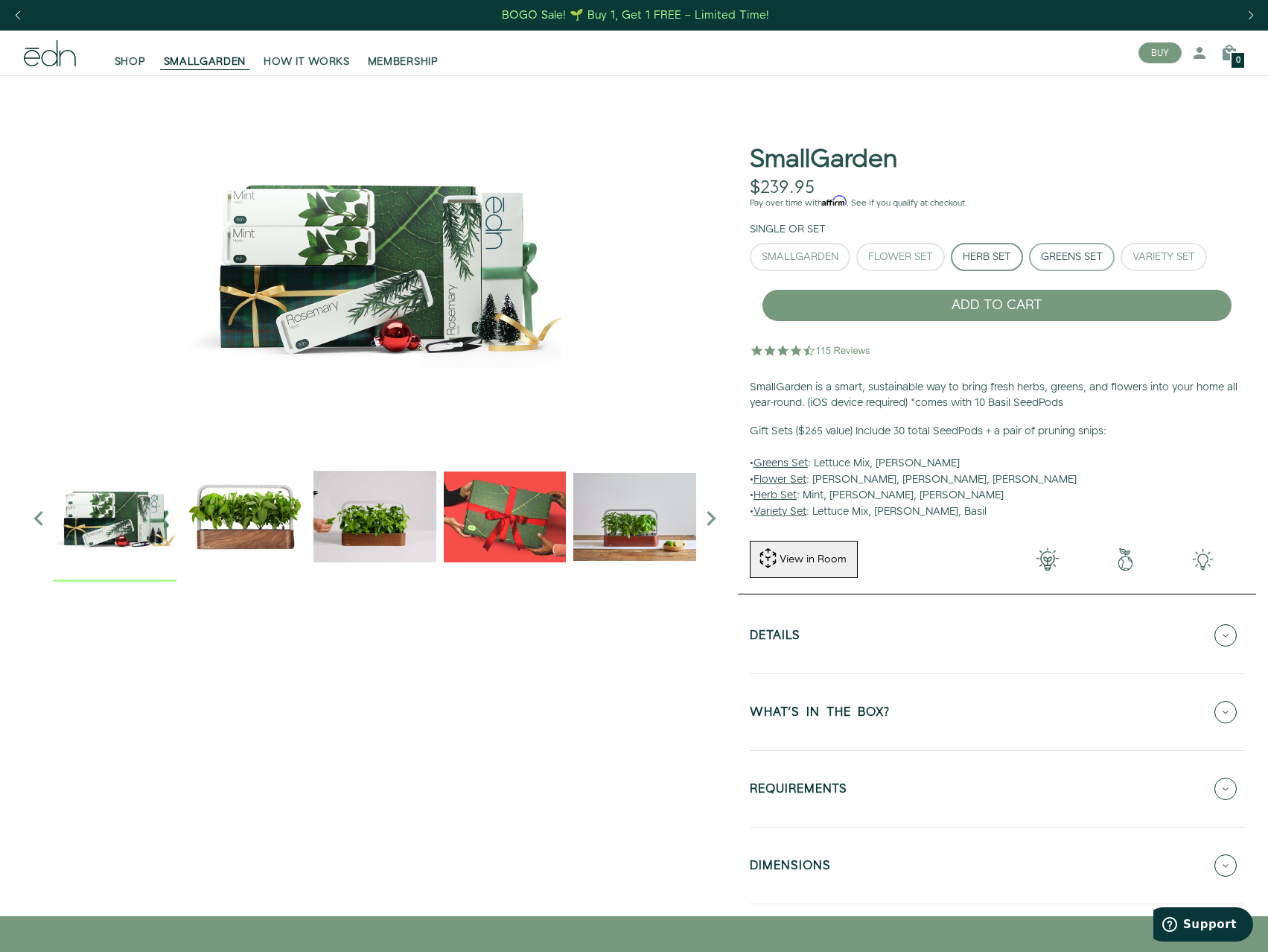
click at [1057, 251] on div "Greens Set" at bounding box center [1071, 256] width 62 height 11
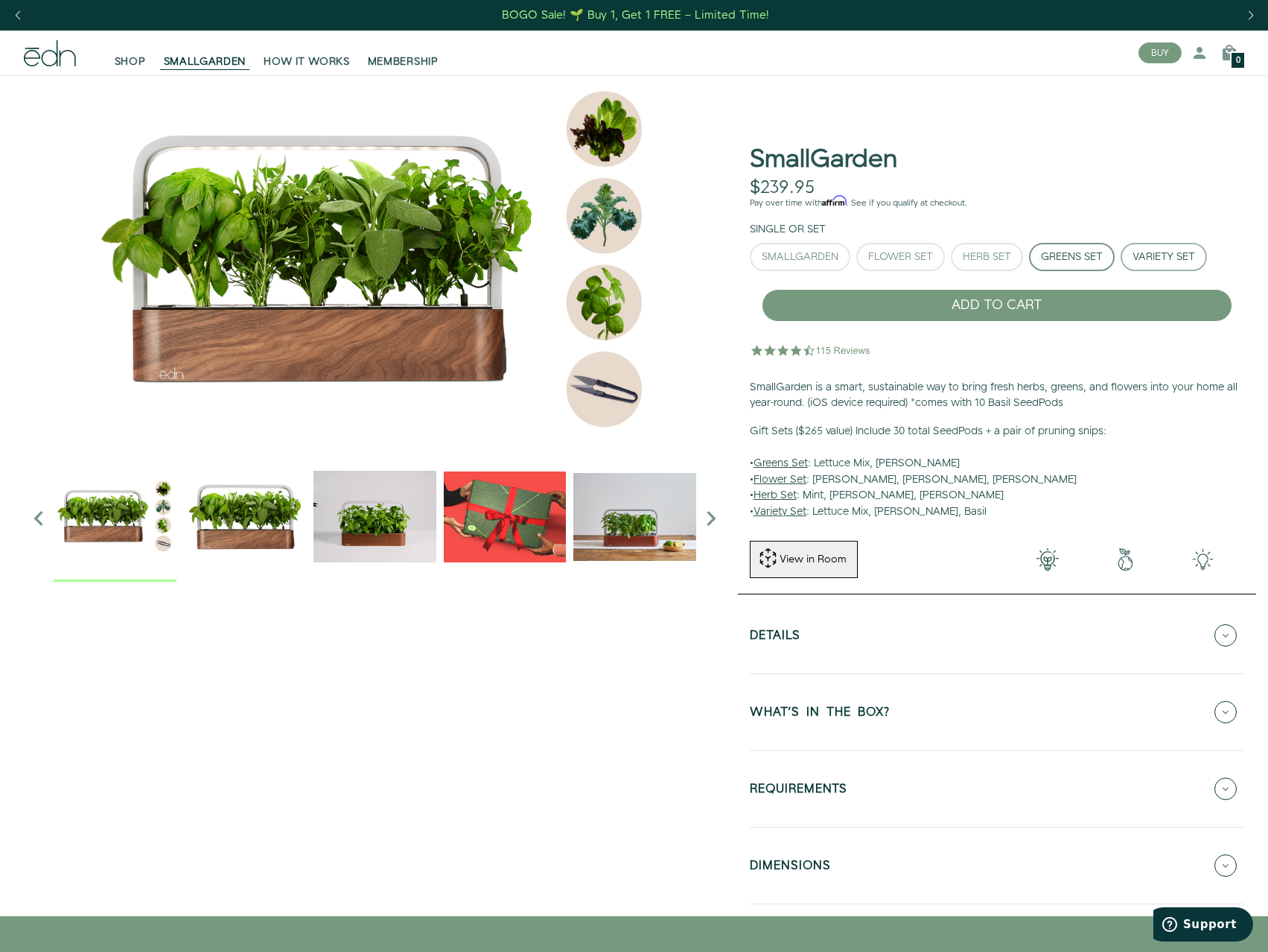
click at [1155, 252] on div "Variety Set" at bounding box center [1163, 256] width 63 height 11
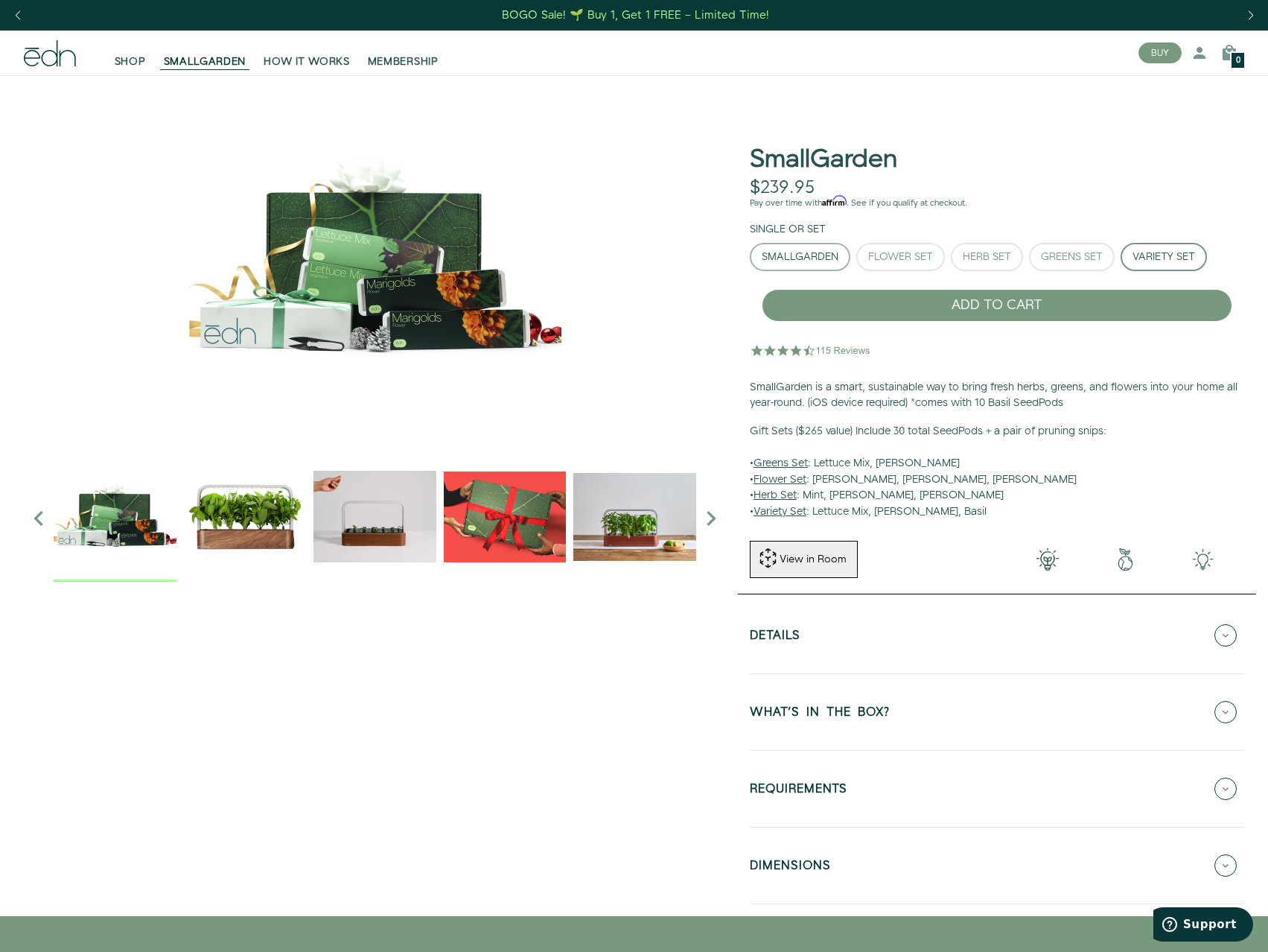
click at [814, 248] on button "SmallGarden" at bounding box center [800, 256] width 100 height 28
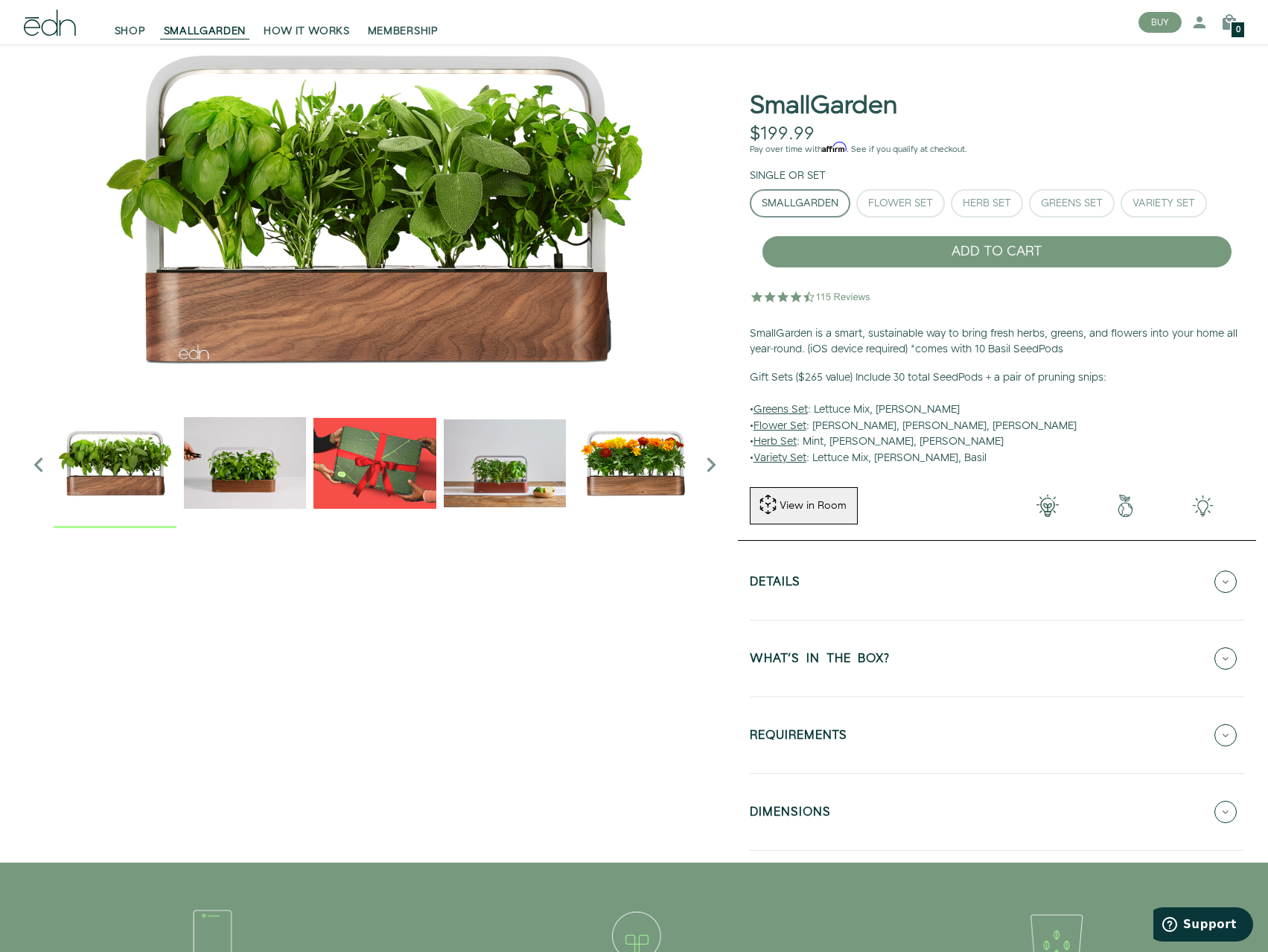
scroll to position [66, 0]
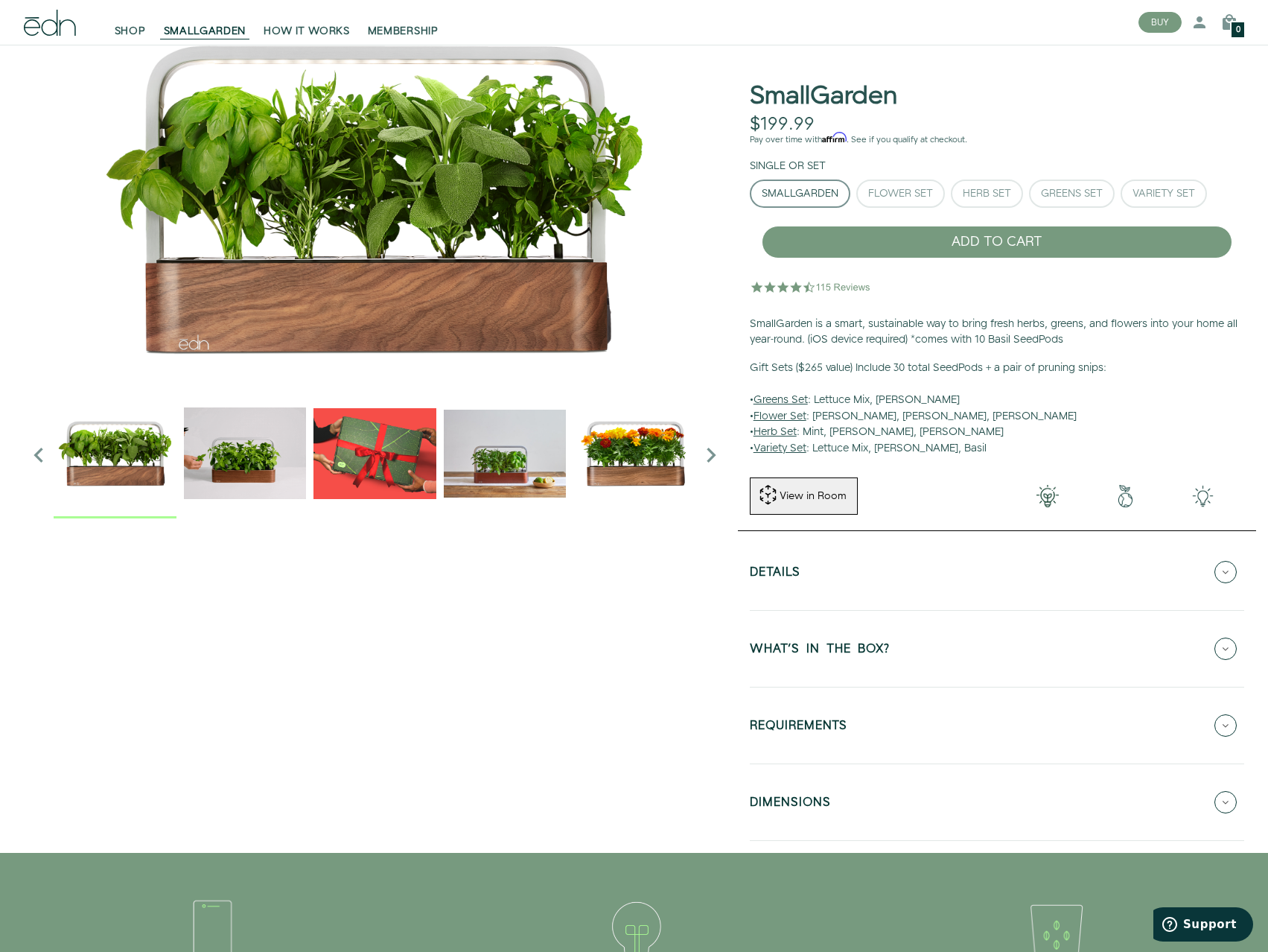
drag, startPoint x: 841, startPoint y: 408, endPoint x: 828, endPoint y: 444, distance: 38.3
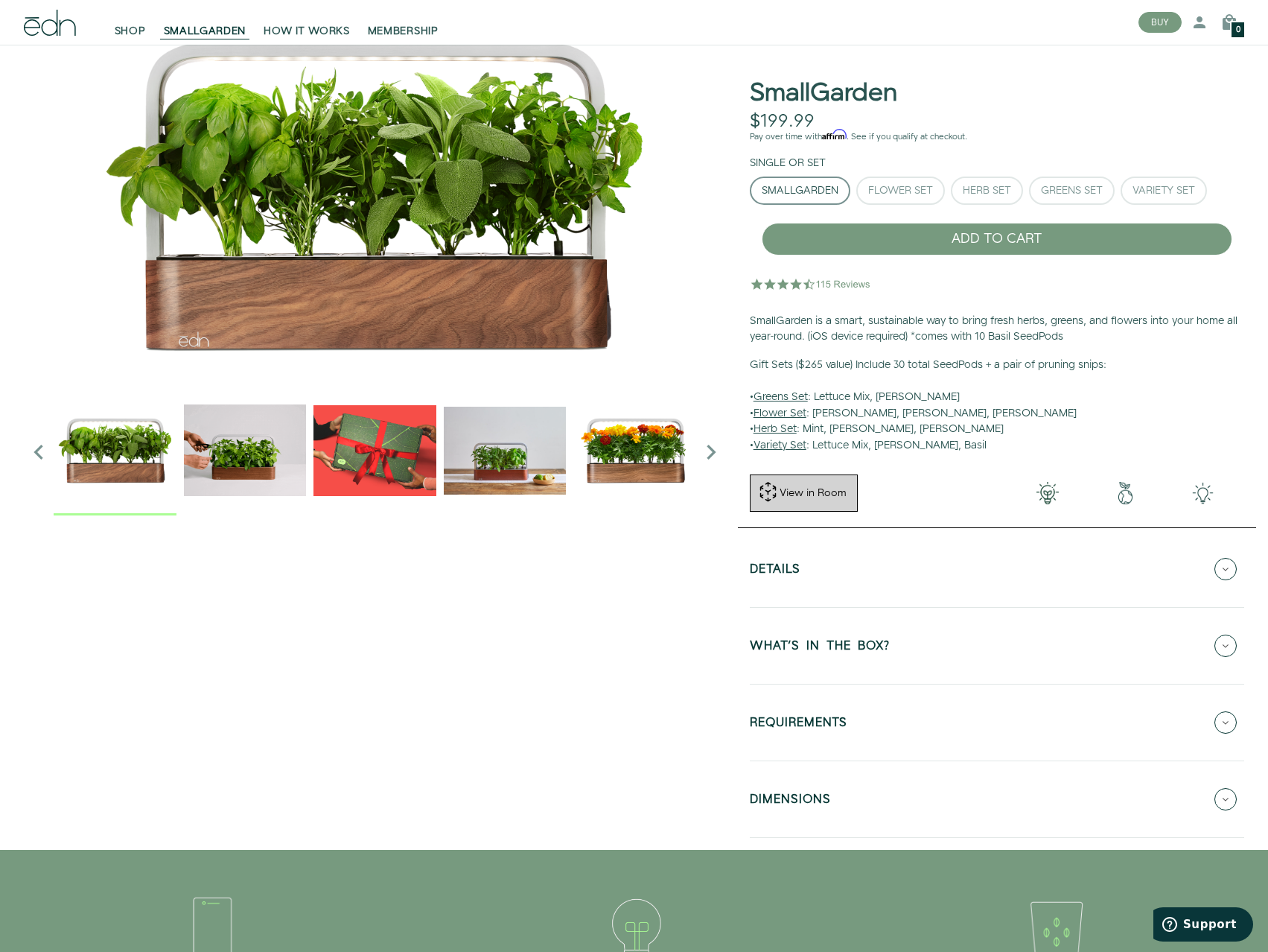
click at [814, 494] on div "View in Room" at bounding box center [813, 492] width 70 height 14
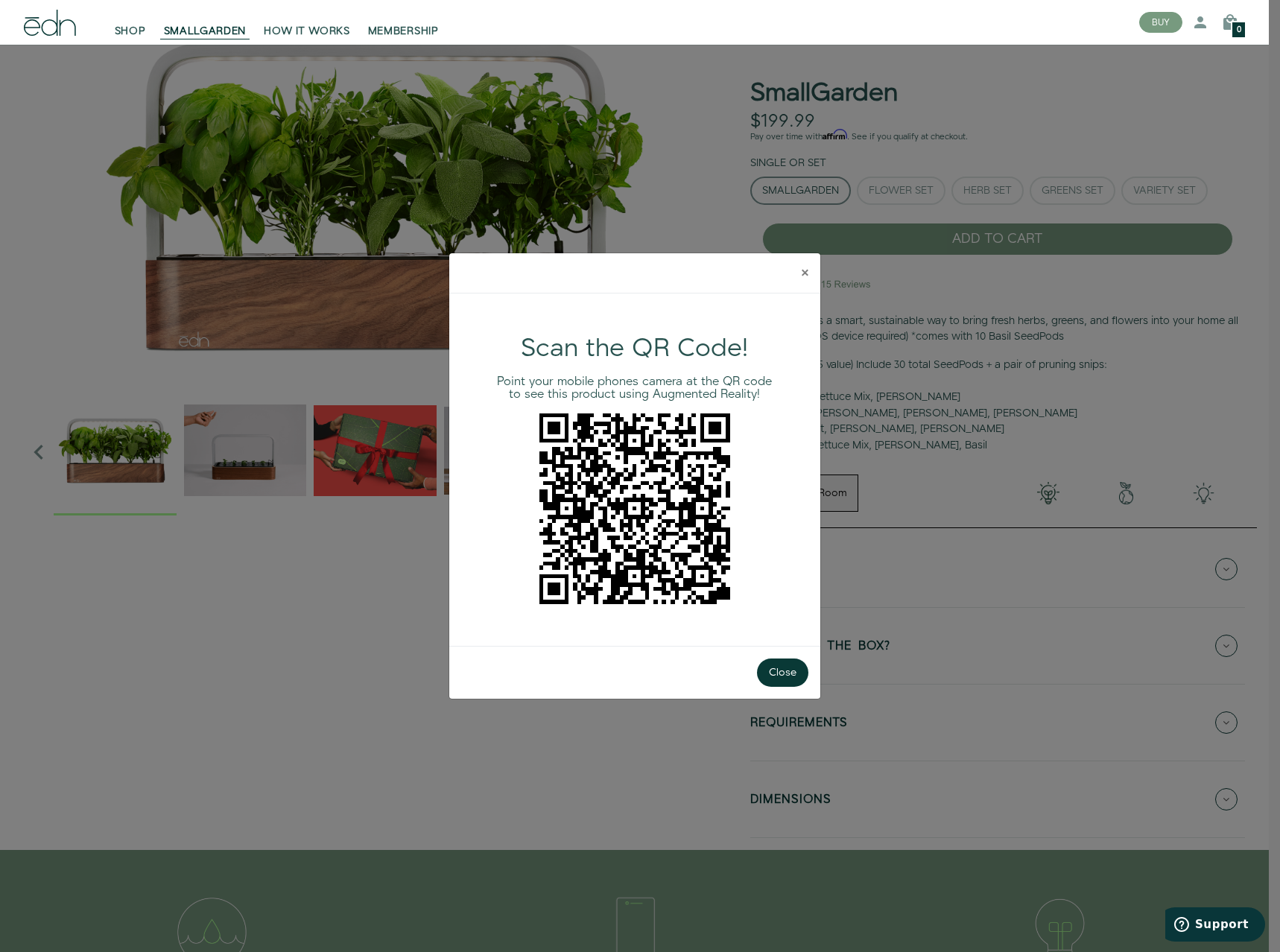
click at [810, 271] on button "×" at bounding box center [805, 273] width 31 height 40
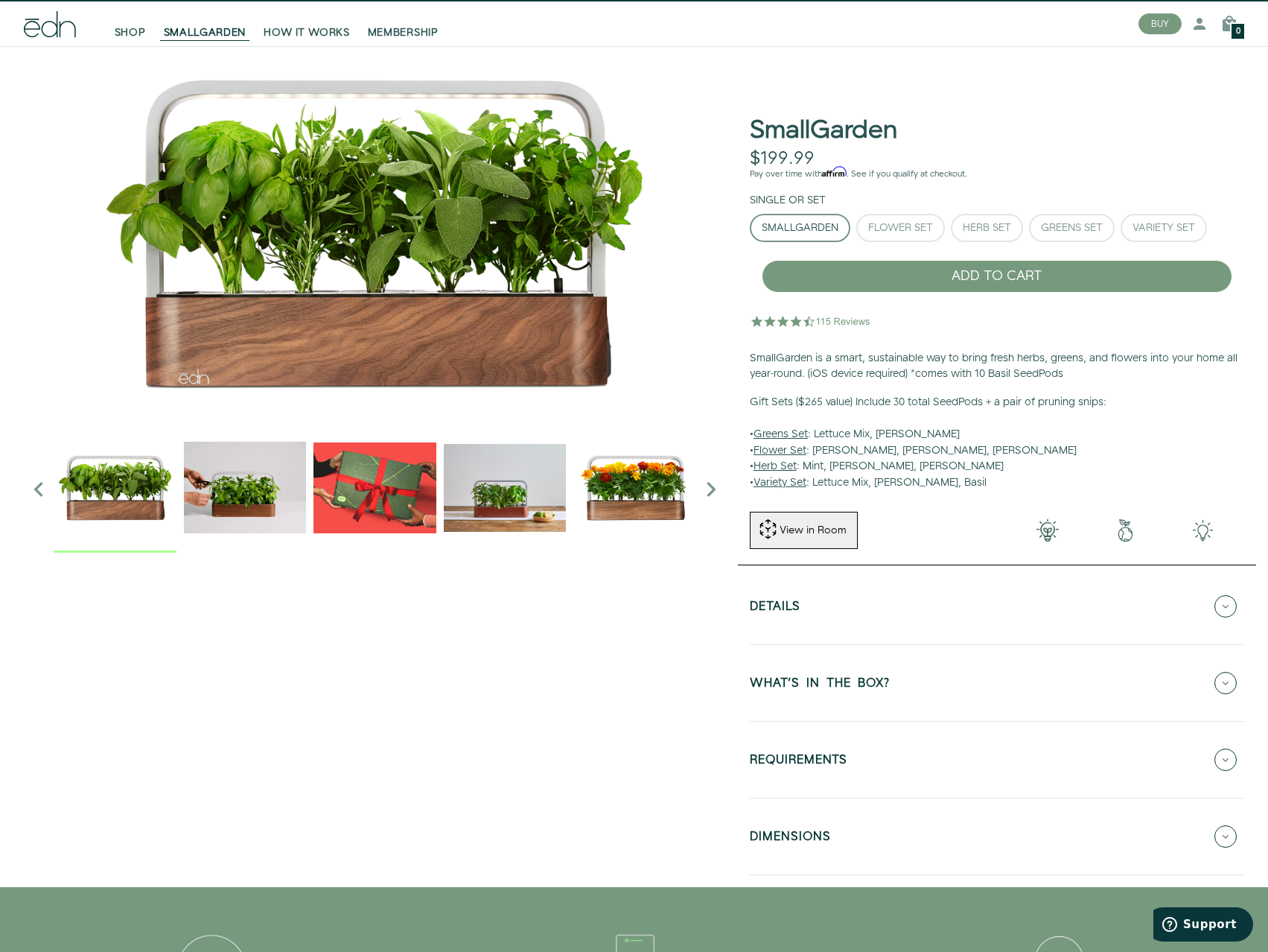
scroll to position [0, 0]
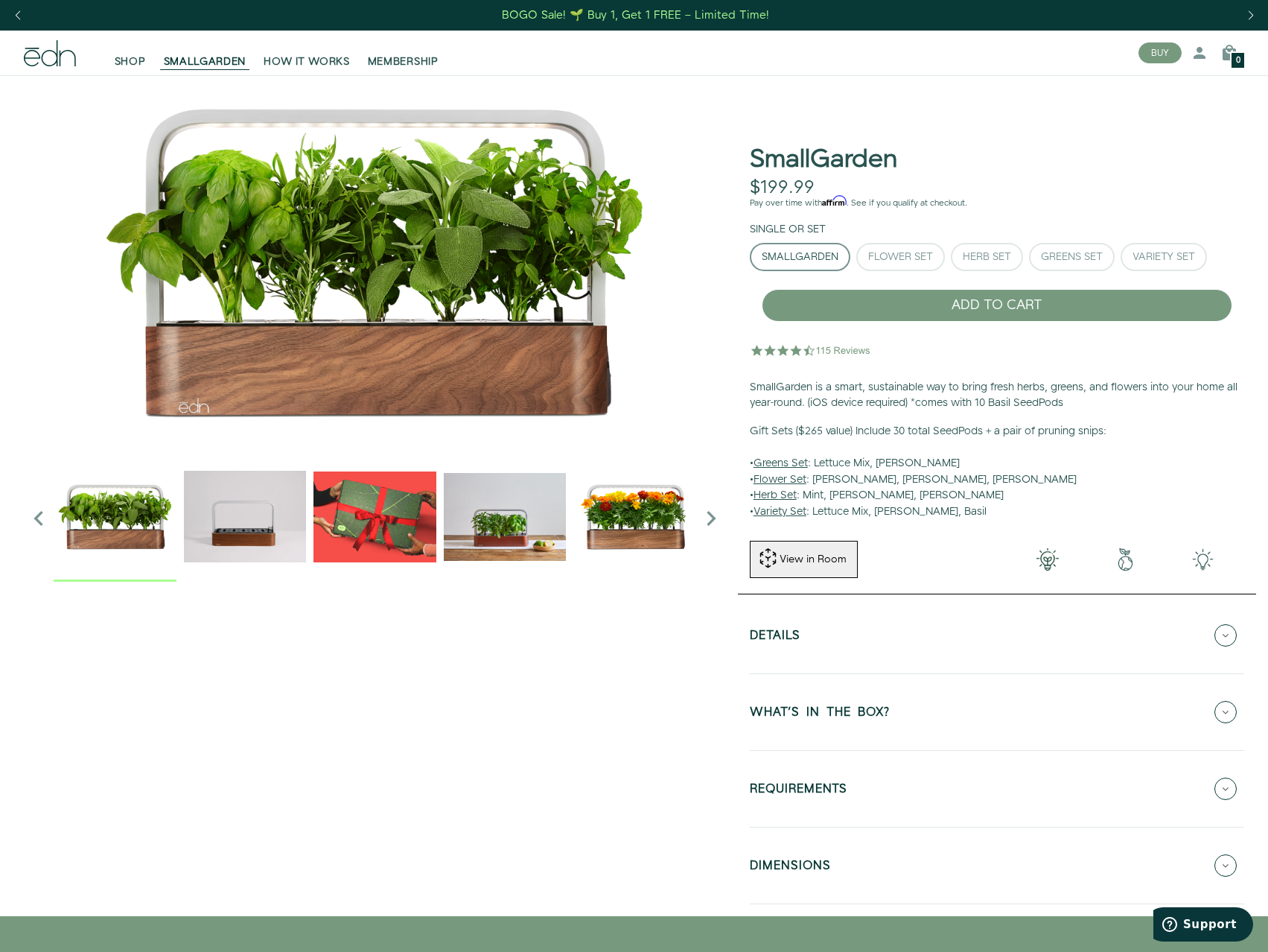
drag, startPoint x: 563, startPoint y: 644, endPoint x: 565, endPoint y: 464, distance: 180.0
